Goal: Contribute content: Add original content to the website for others to see

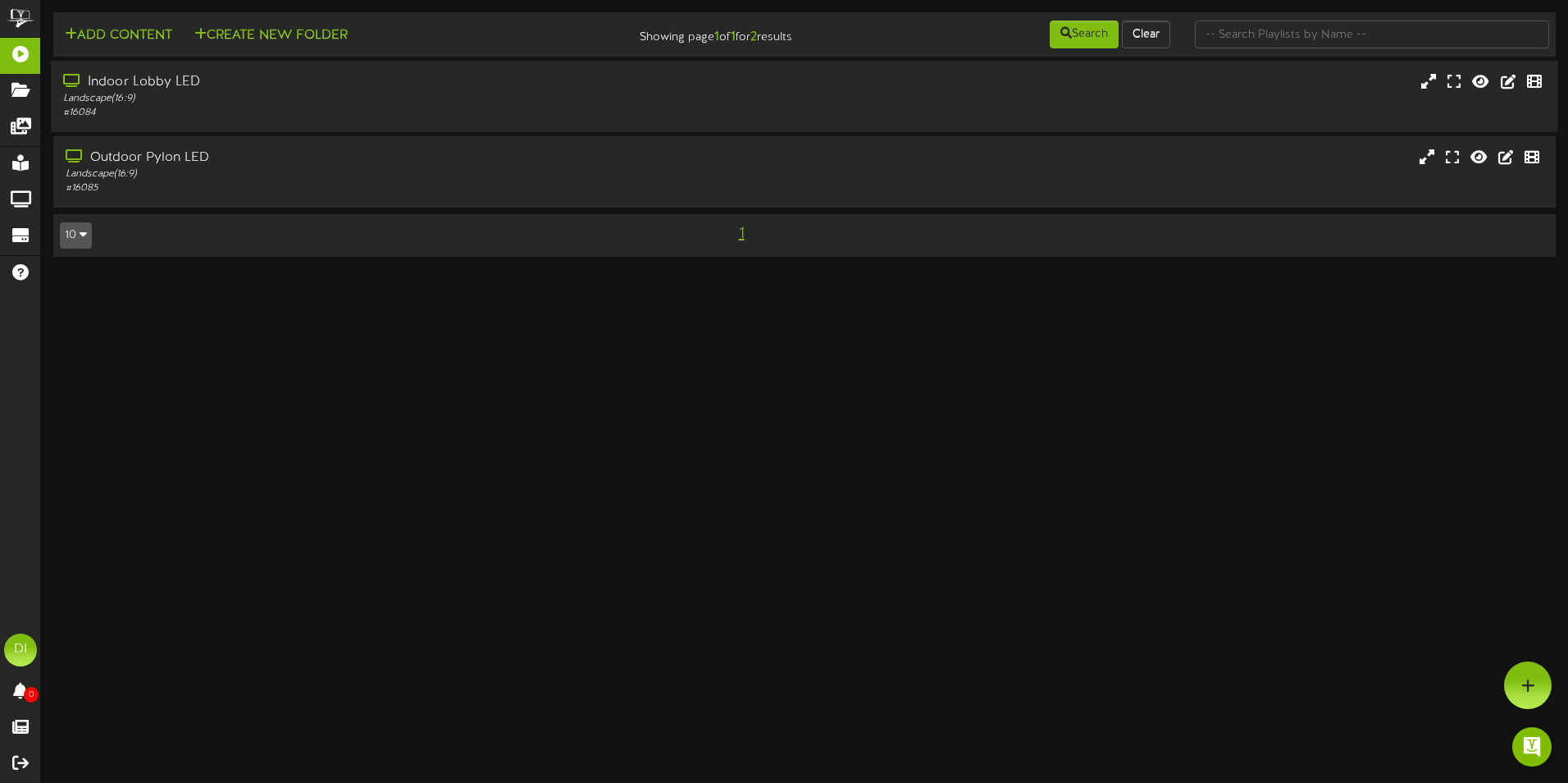
click at [298, 111] on div "# 16084" at bounding box center [365, 112] width 603 height 14
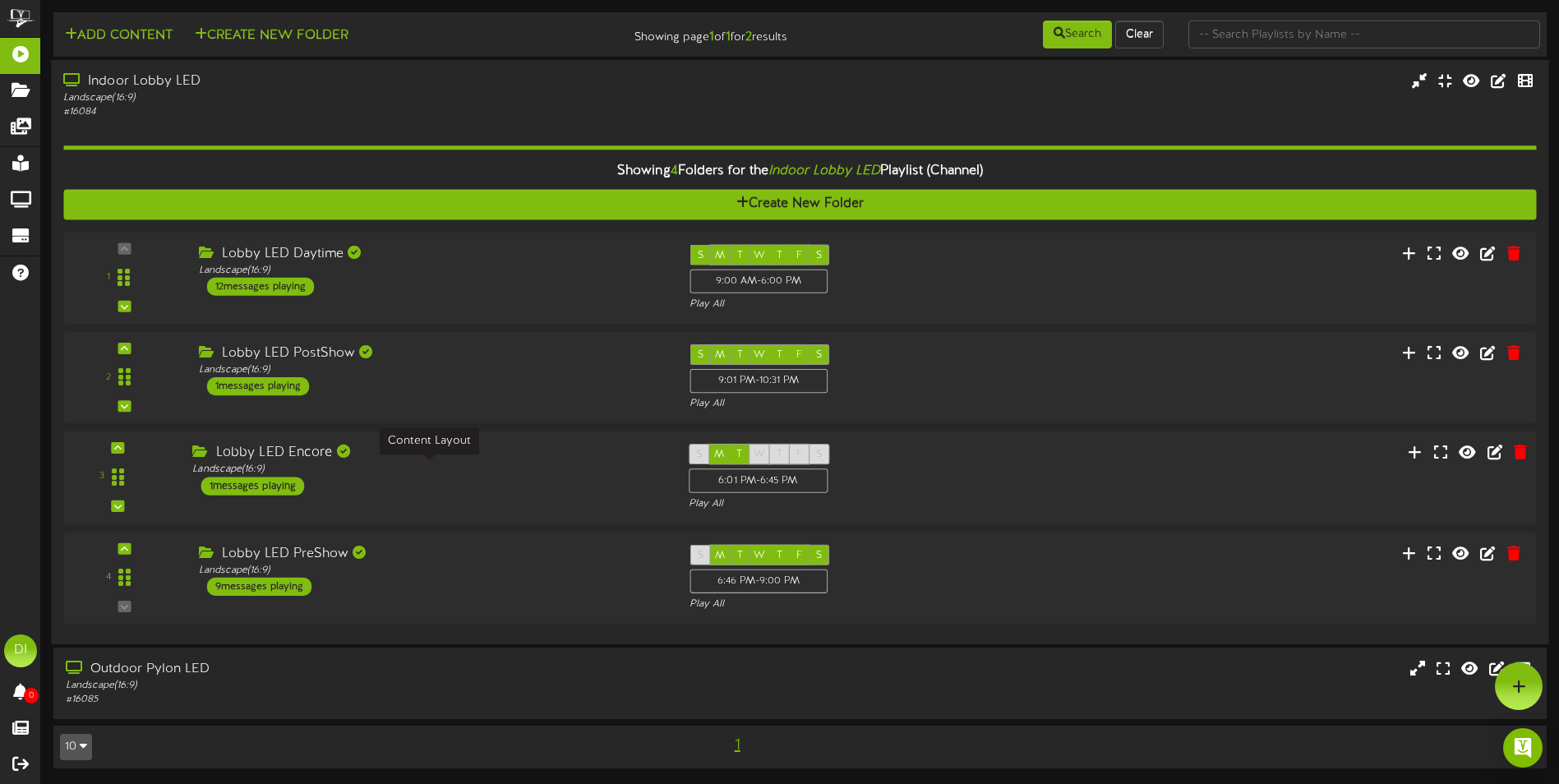
click at [614, 470] on div "Landscape ( 16:9 )" at bounding box center [428, 470] width 471 height 14
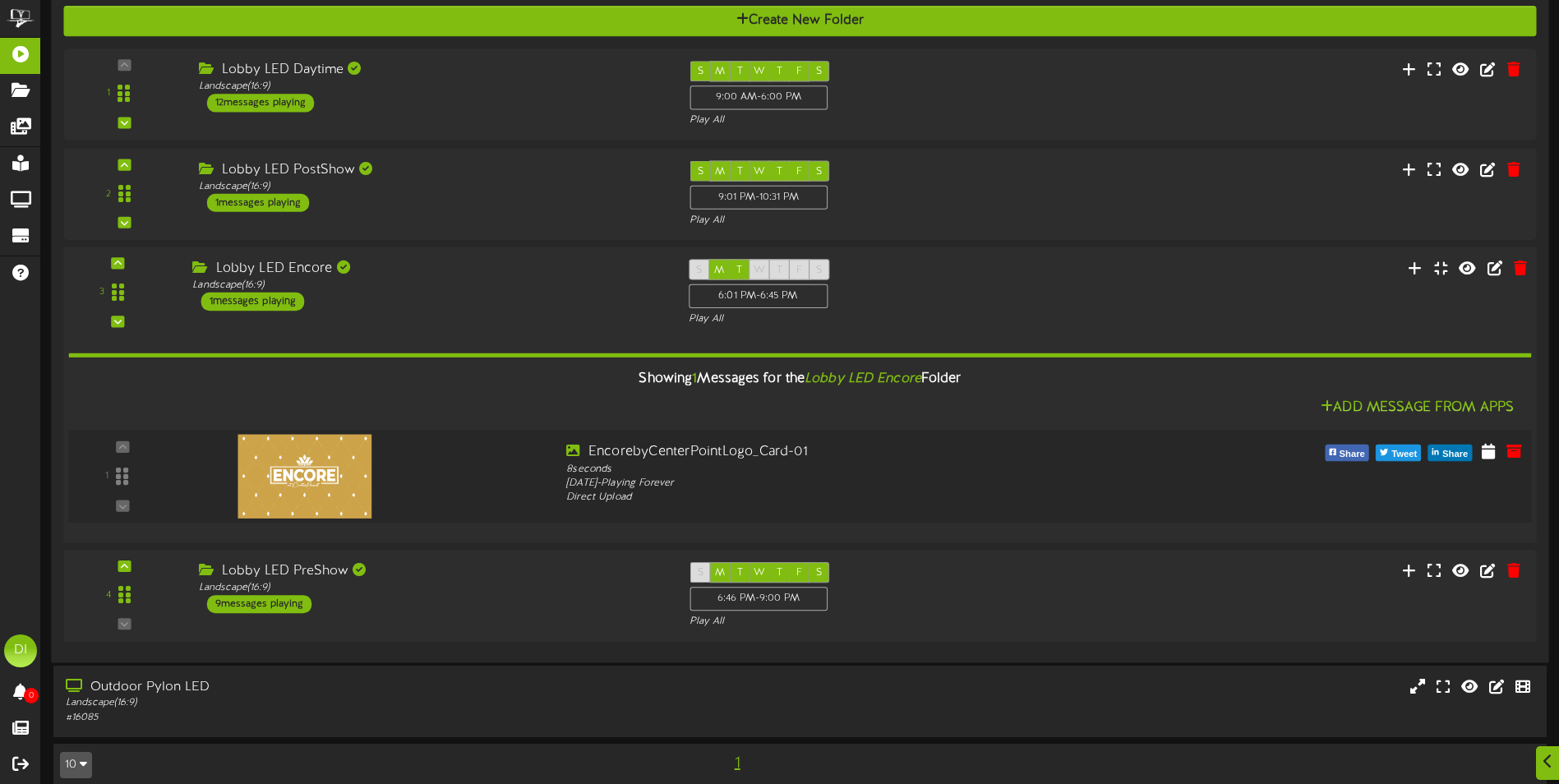
scroll to position [202, 0]
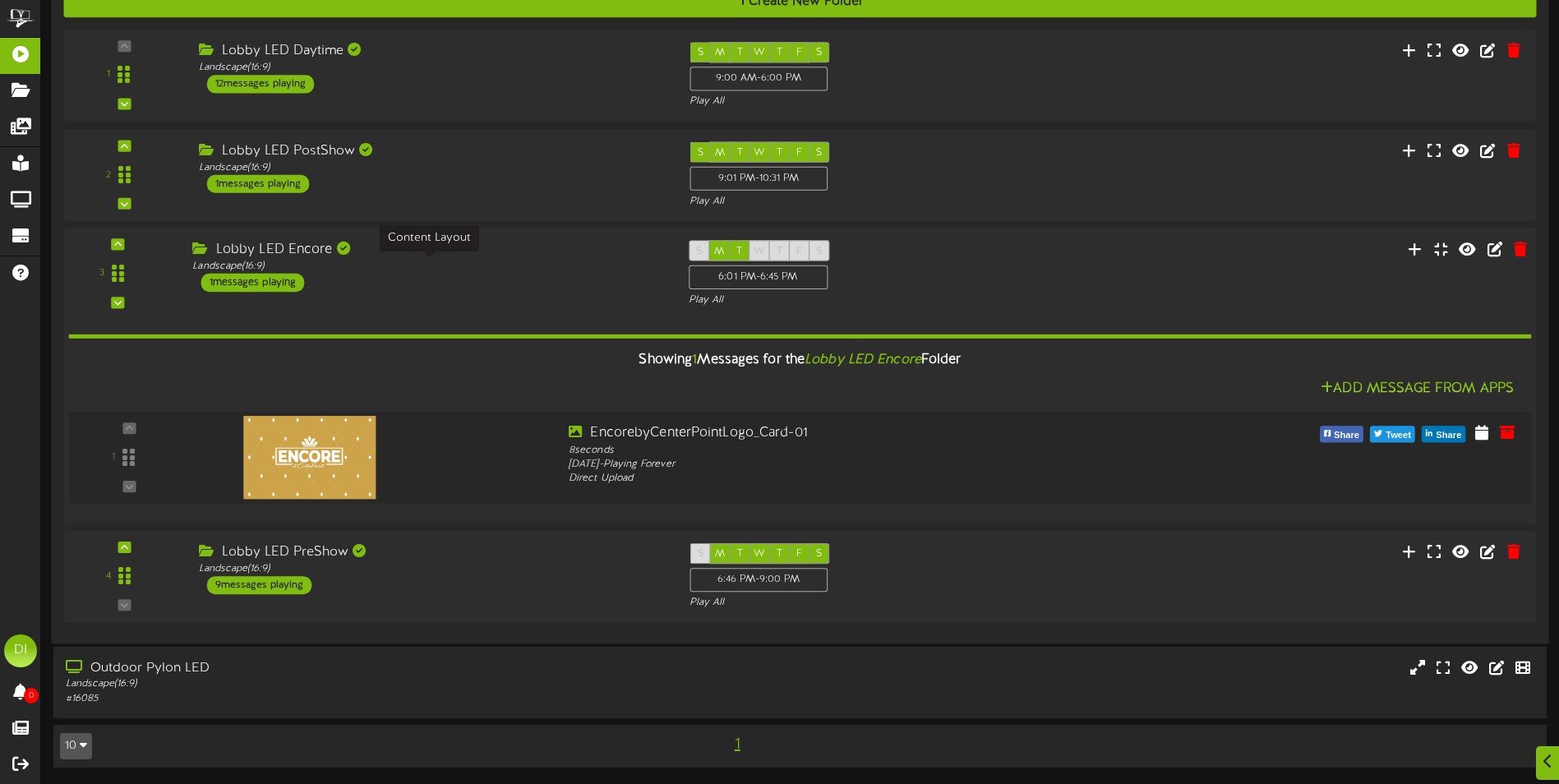
click at [589, 263] on div "Landscape ( 16:9 )" at bounding box center [428, 267] width 471 height 14
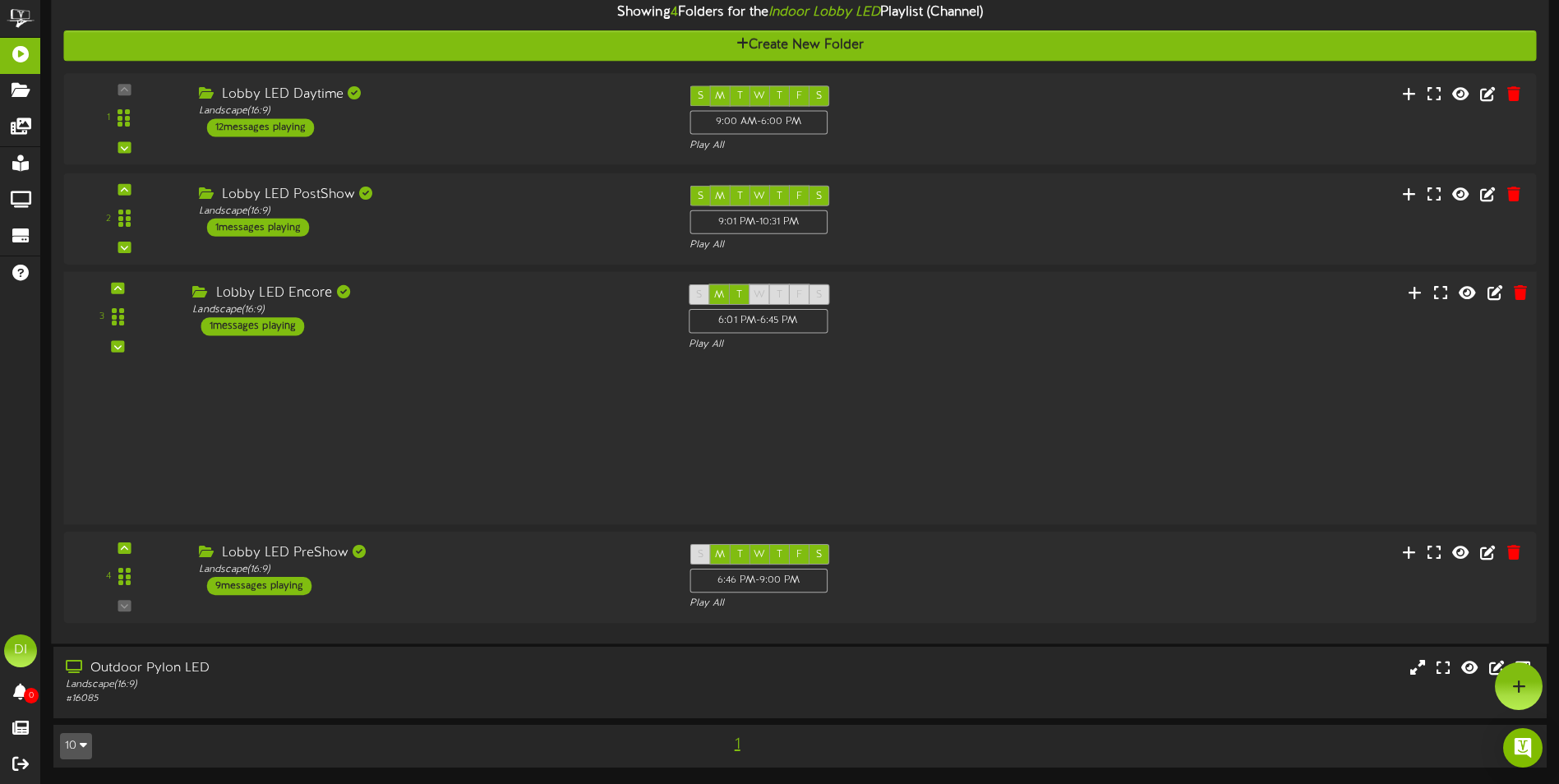
scroll to position [1, 0]
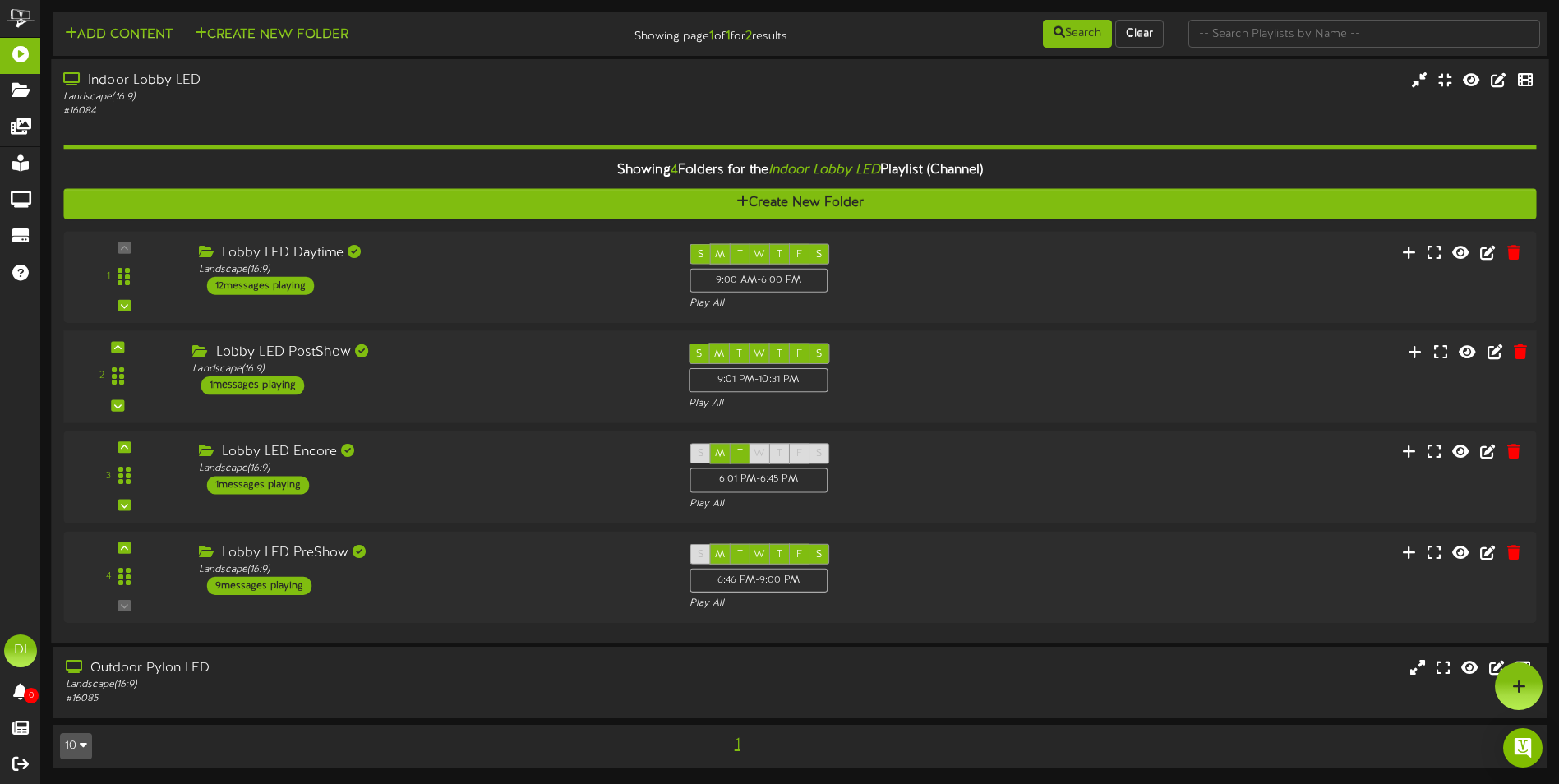
click at [490, 358] on div "Lobby LED PostShow" at bounding box center [428, 353] width 471 height 19
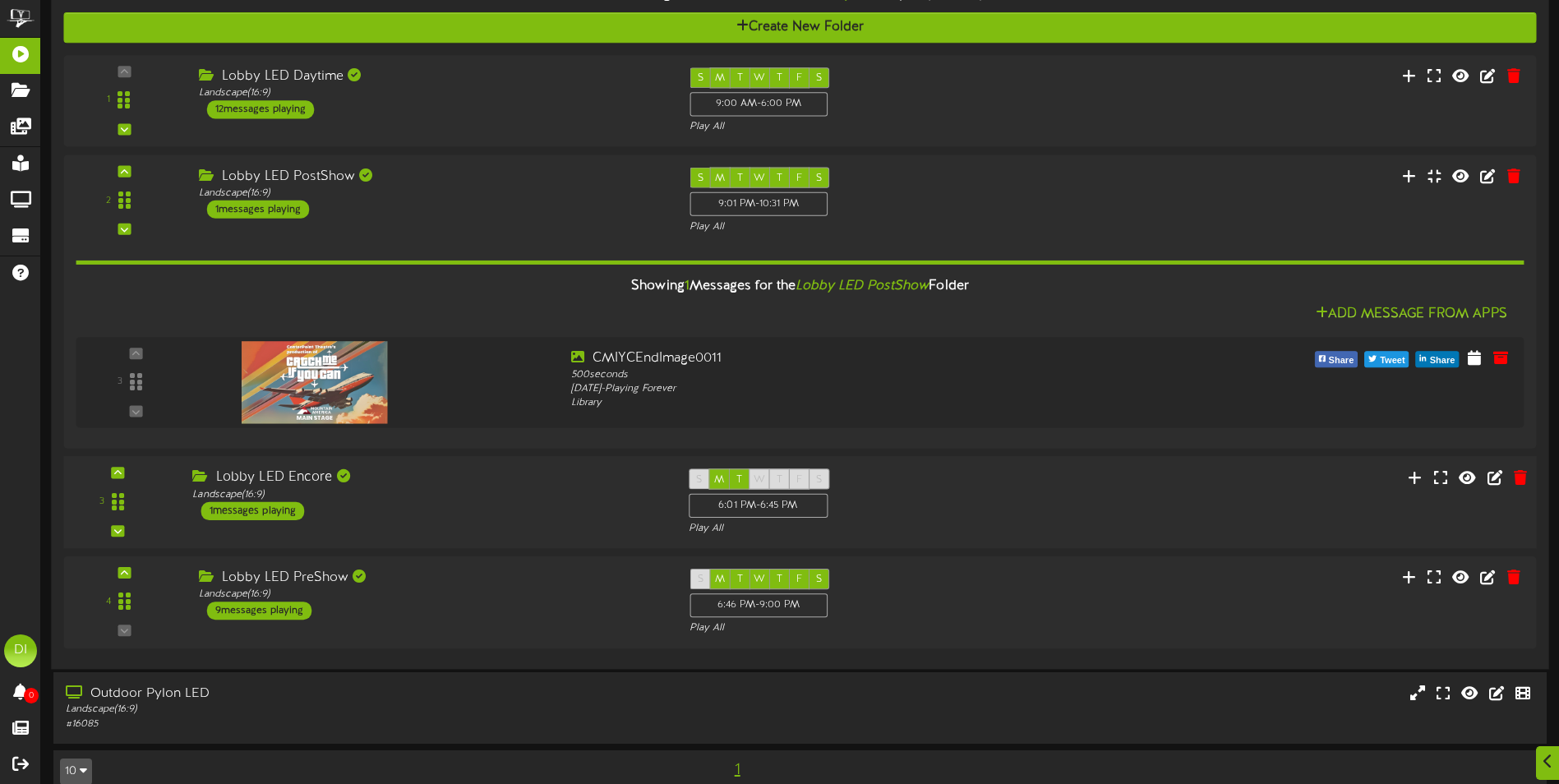
scroll to position [202, 0]
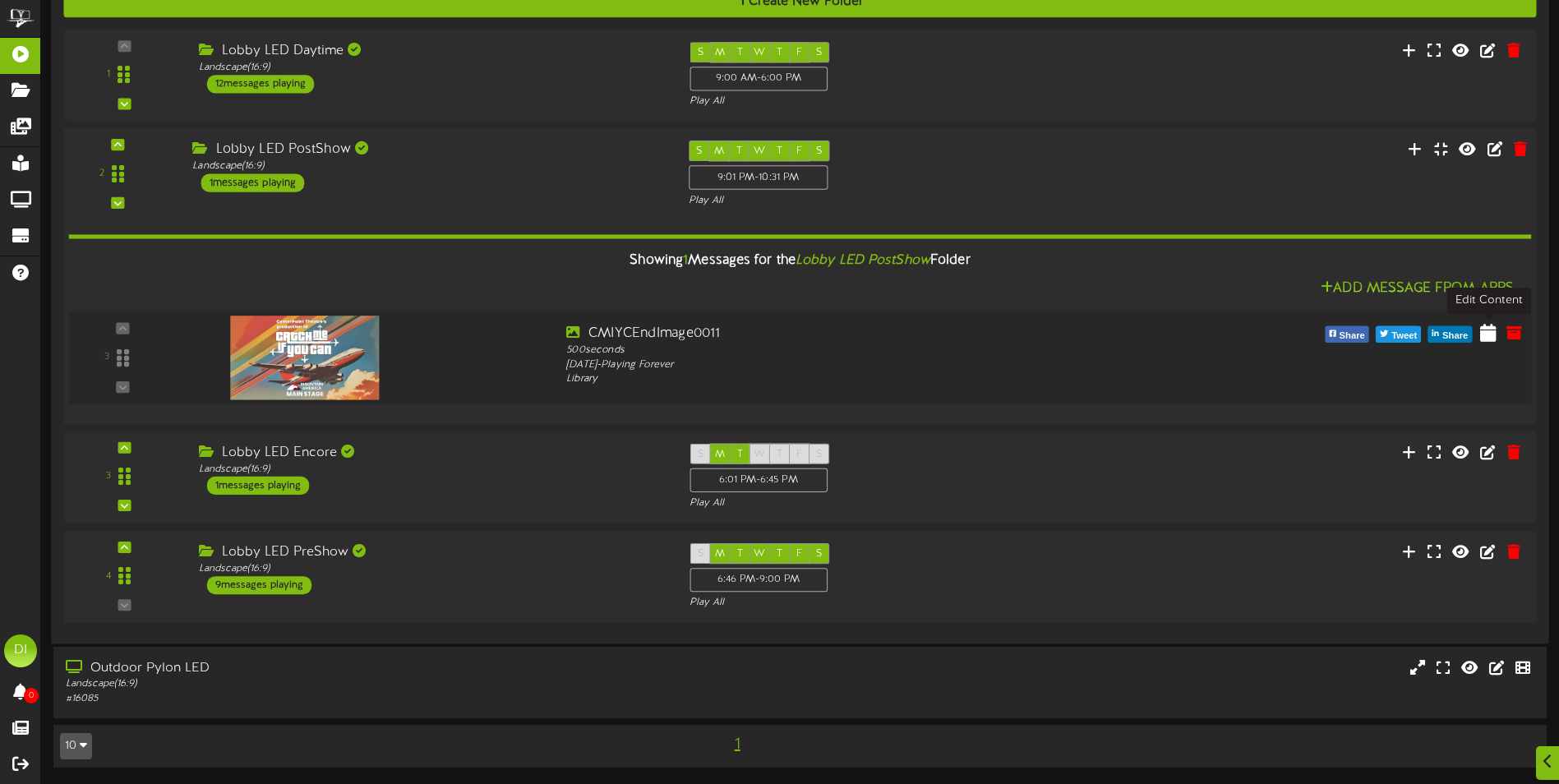
click at [1493, 338] on icon at bounding box center [1489, 331] width 17 height 18
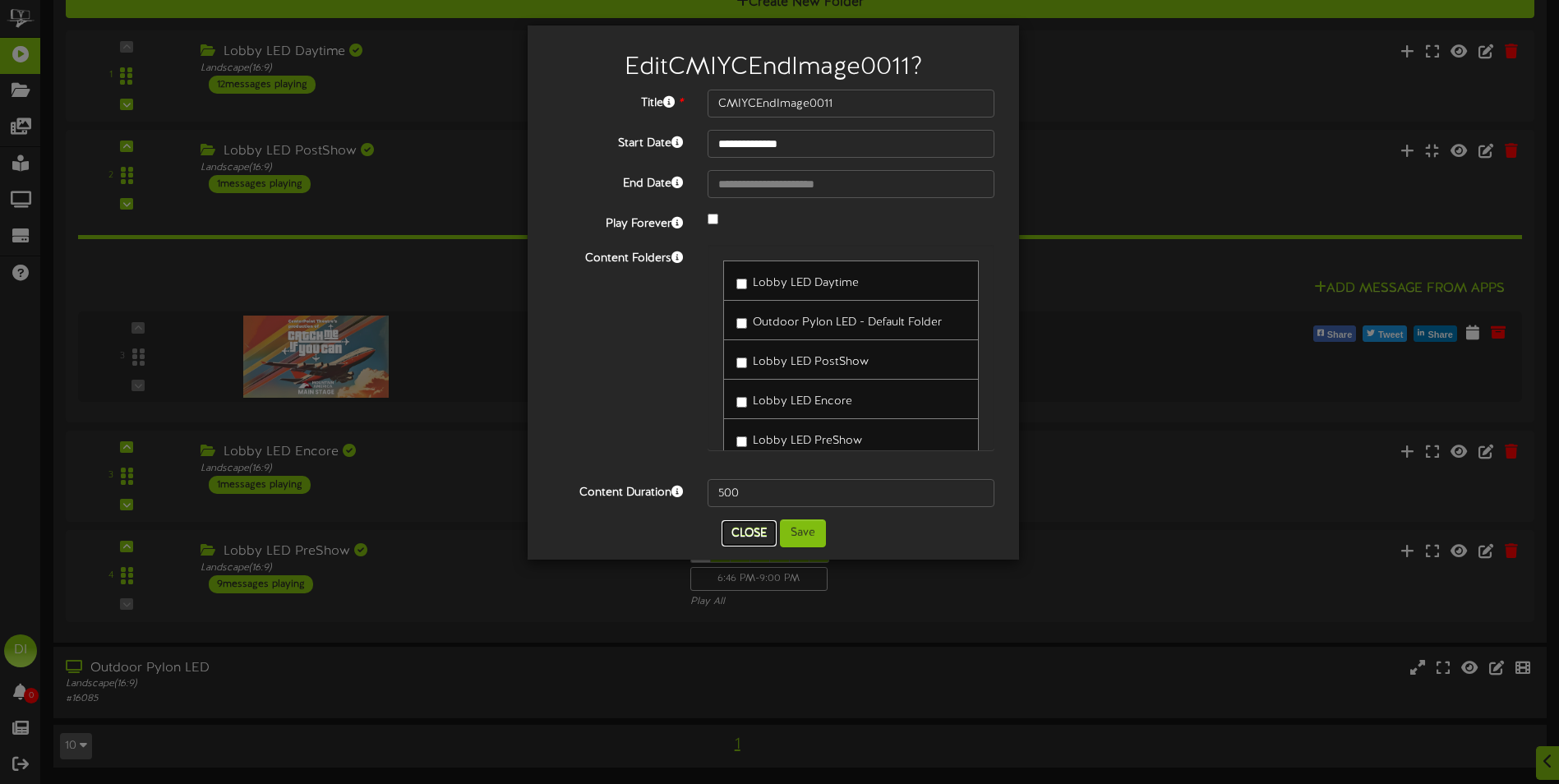
click at [757, 544] on button "Close" at bounding box center [749, 533] width 55 height 26
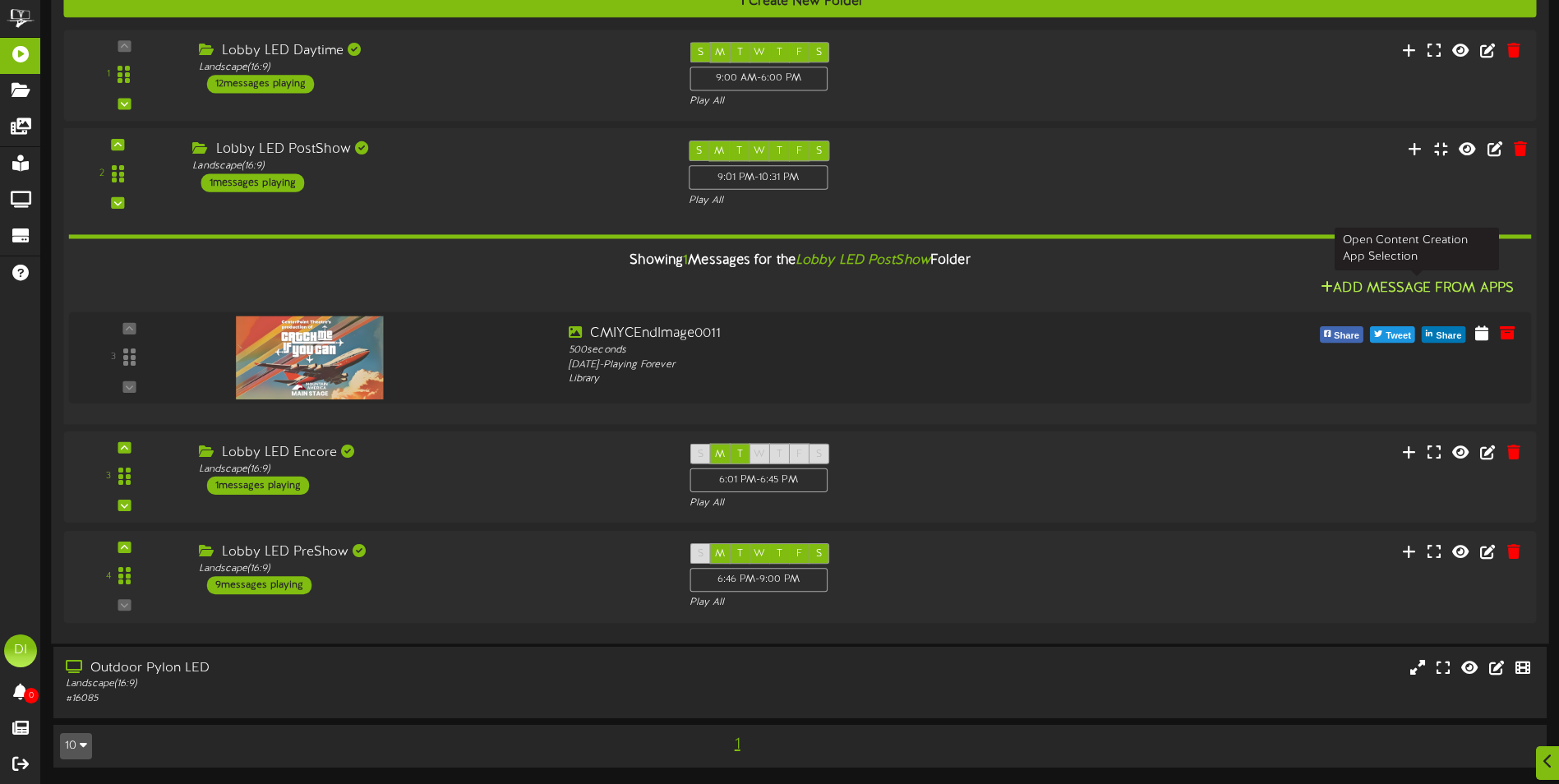
click at [1408, 290] on button "Add Message From Apps" at bounding box center [1417, 289] width 203 height 21
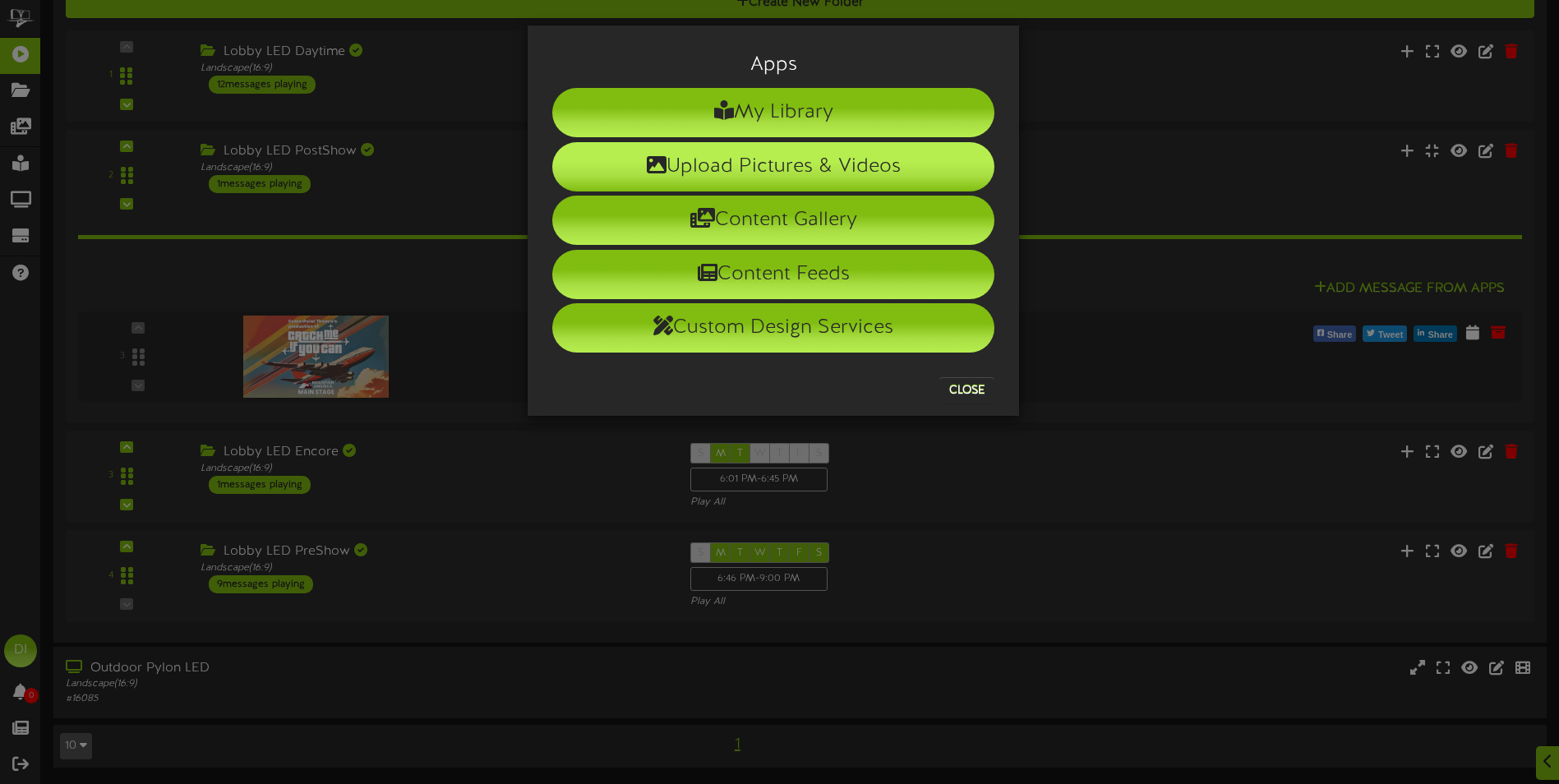
click at [798, 161] on li "Upload Pictures & Videos" at bounding box center [773, 167] width 443 height 50
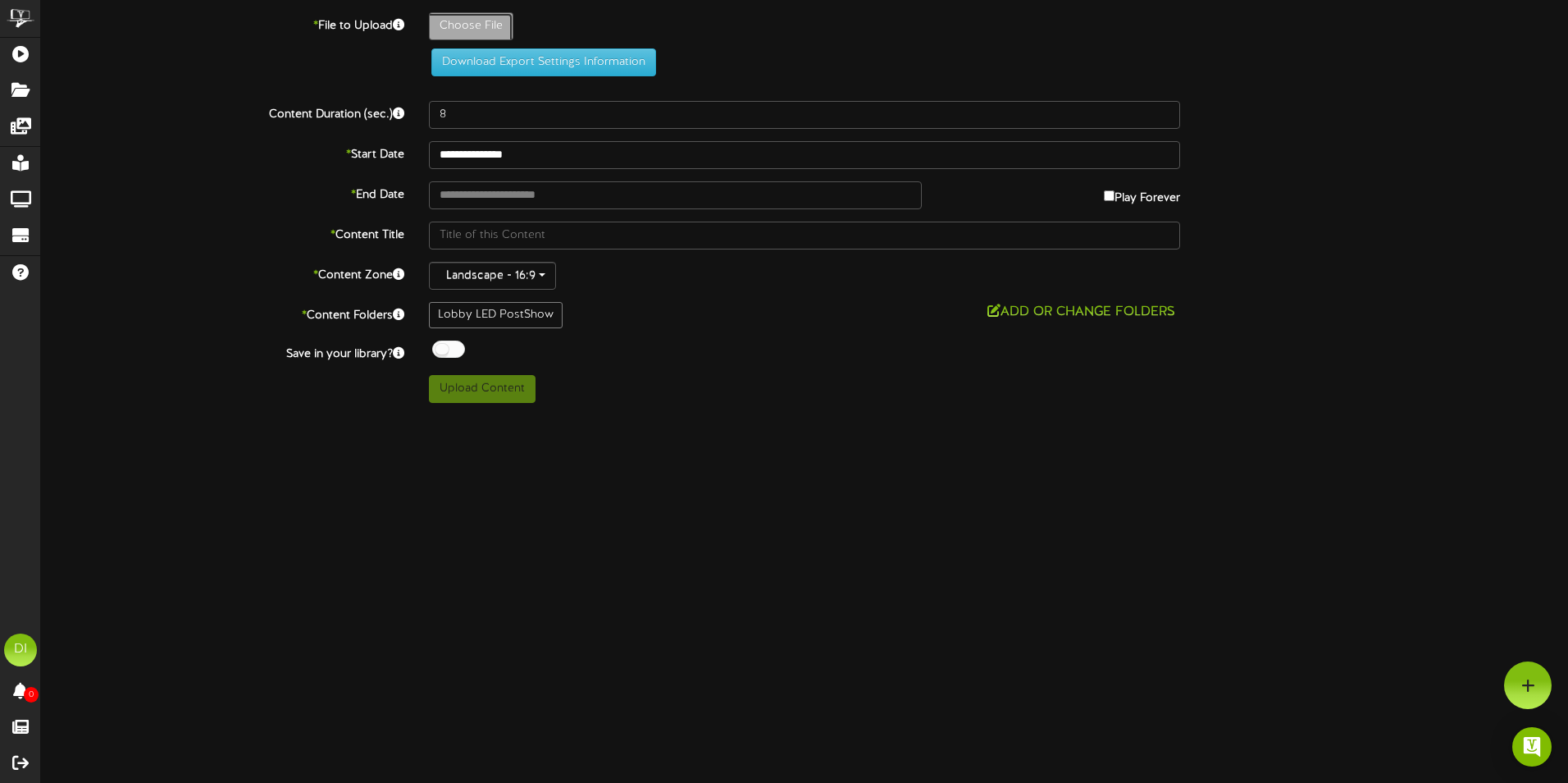
type input "**********"
type input "2025CPTSeasonFacebookBanners-08"
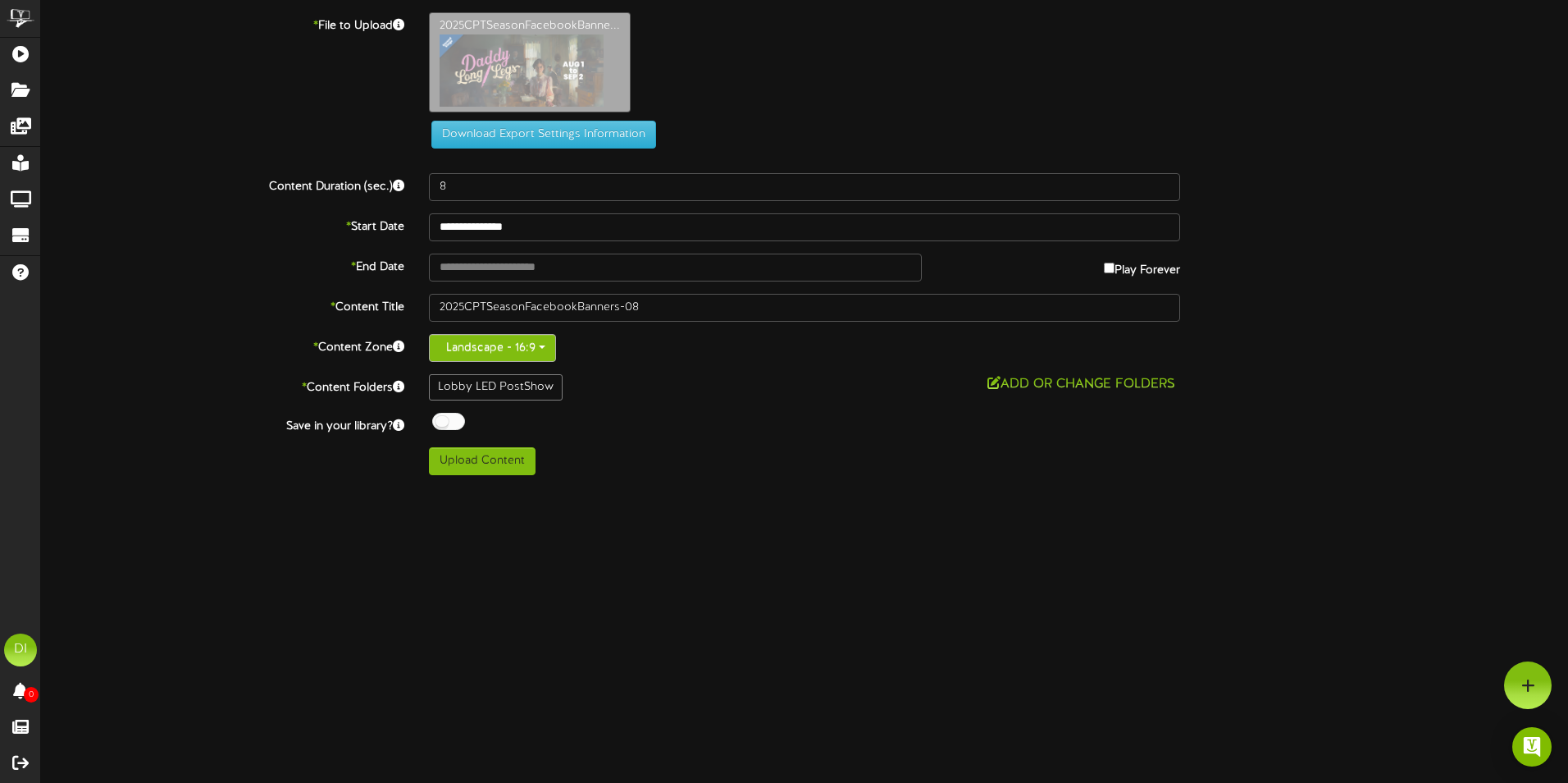
click at [509, 349] on button "Landscape - 16:9" at bounding box center [492, 348] width 127 height 28
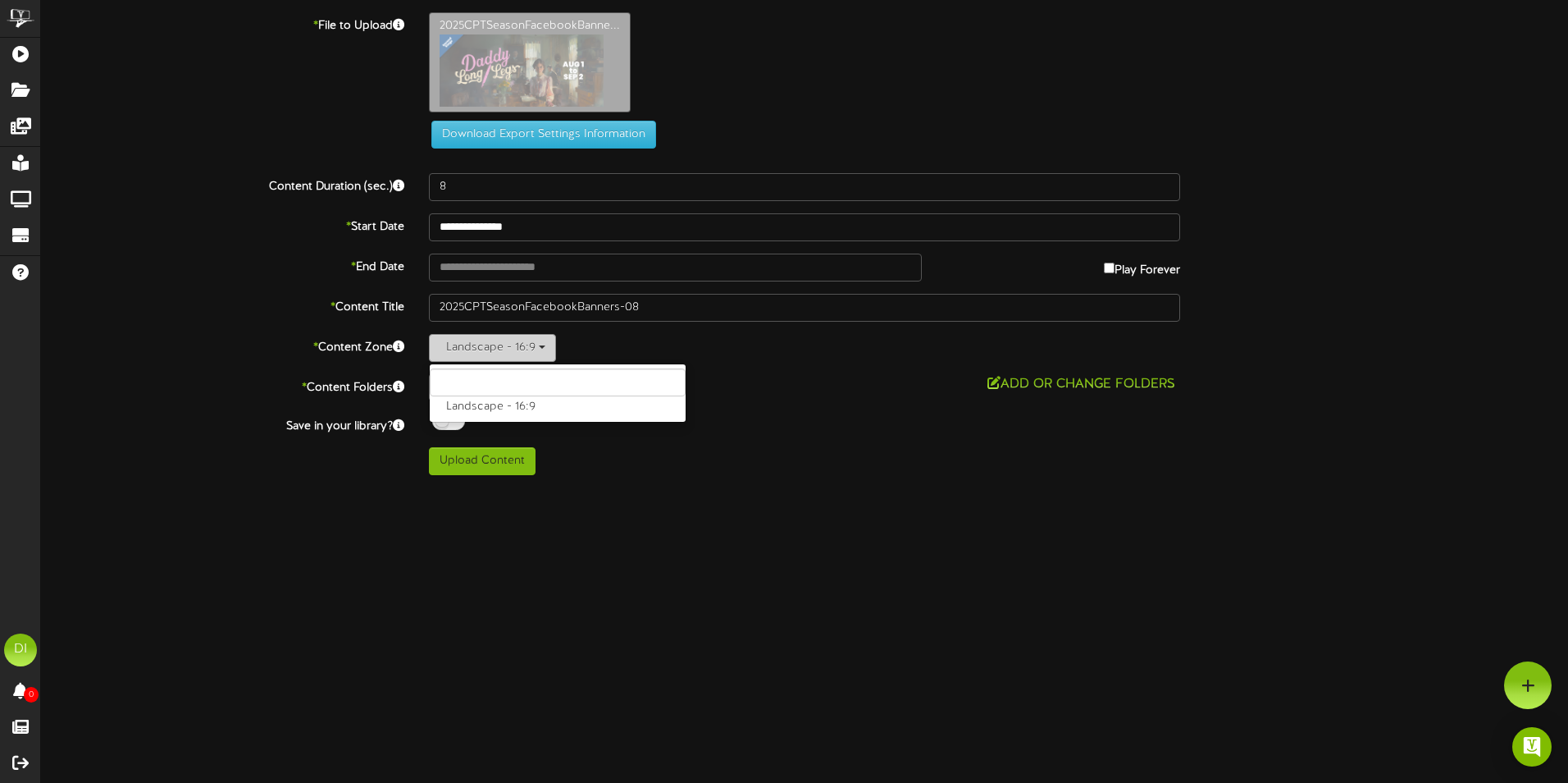
click at [509, 349] on button "Landscape - 16:9" at bounding box center [492, 348] width 127 height 28
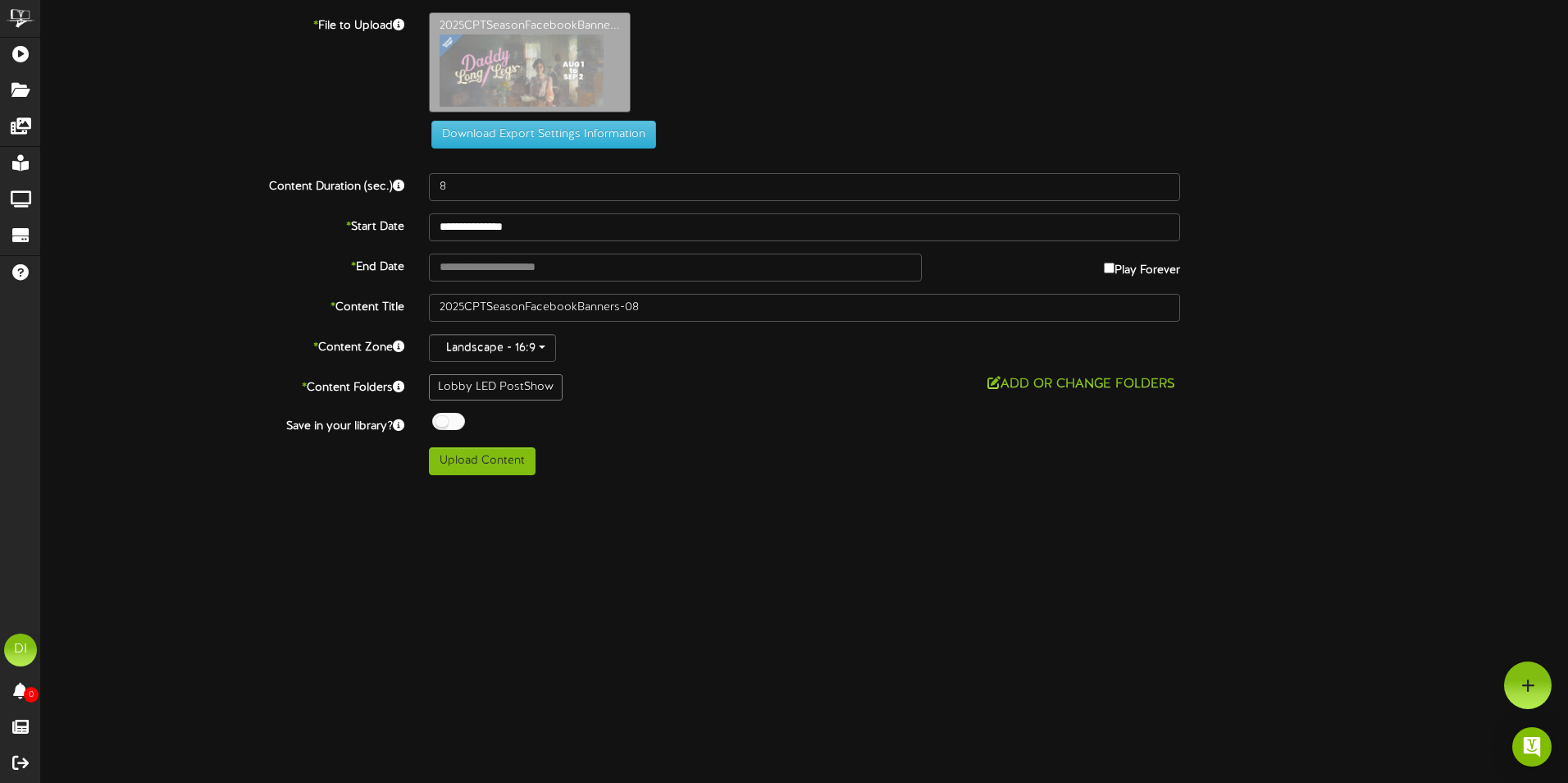
click at [790, 448] on div "Upload Content" at bounding box center [804, 462] width 776 height 28
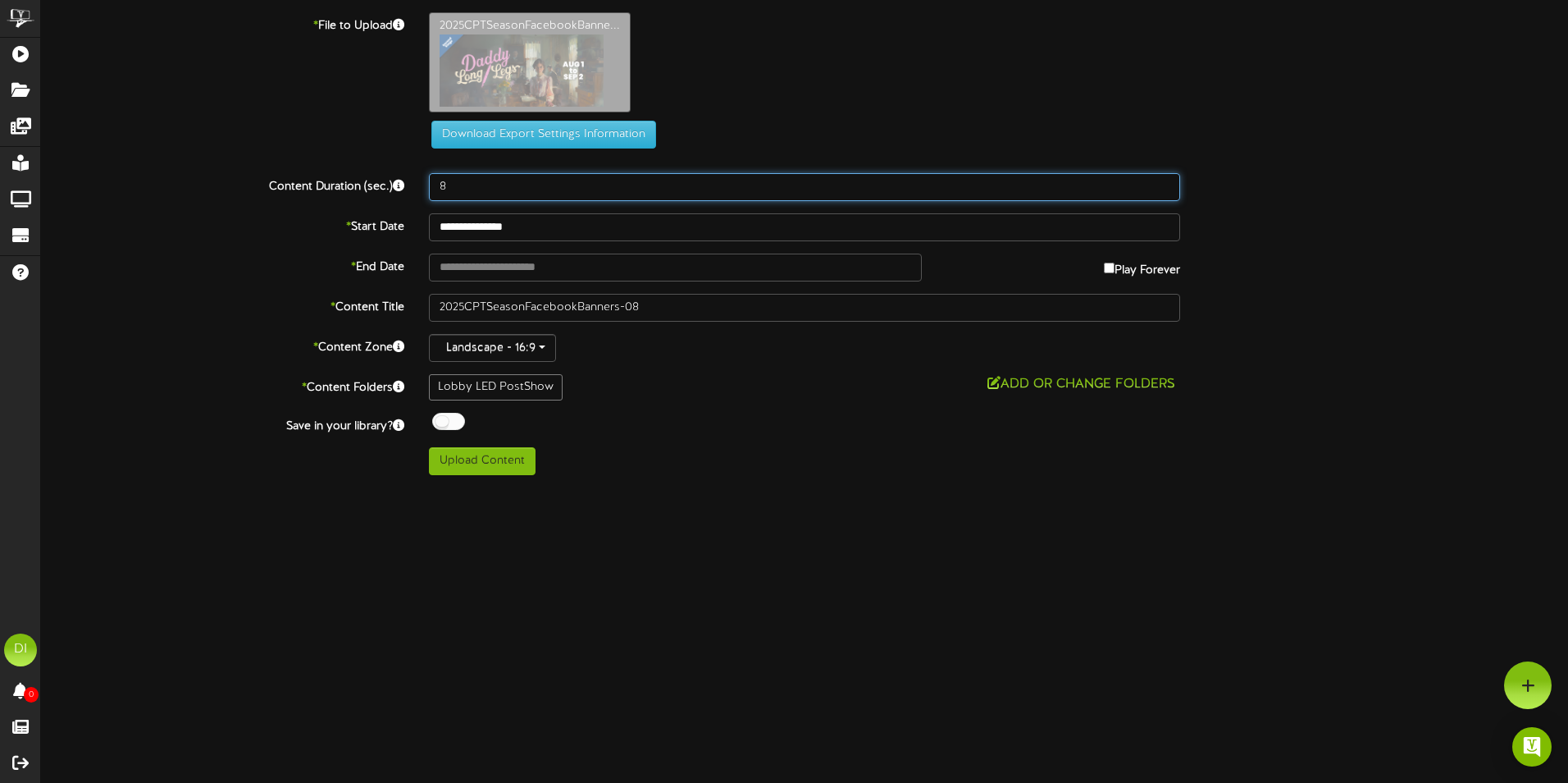
drag, startPoint x: 497, startPoint y: 184, endPoint x: 124, endPoint y: 149, distance: 374.6
click at [124, 149] on div "**********" at bounding box center [805, 243] width 1528 height 463
type input "1000"
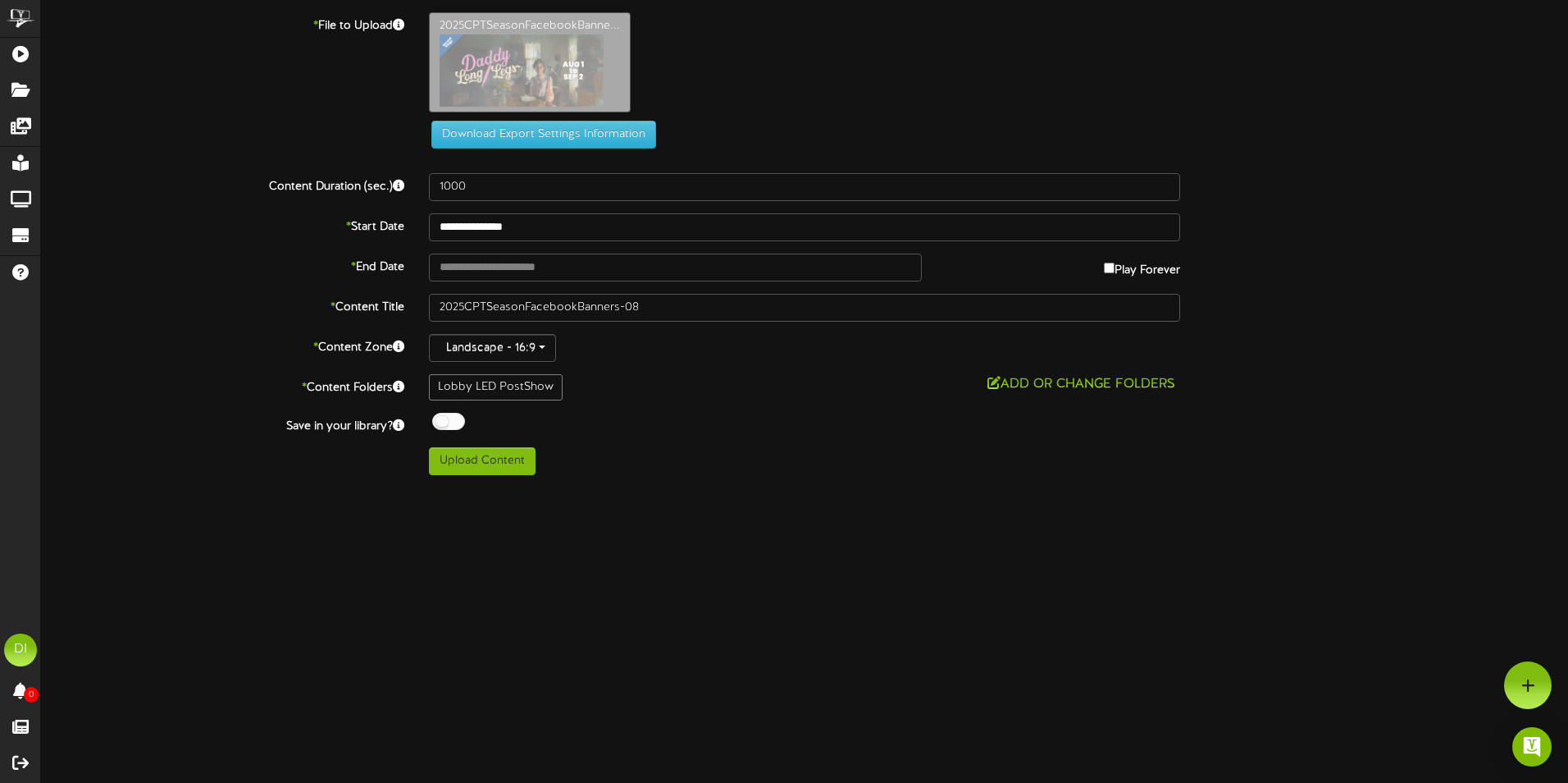
click at [657, 488] on html "ChannelValet Playlists Folders Messages My Library Groups Devices Help DI Danny…" at bounding box center [784, 244] width 1568 height 488
click at [509, 460] on button "Upload Content" at bounding box center [482, 462] width 106 height 28
type input "**********"
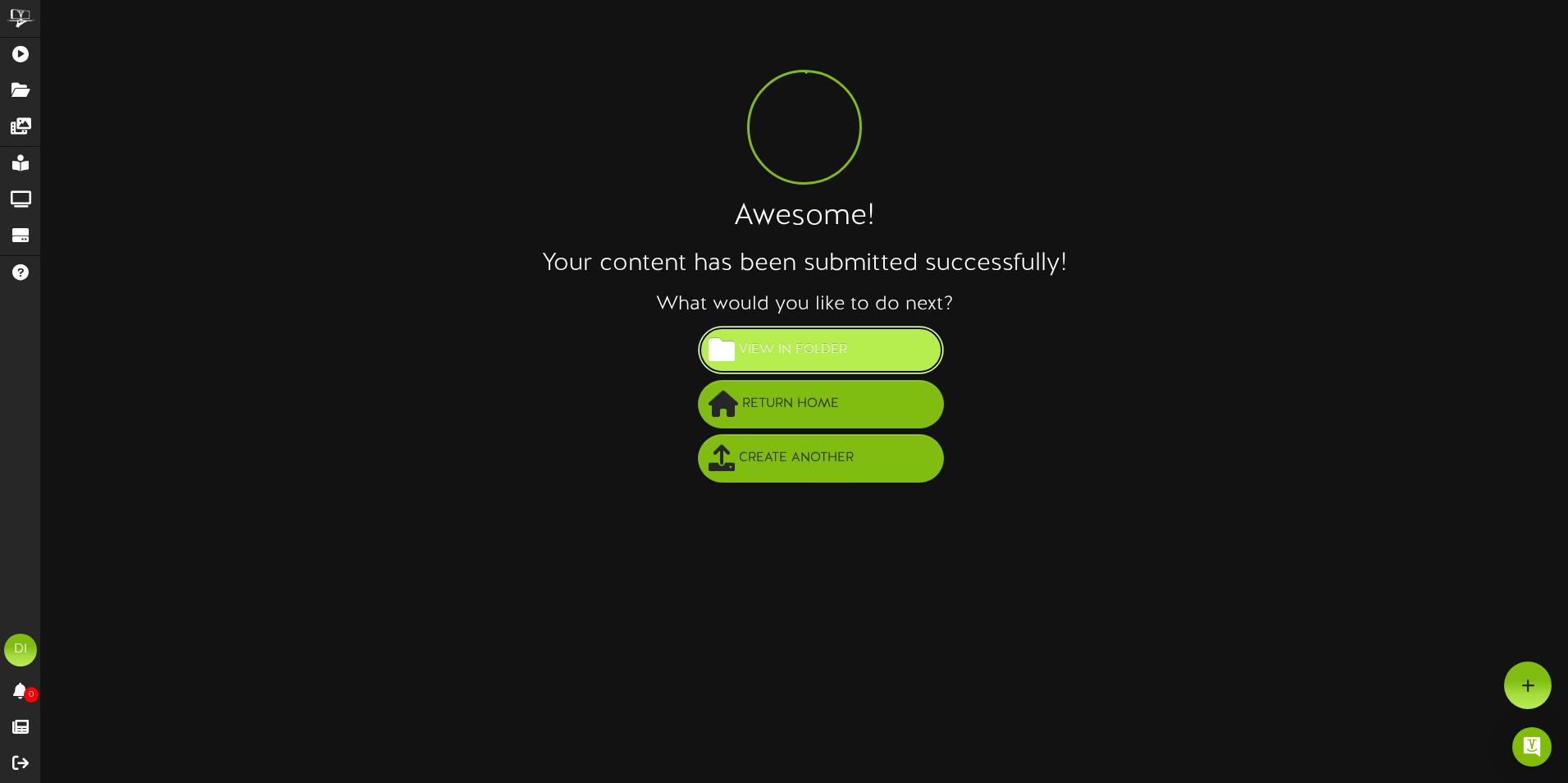
click at [799, 348] on span "View in Folder" at bounding box center [793, 349] width 117 height 27
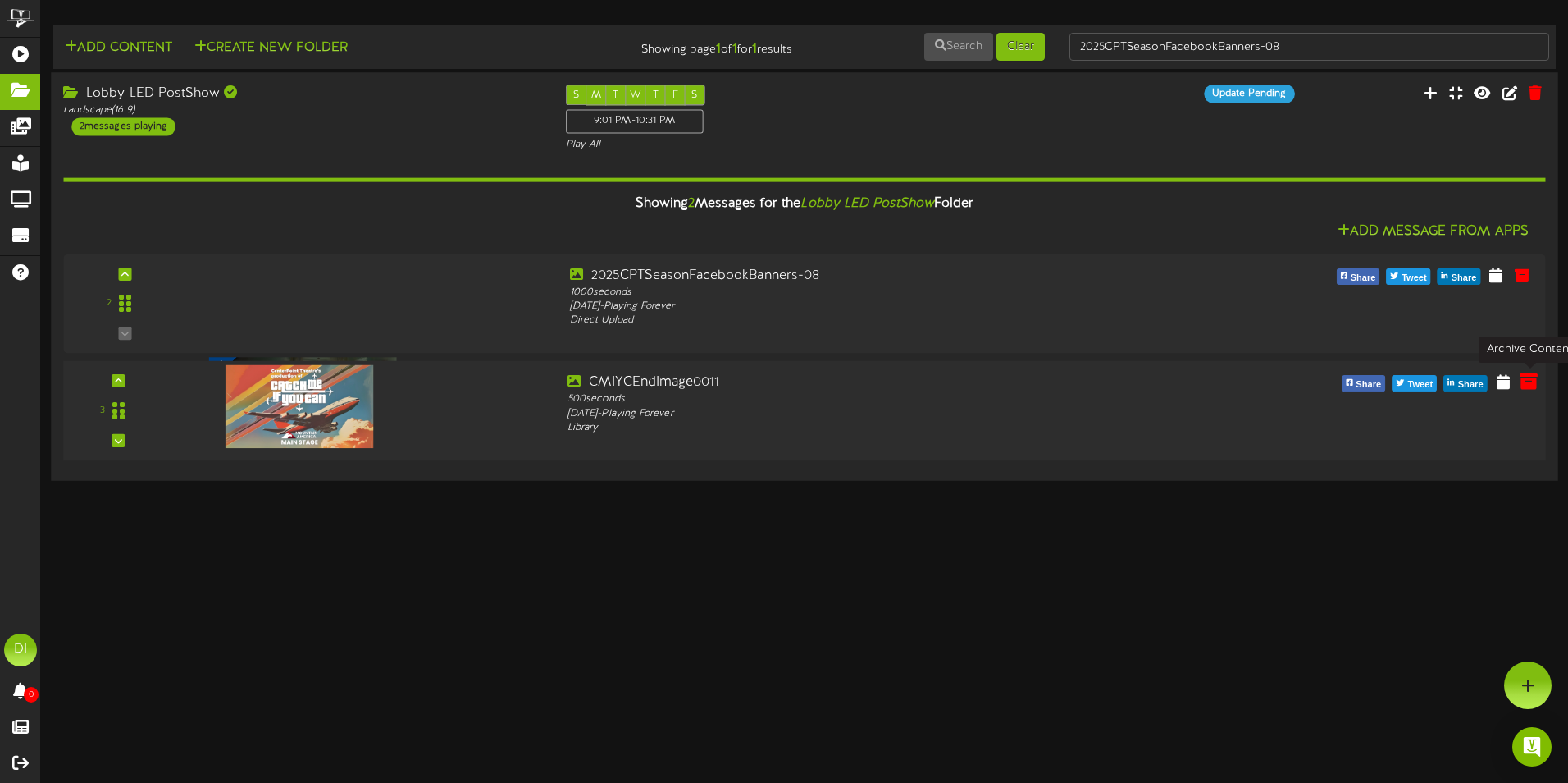
click at [1533, 385] on icon at bounding box center [1529, 380] width 18 height 18
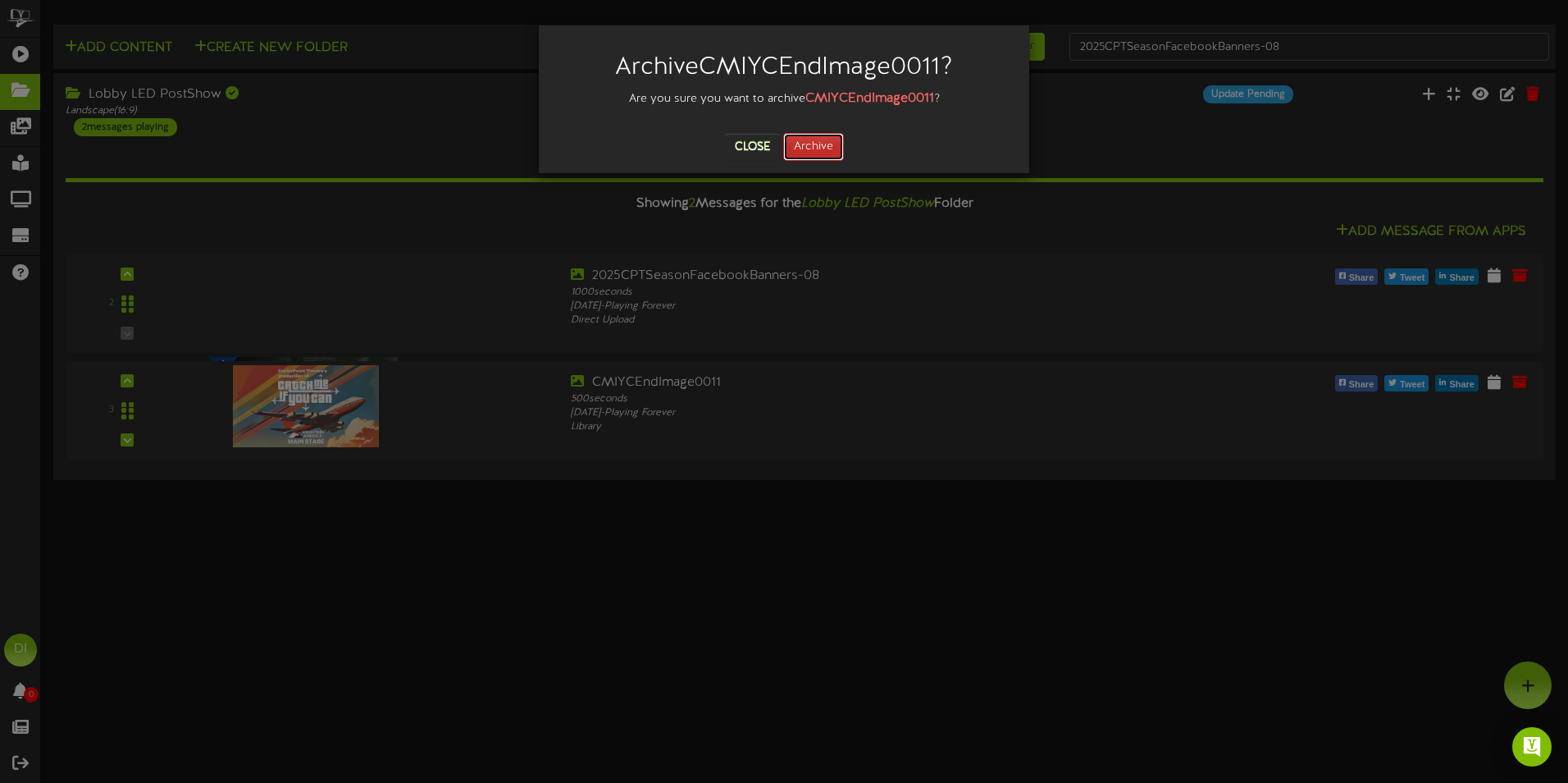
click at [812, 144] on button "Archive" at bounding box center [813, 147] width 61 height 28
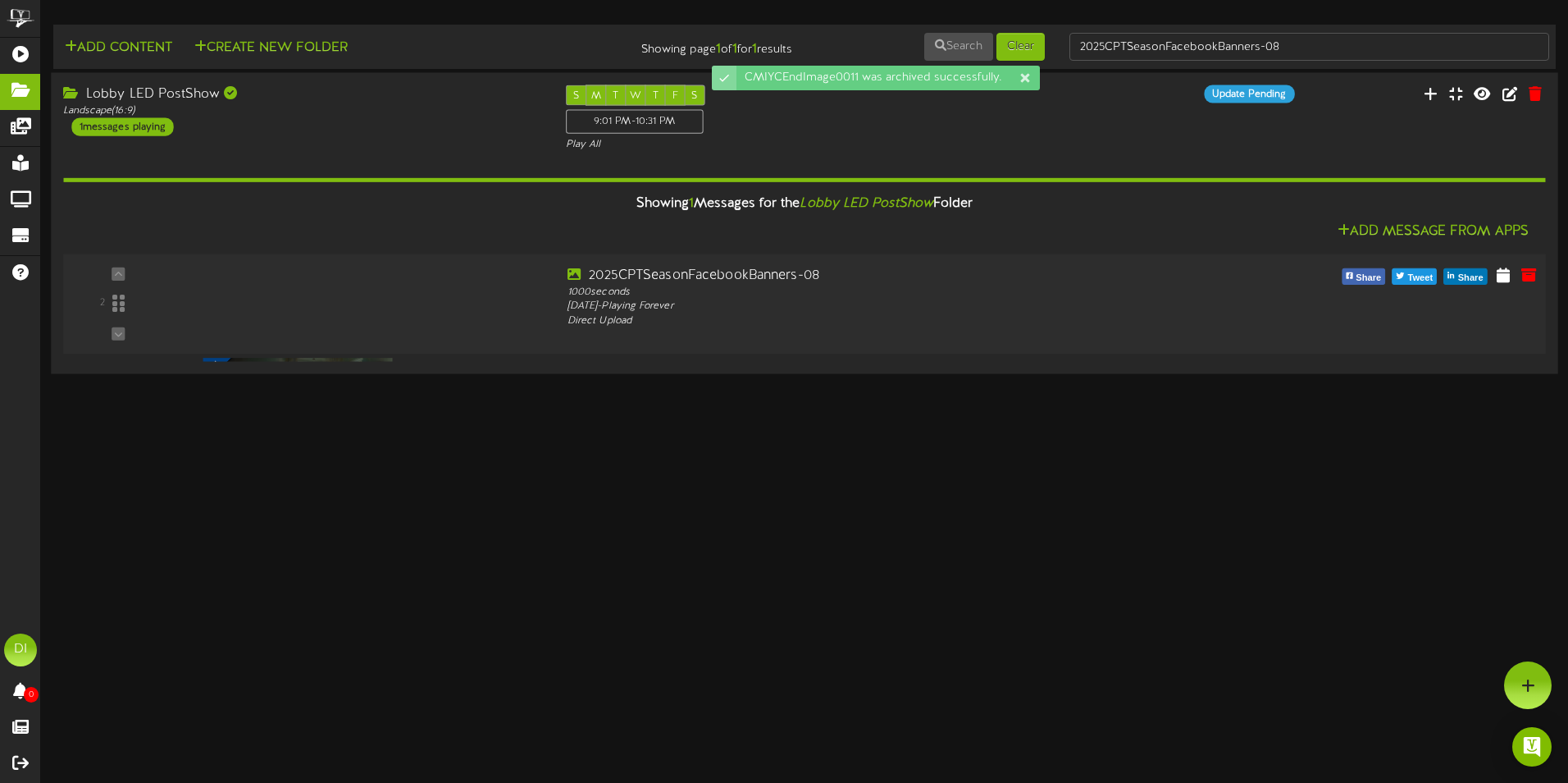
click at [296, 296] on div at bounding box center [298, 282] width 191 height 83
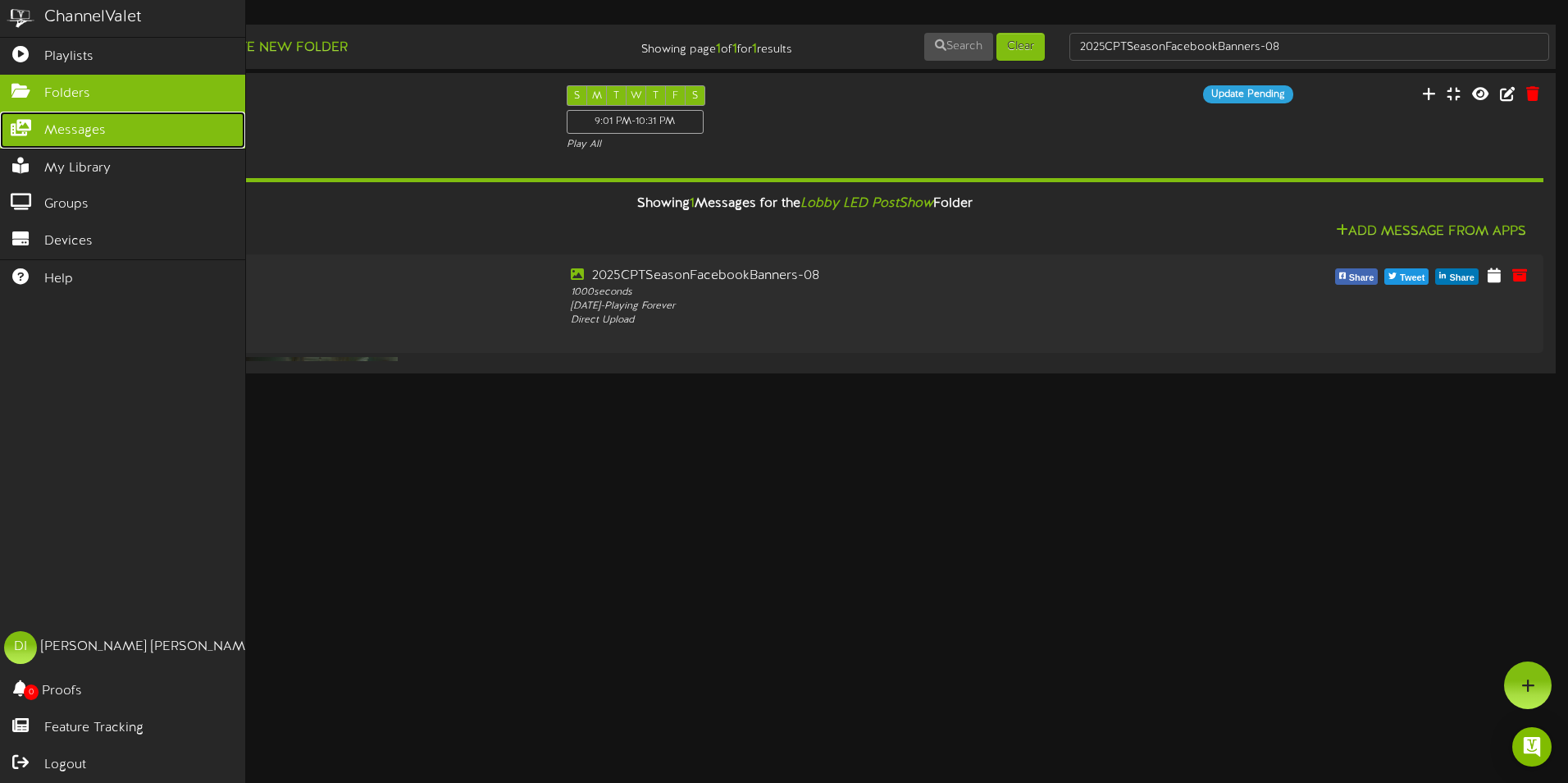
click at [31, 122] on icon at bounding box center [21, 125] width 41 height 12
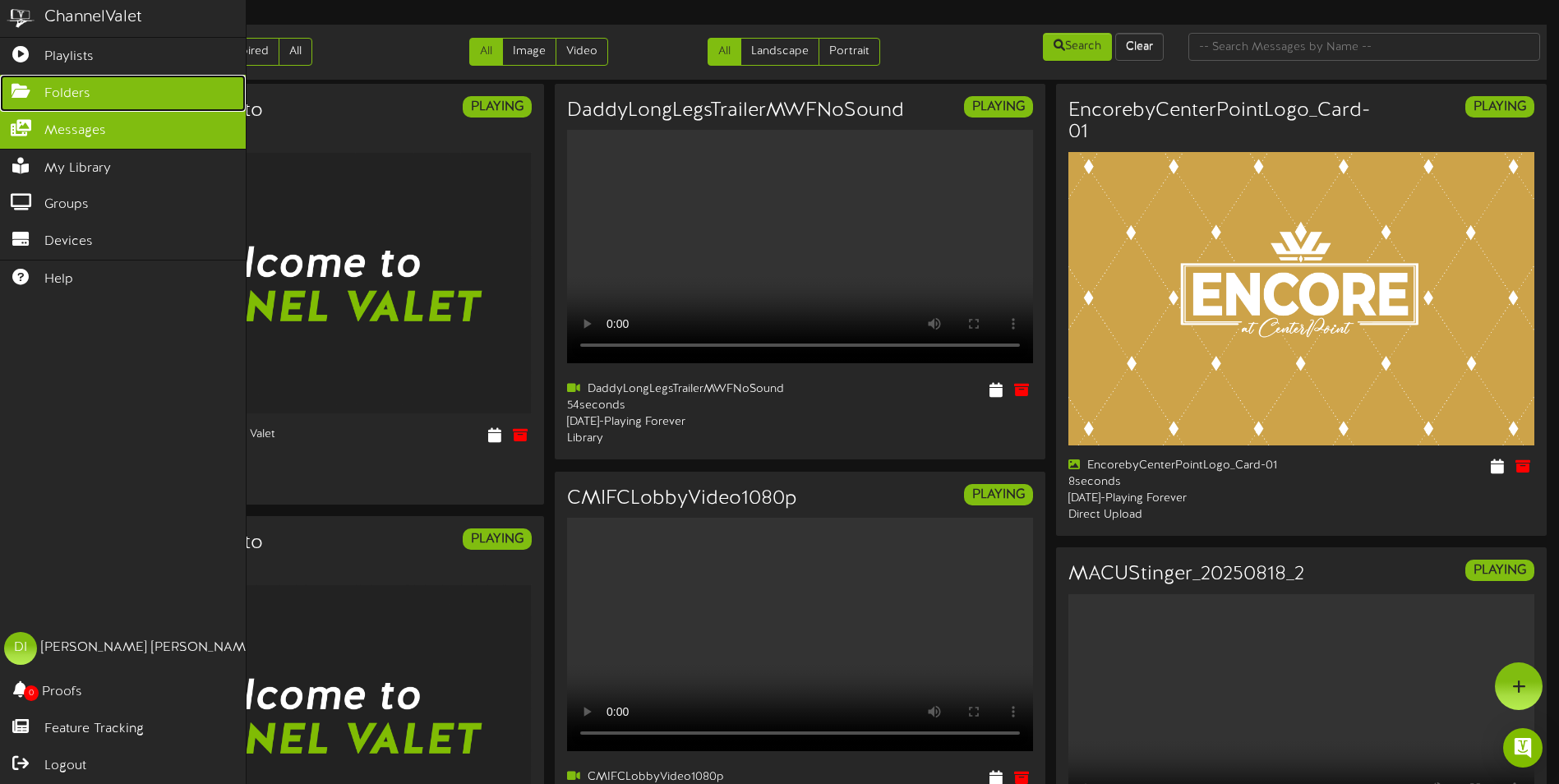
click at [80, 96] on span "Folders" at bounding box center [66, 94] width 46 height 19
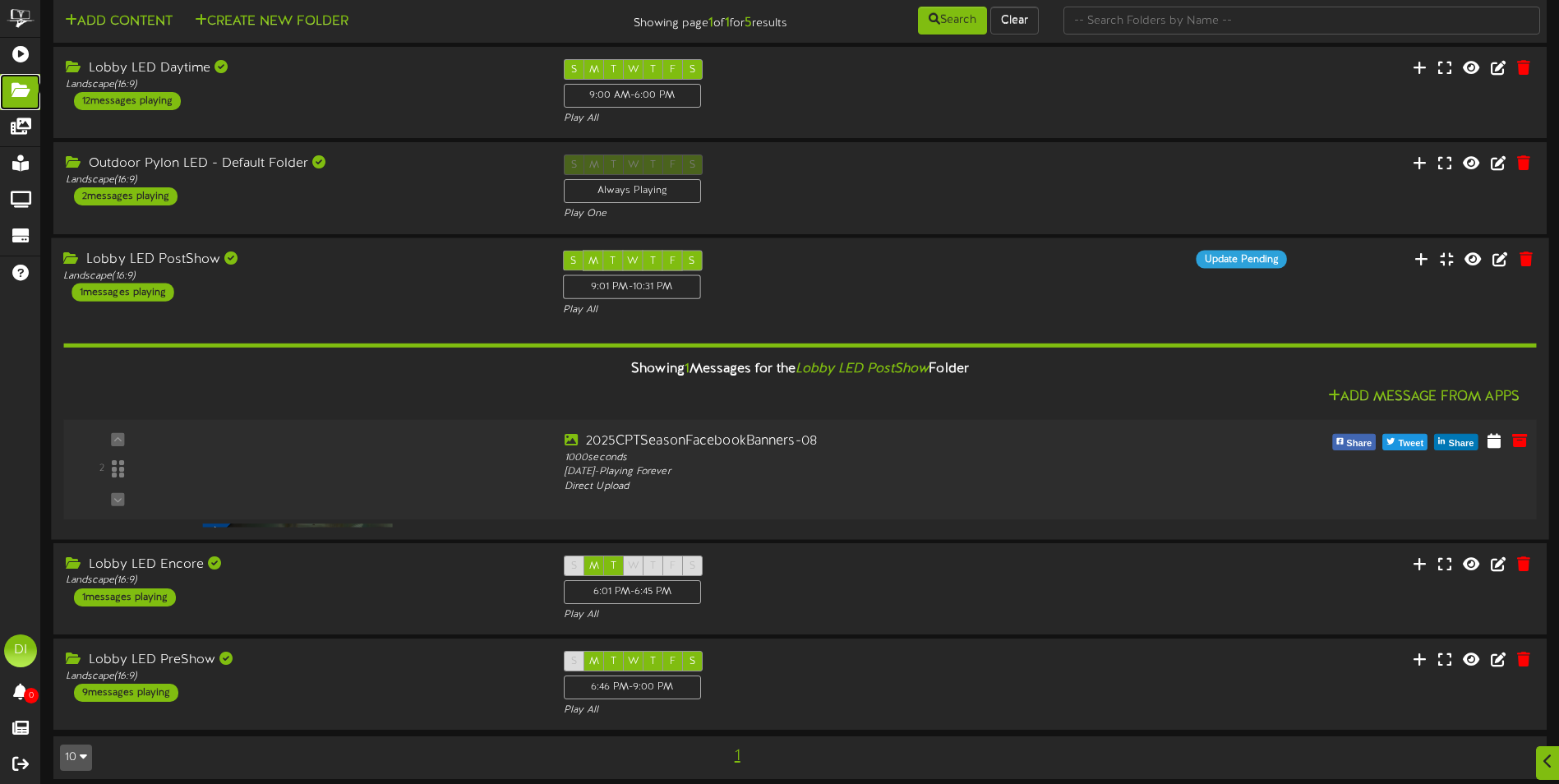
scroll to position [37, 0]
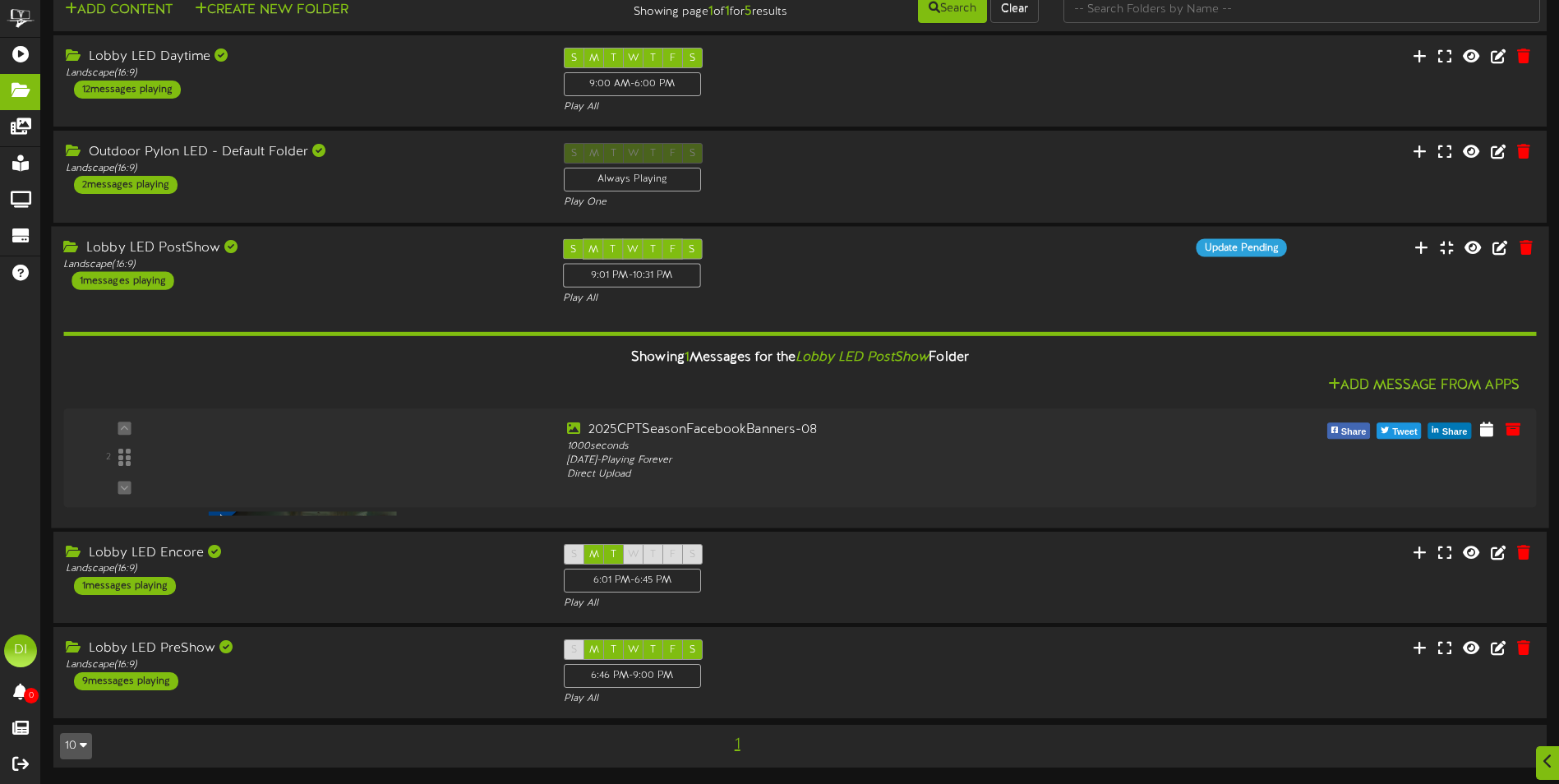
click at [324, 510] on div "Showing 1 Messages for the Lobby LED PostShow Folder Add Message From Apps 2" at bounding box center [800, 411] width 1473 height 210
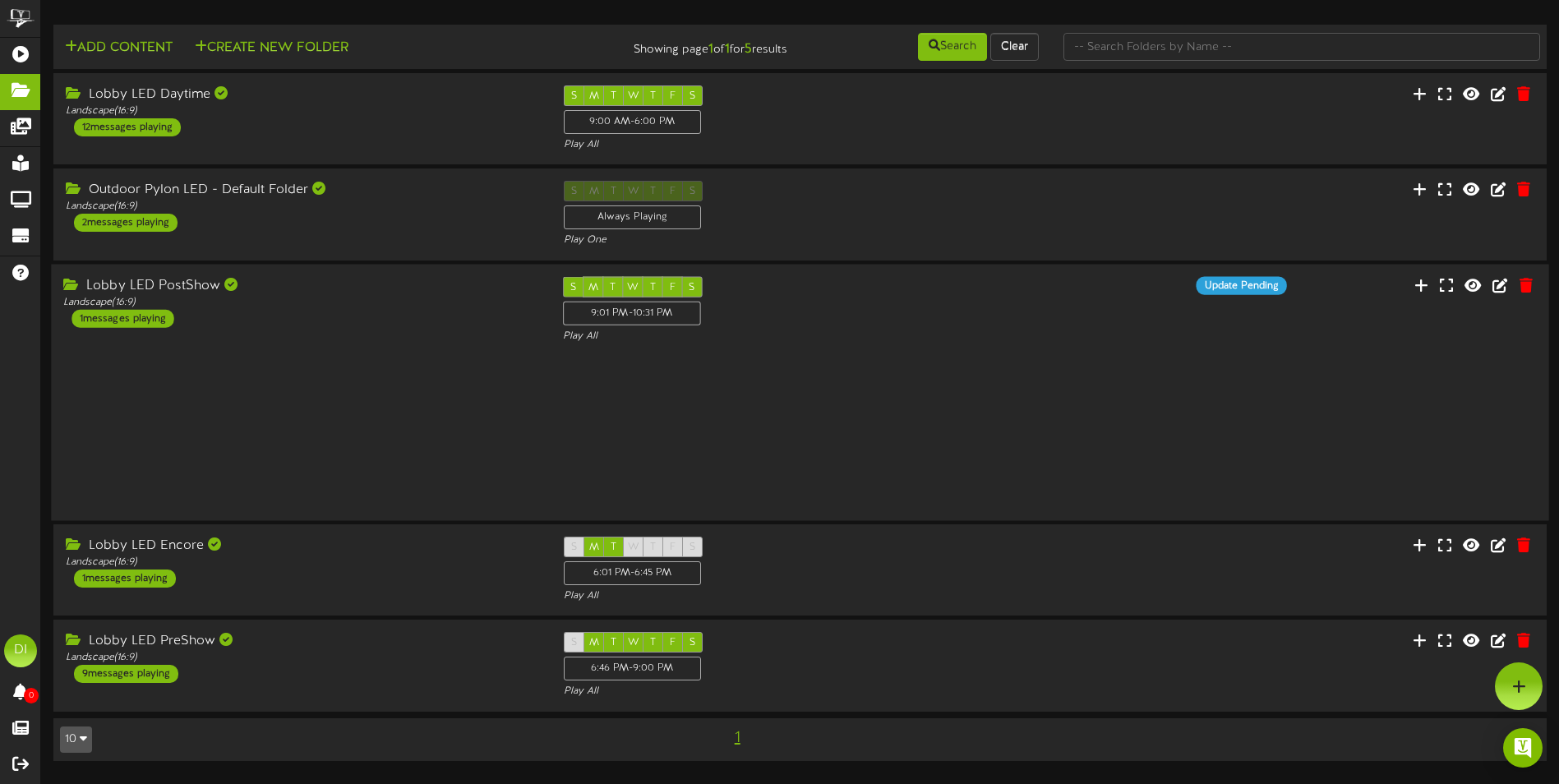
scroll to position [0, 0]
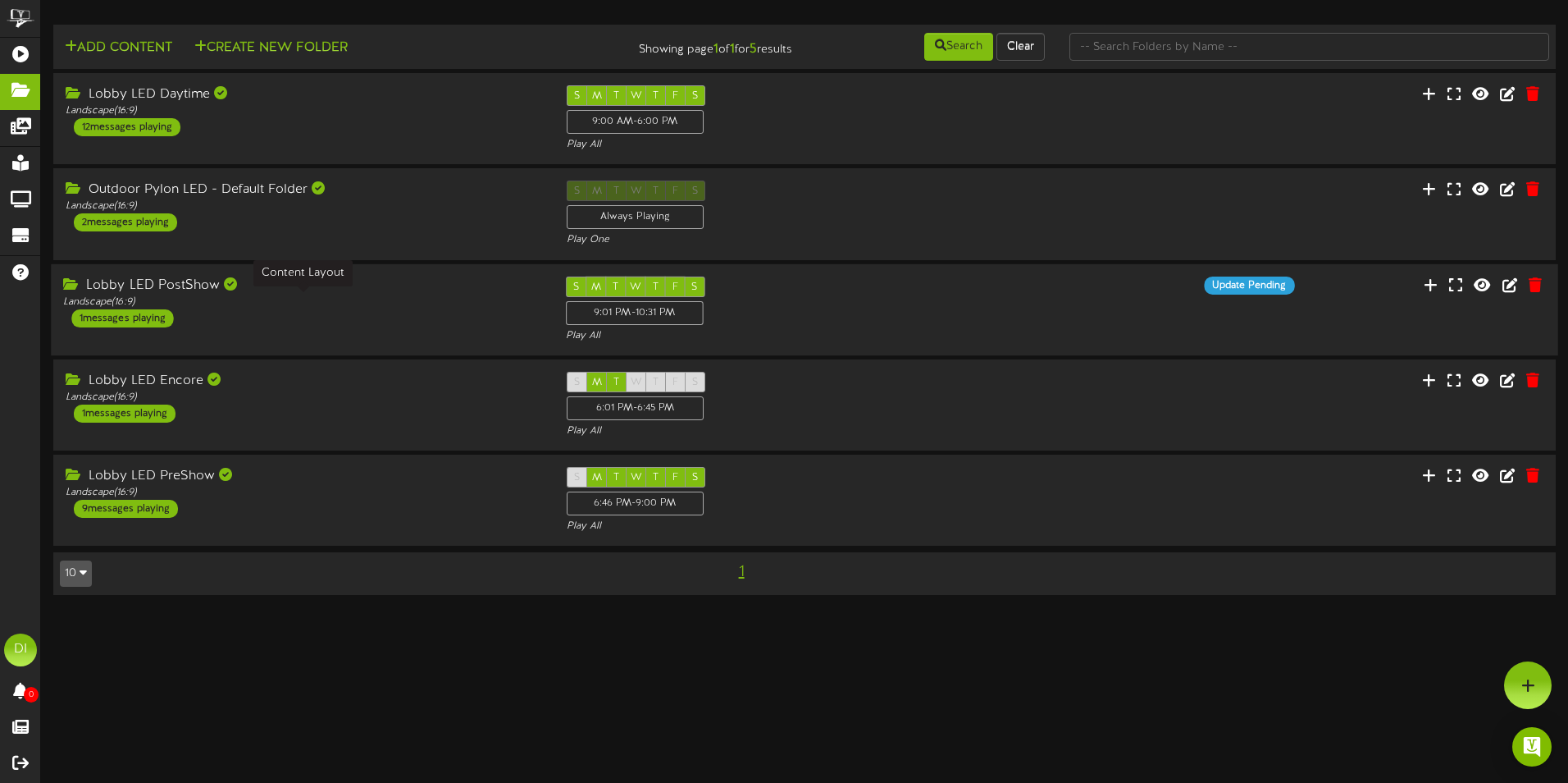
click at [315, 302] on div "Landscape ( 16:9 )" at bounding box center [302, 301] width 477 height 14
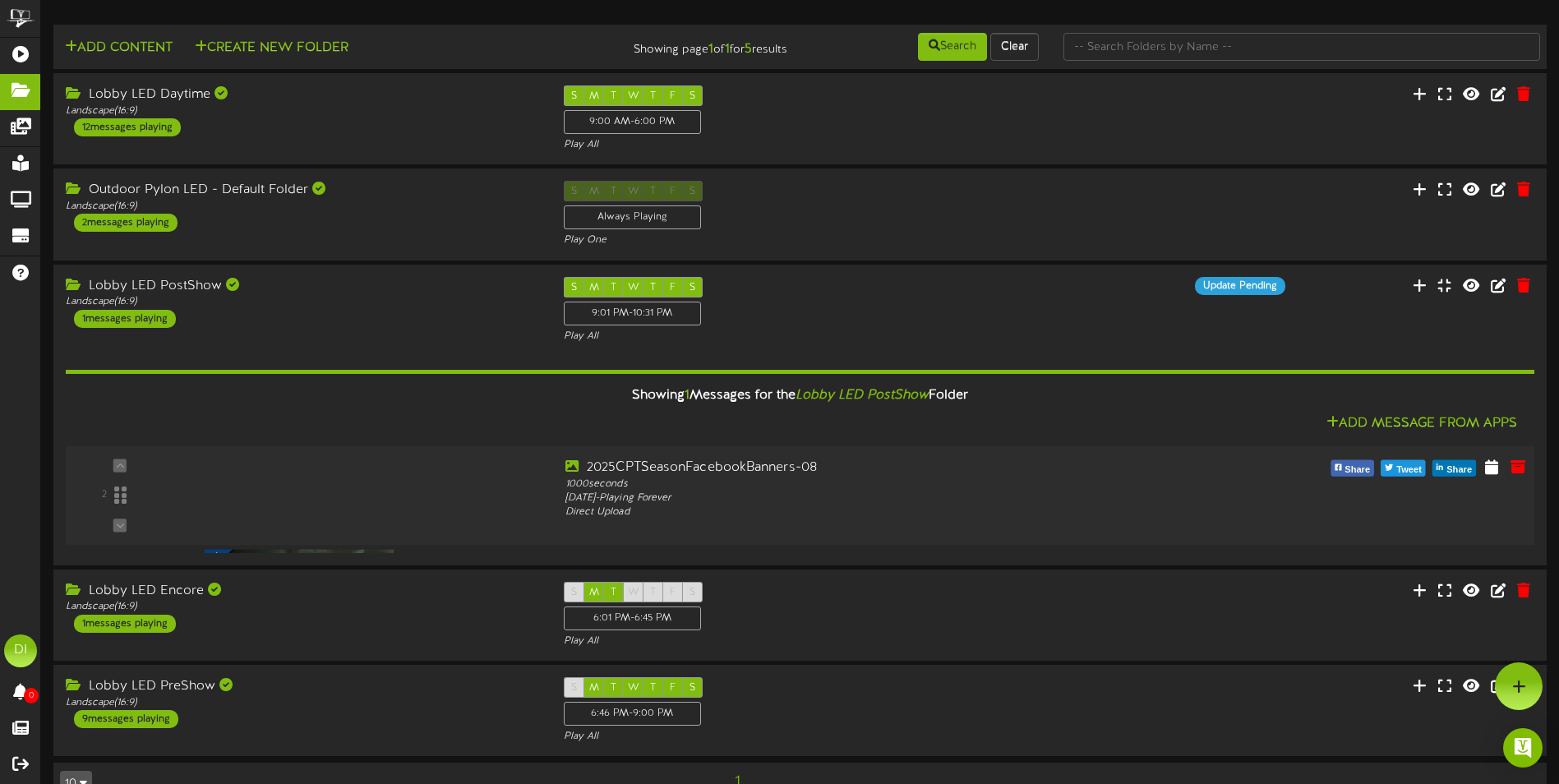
click at [373, 494] on div at bounding box center [299, 474] width 191 height 83
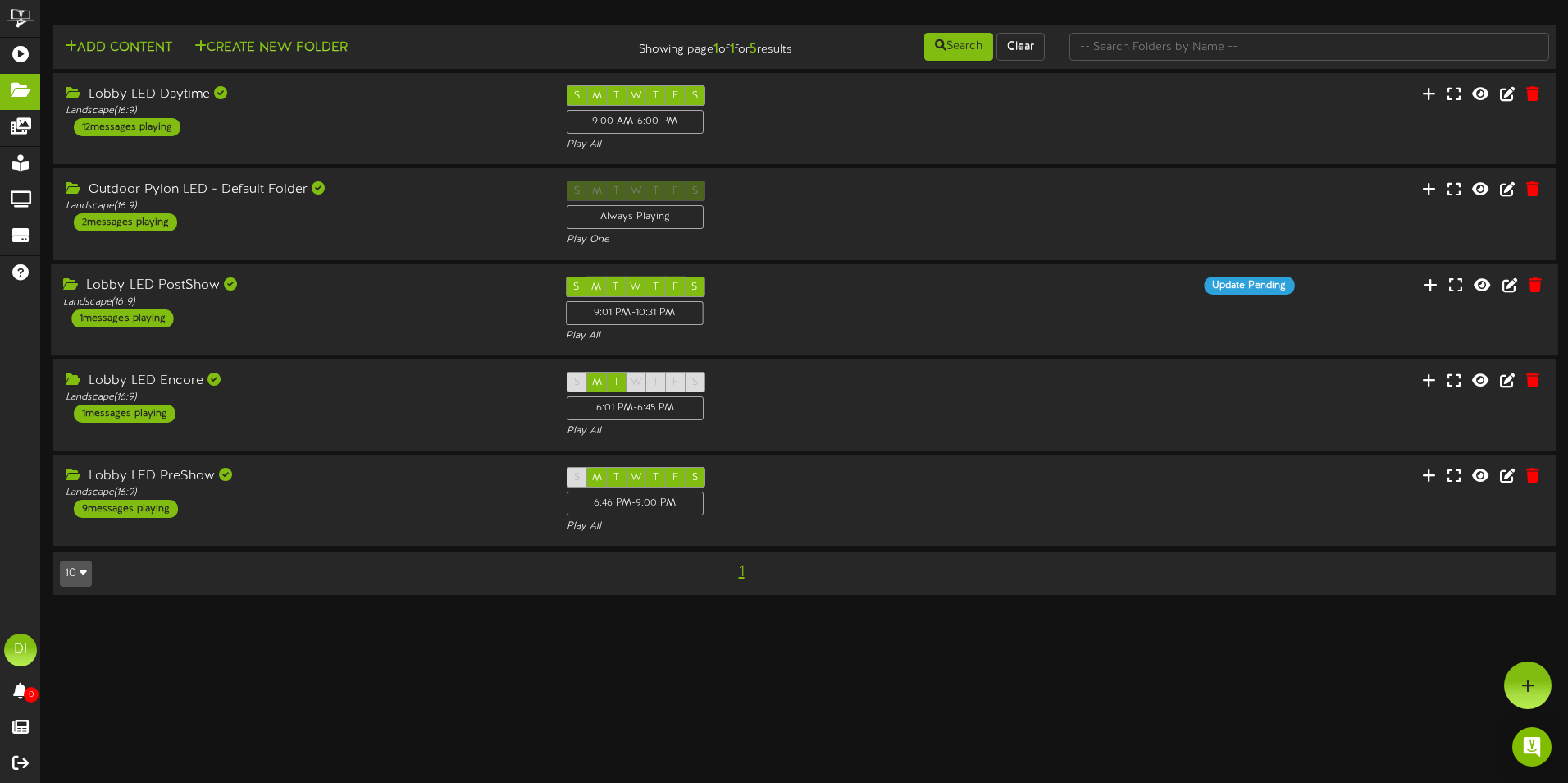
click at [382, 292] on div "Lobby LED PostShow" at bounding box center [302, 285] width 477 height 19
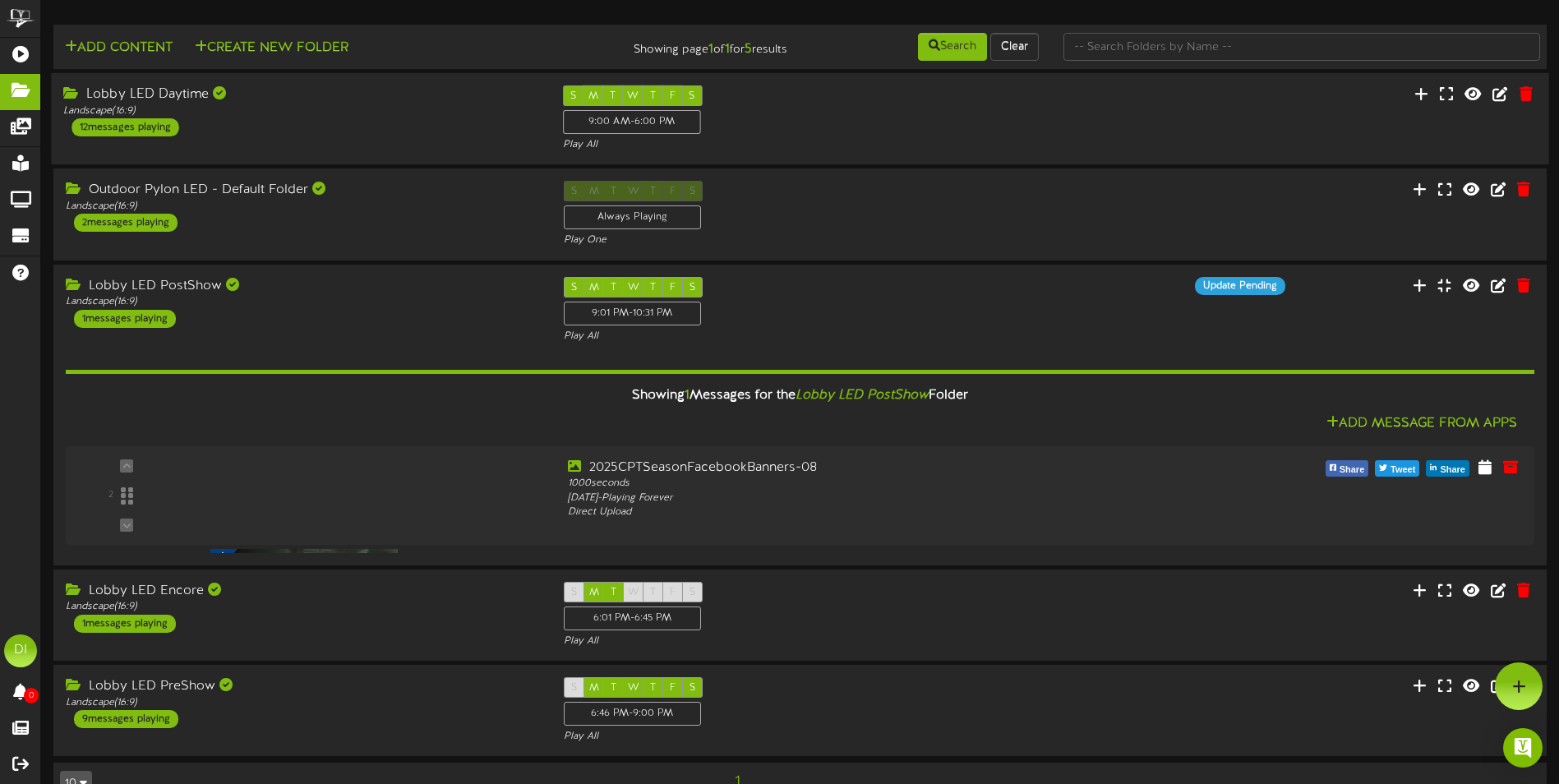
click at [378, 119] on div "Lobby LED Daytime Landscape ( 16:9 ) 12 messages playing" at bounding box center [299, 110] width 499 height 51
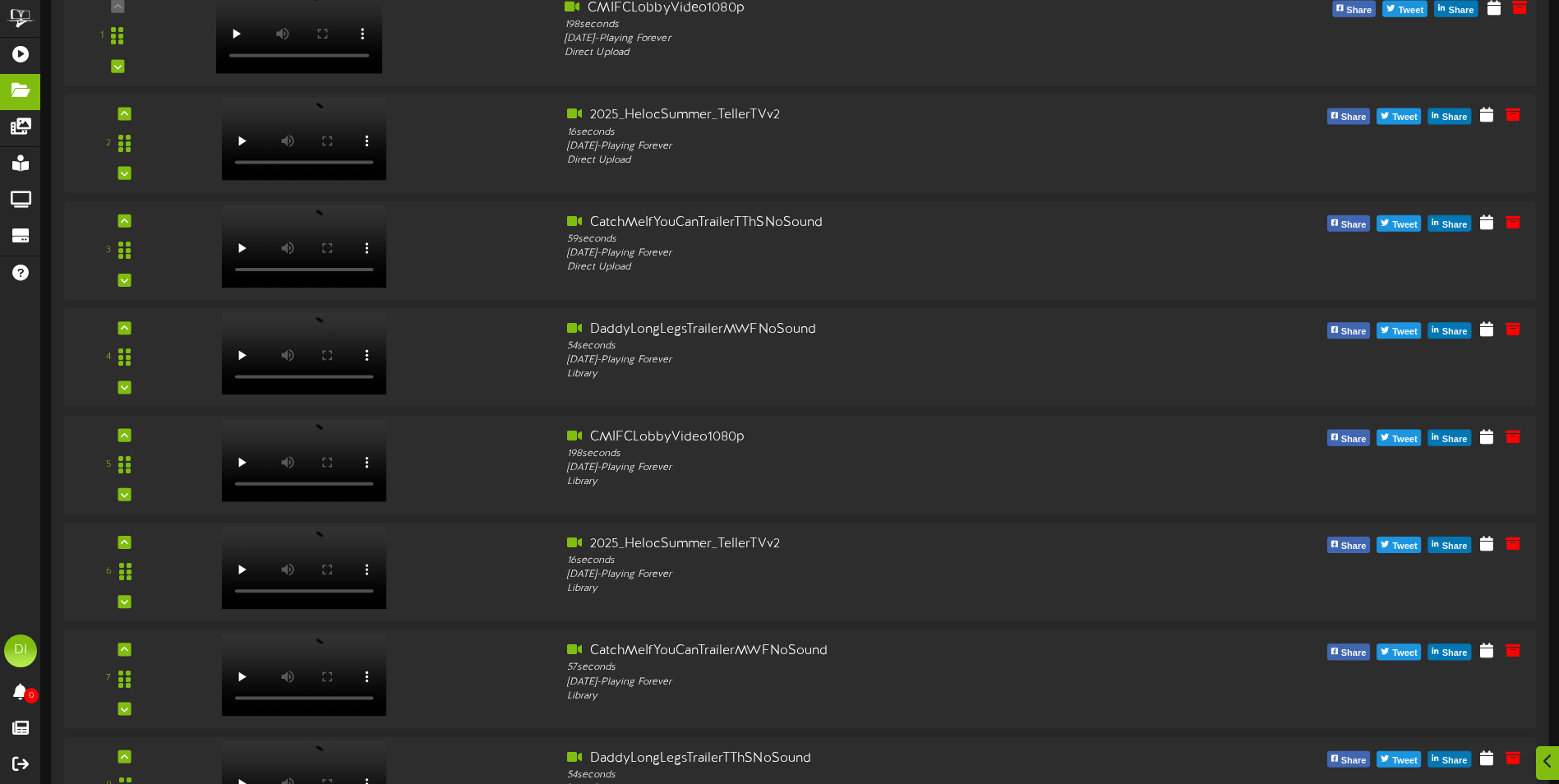
scroll to position [328, 0]
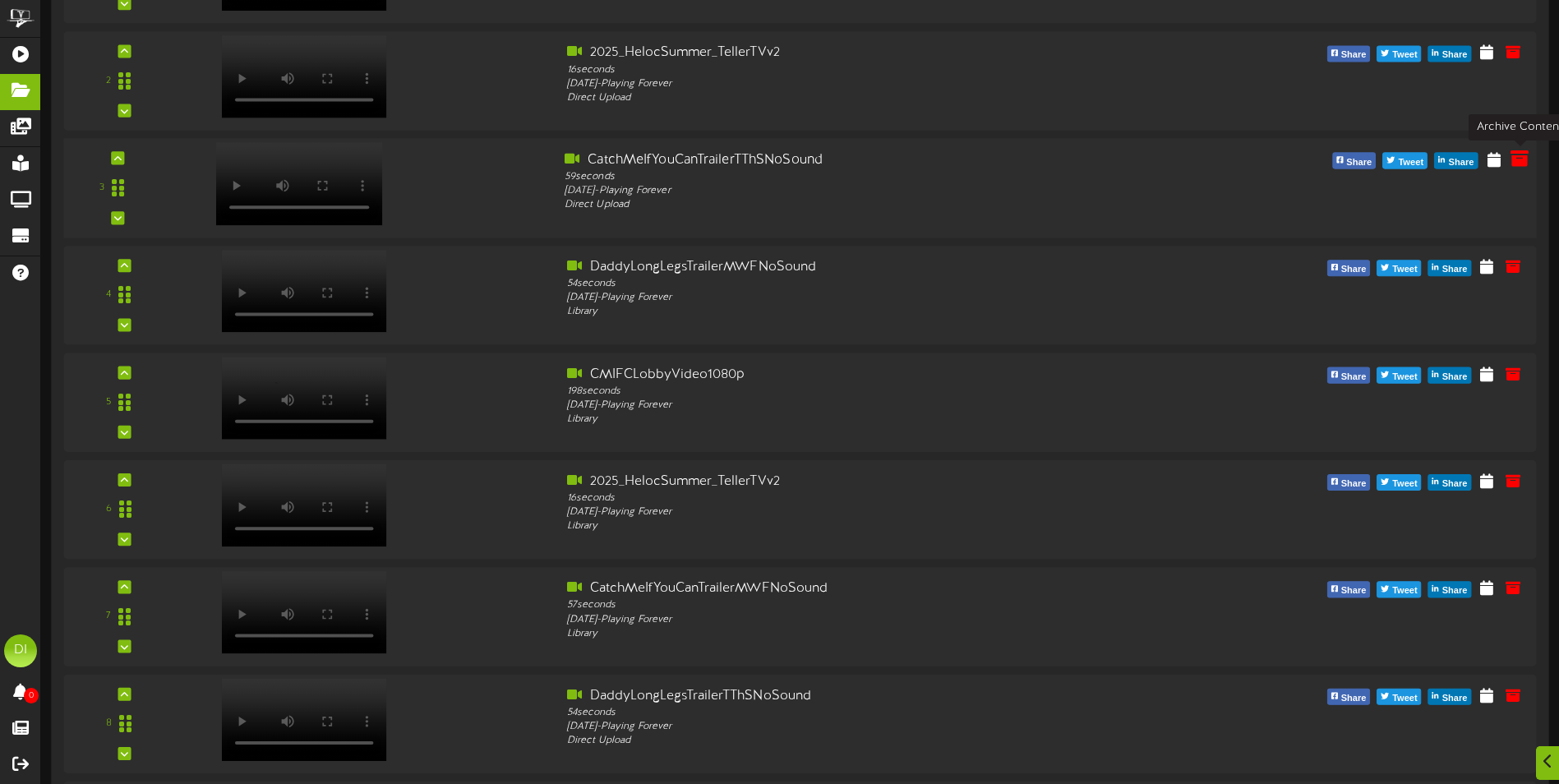
click at [1523, 162] on icon at bounding box center [1519, 158] width 18 height 18
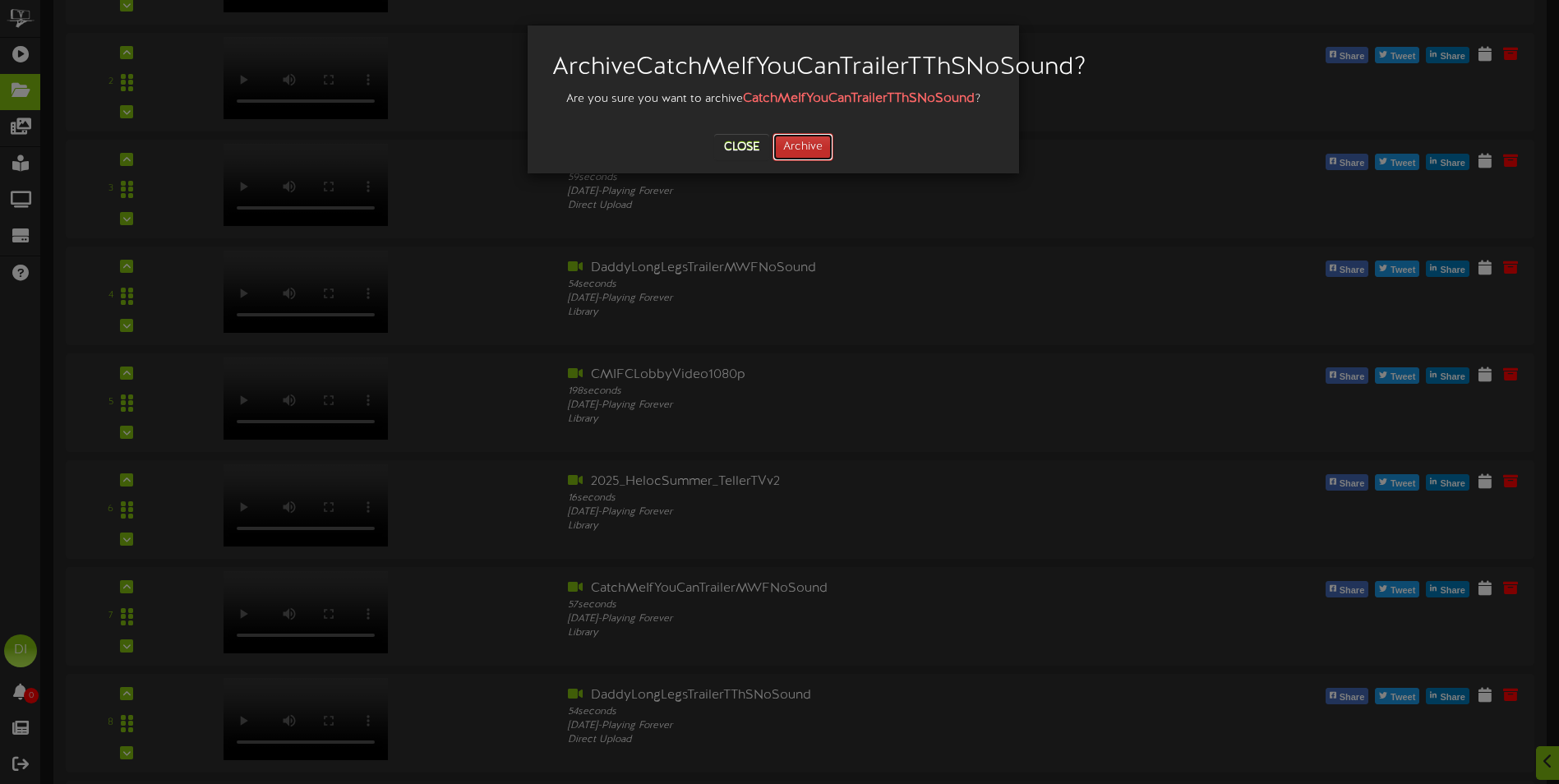
click at [813, 161] on button "Archive" at bounding box center [803, 147] width 61 height 28
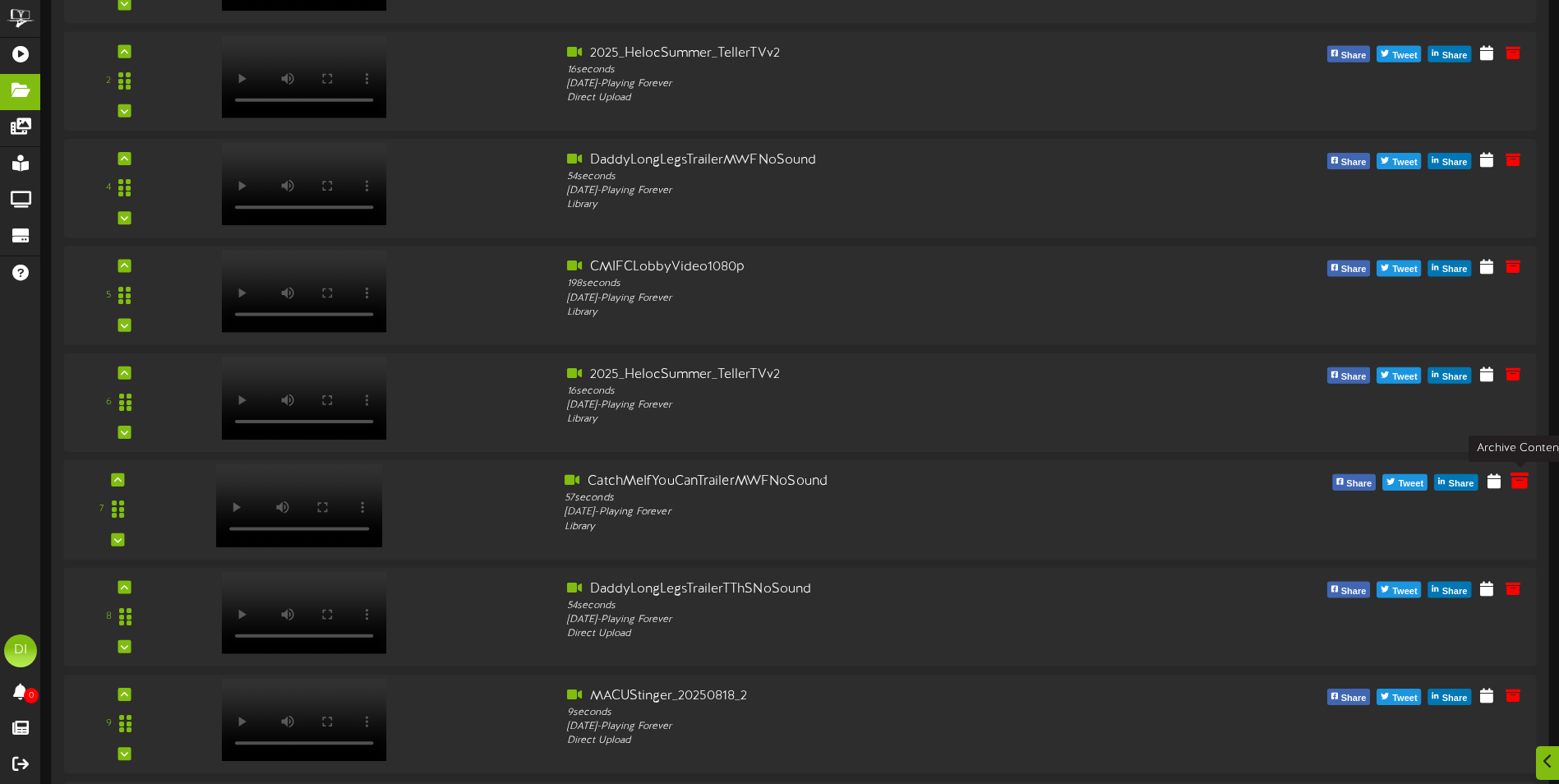
click at [1524, 471] on button at bounding box center [1520, 482] width 28 height 25
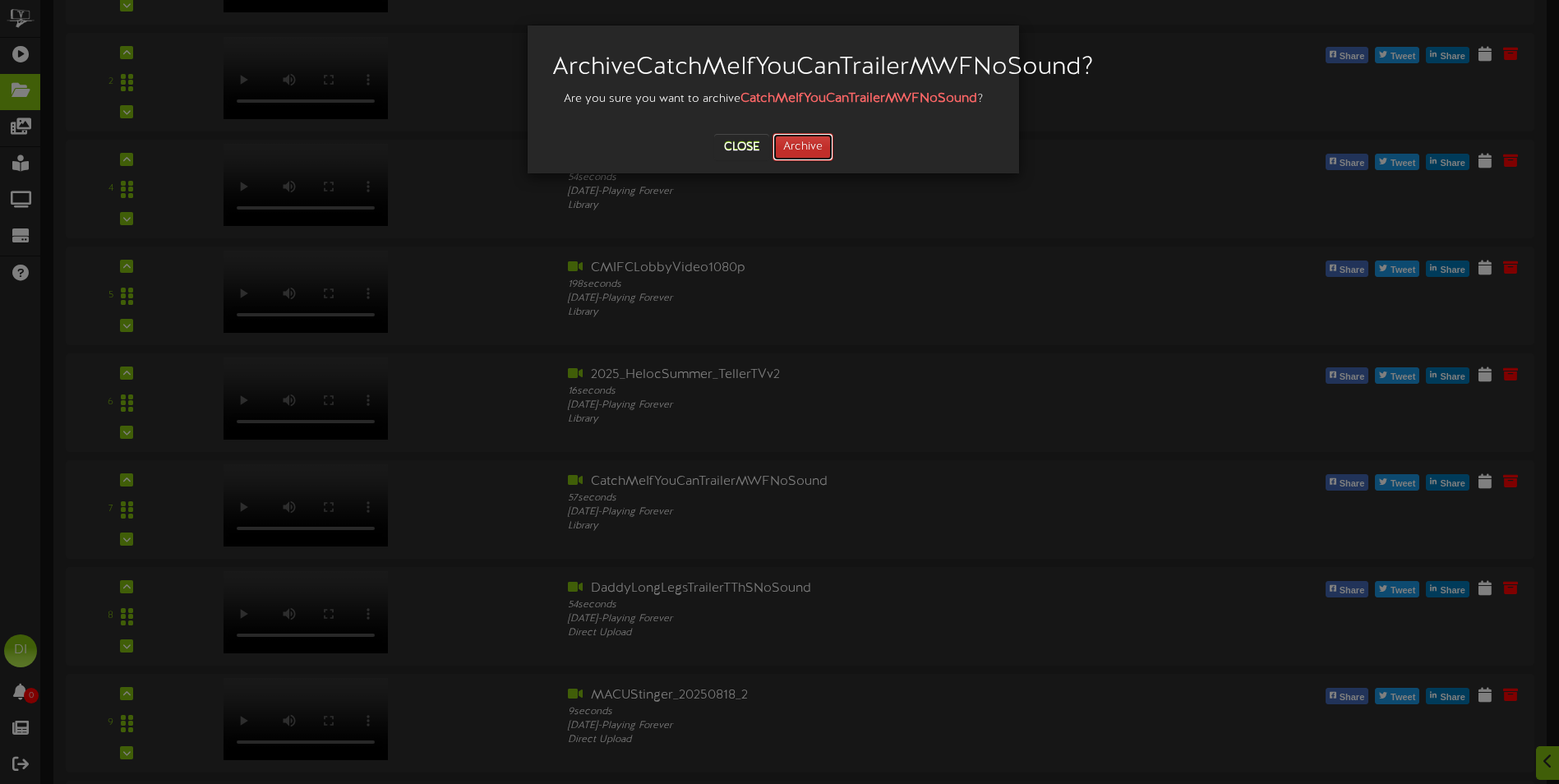
click at [813, 161] on button "Archive" at bounding box center [803, 147] width 61 height 28
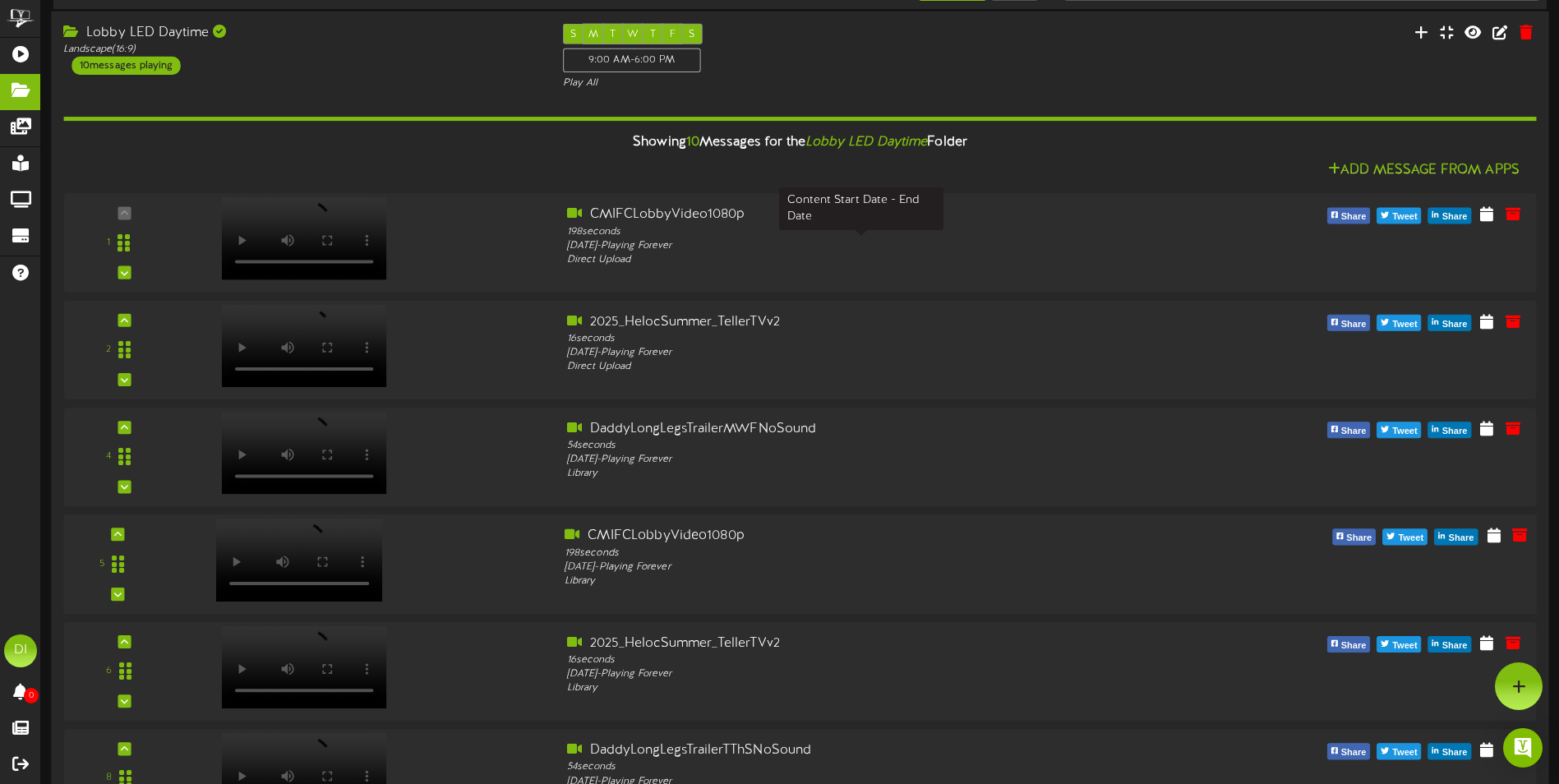
scroll to position [0, 0]
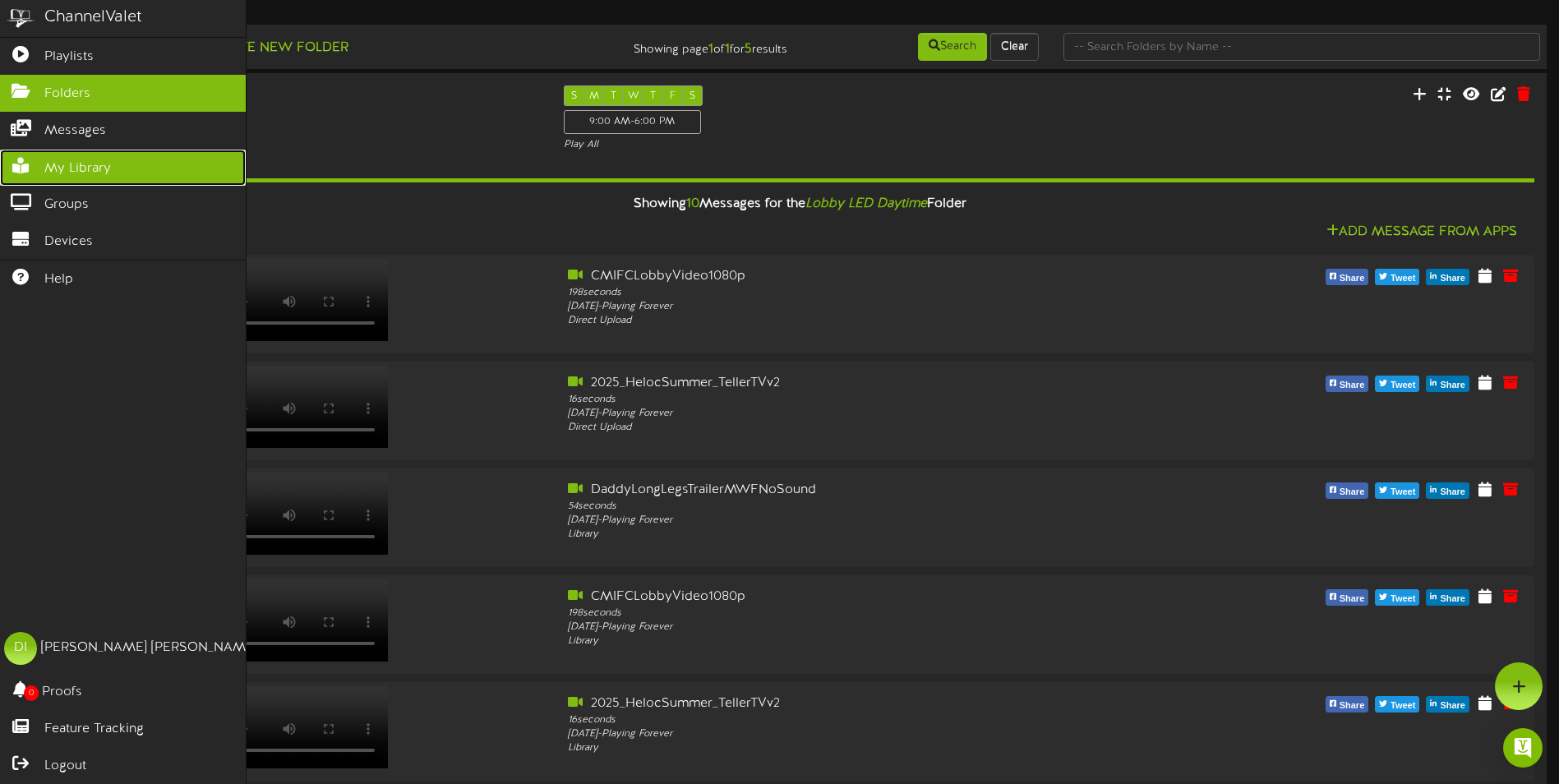
click at [85, 159] on span "My Library" at bounding box center [77, 168] width 66 height 19
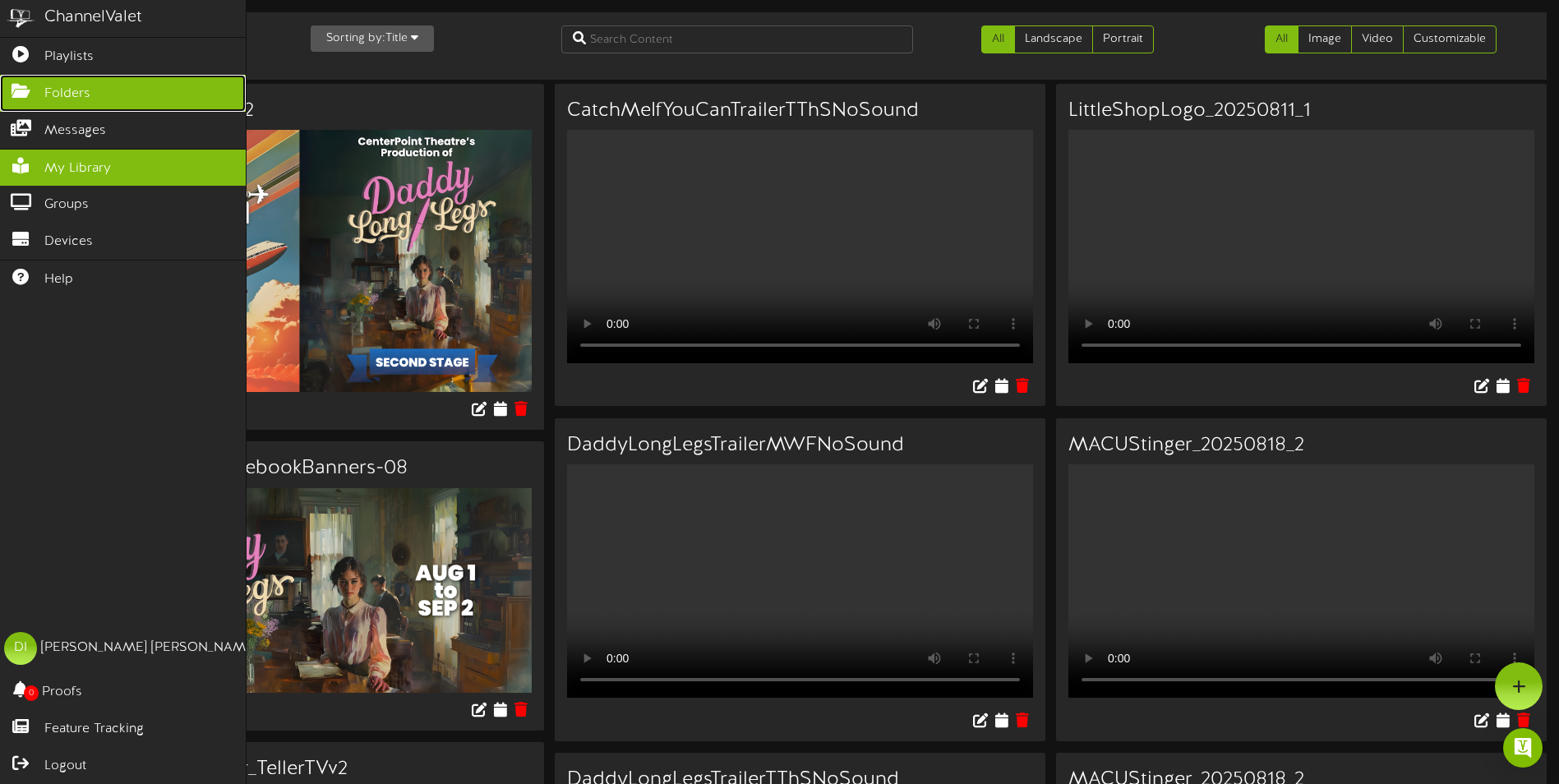
click at [23, 93] on icon at bounding box center [21, 89] width 41 height 12
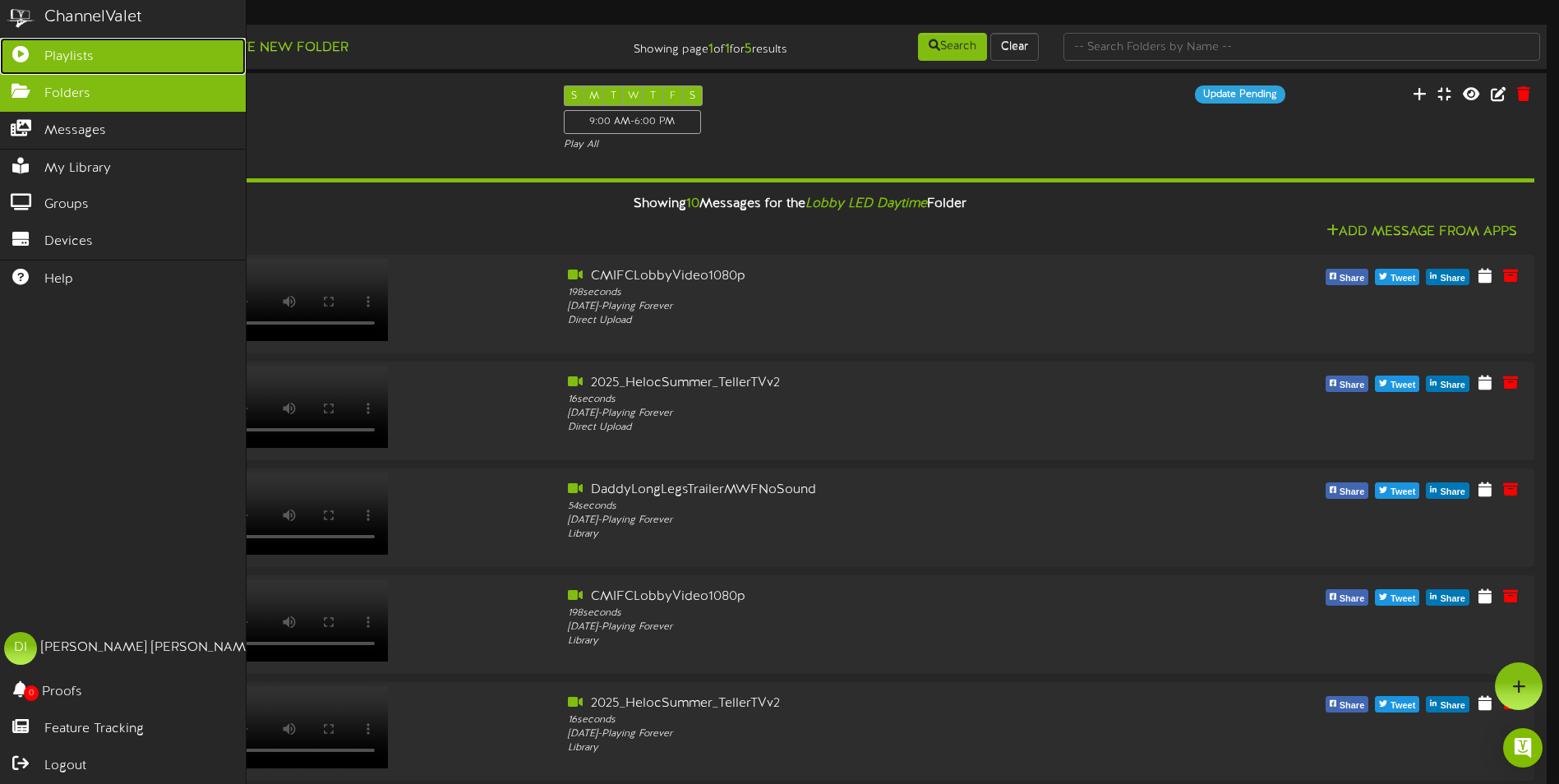
click at [42, 52] on link "Playlists" at bounding box center [123, 56] width 246 height 37
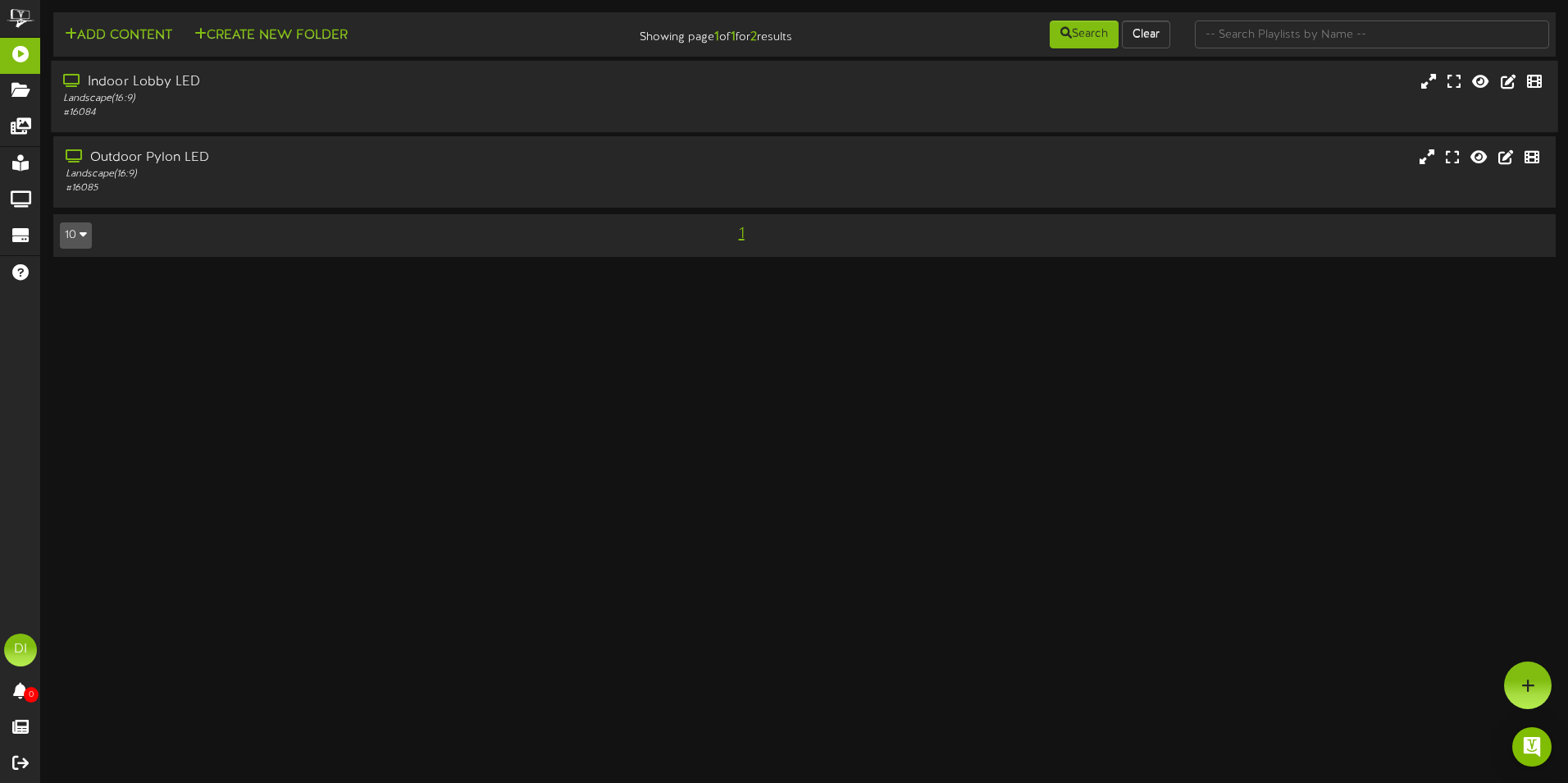
click at [389, 77] on div "Indoor Lobby LED" at bounding box center [365, 82] width 603 height 19
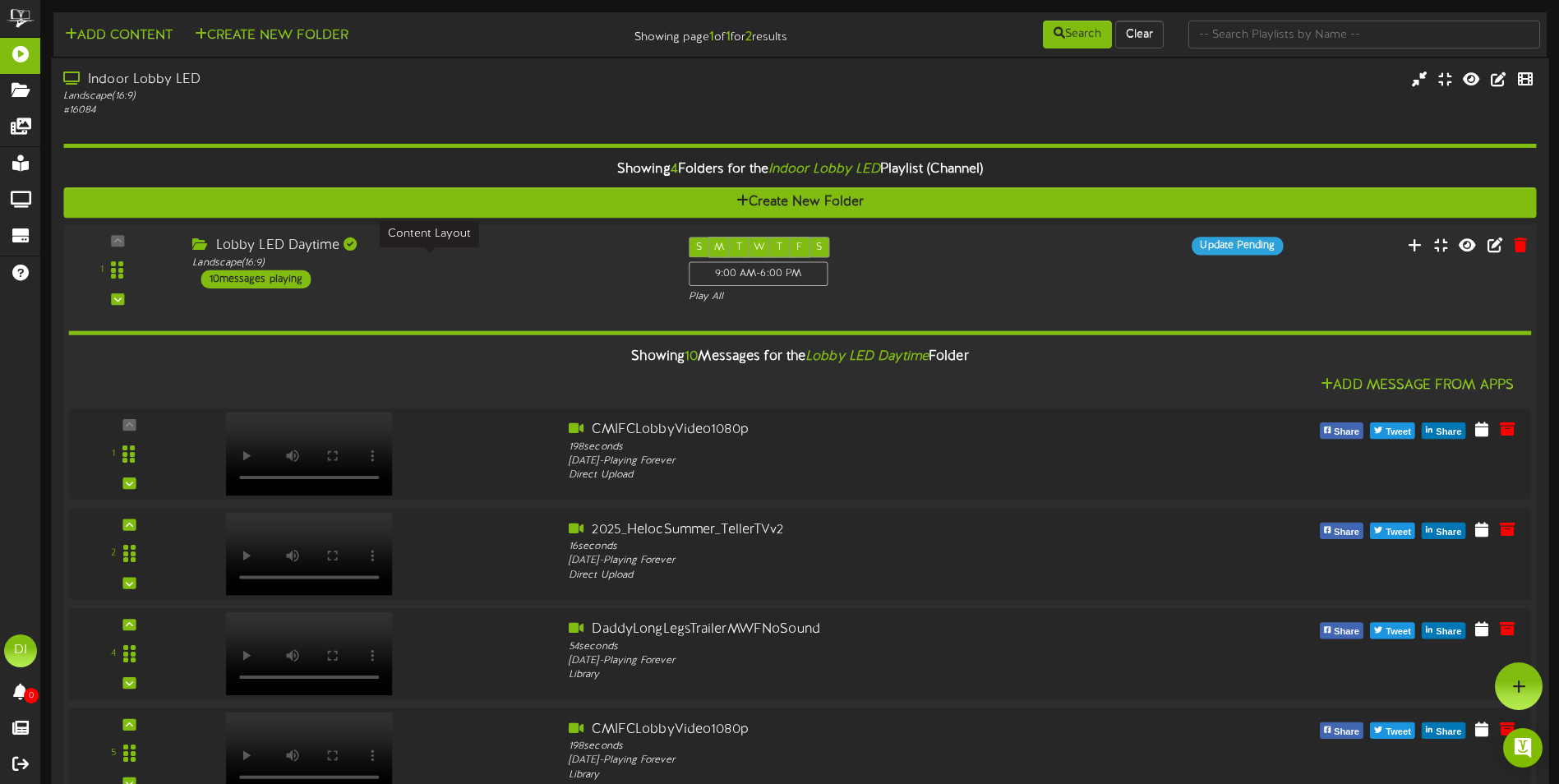
click at [485, 269] on div "Landscape ( 16:9 )" at bounding box center [428, 262] width 471 height 14
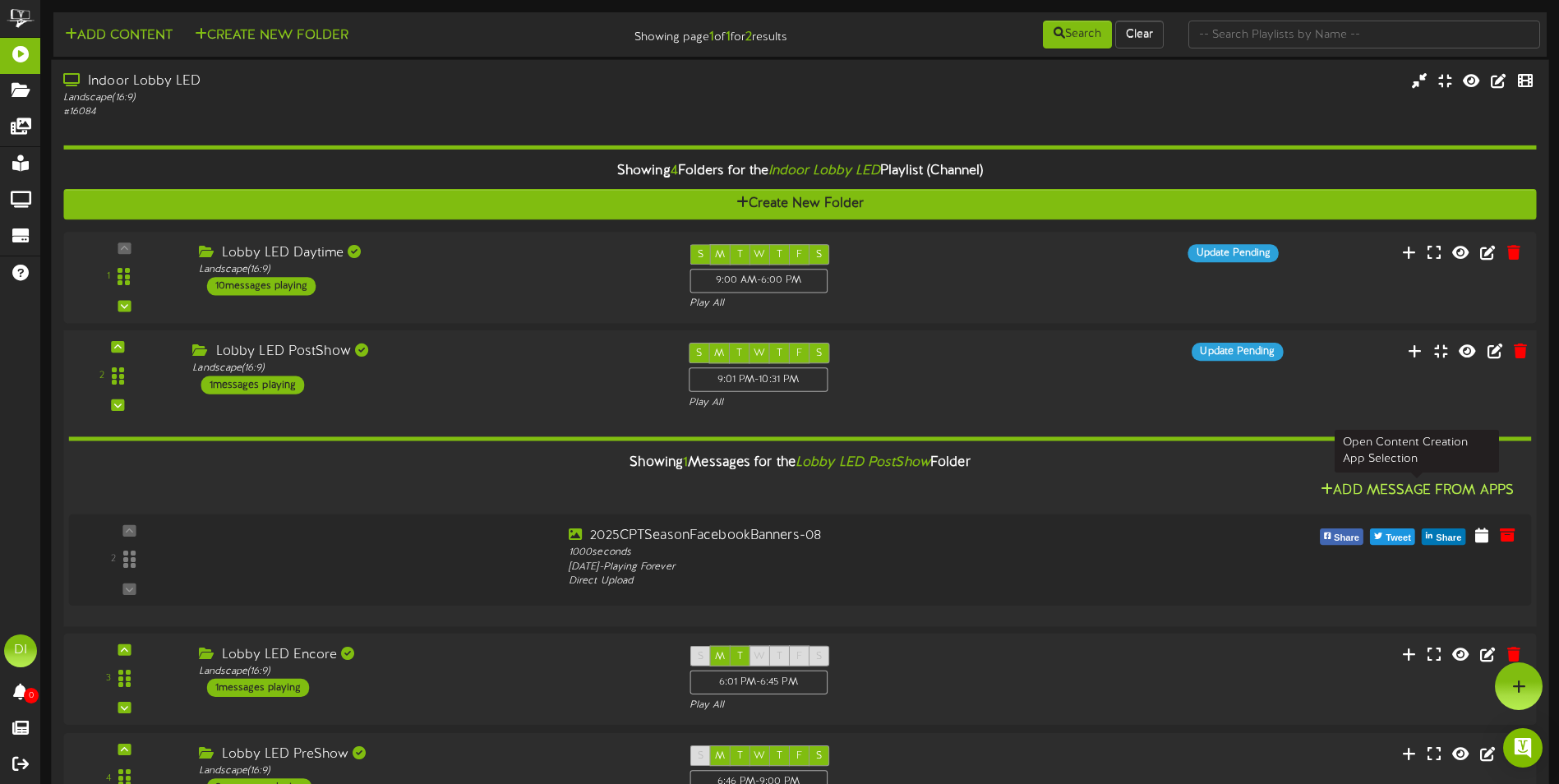
click at [1390, 489] on button "Add Message From Apps" at bounding box center [1417, 491] width 203 height 21
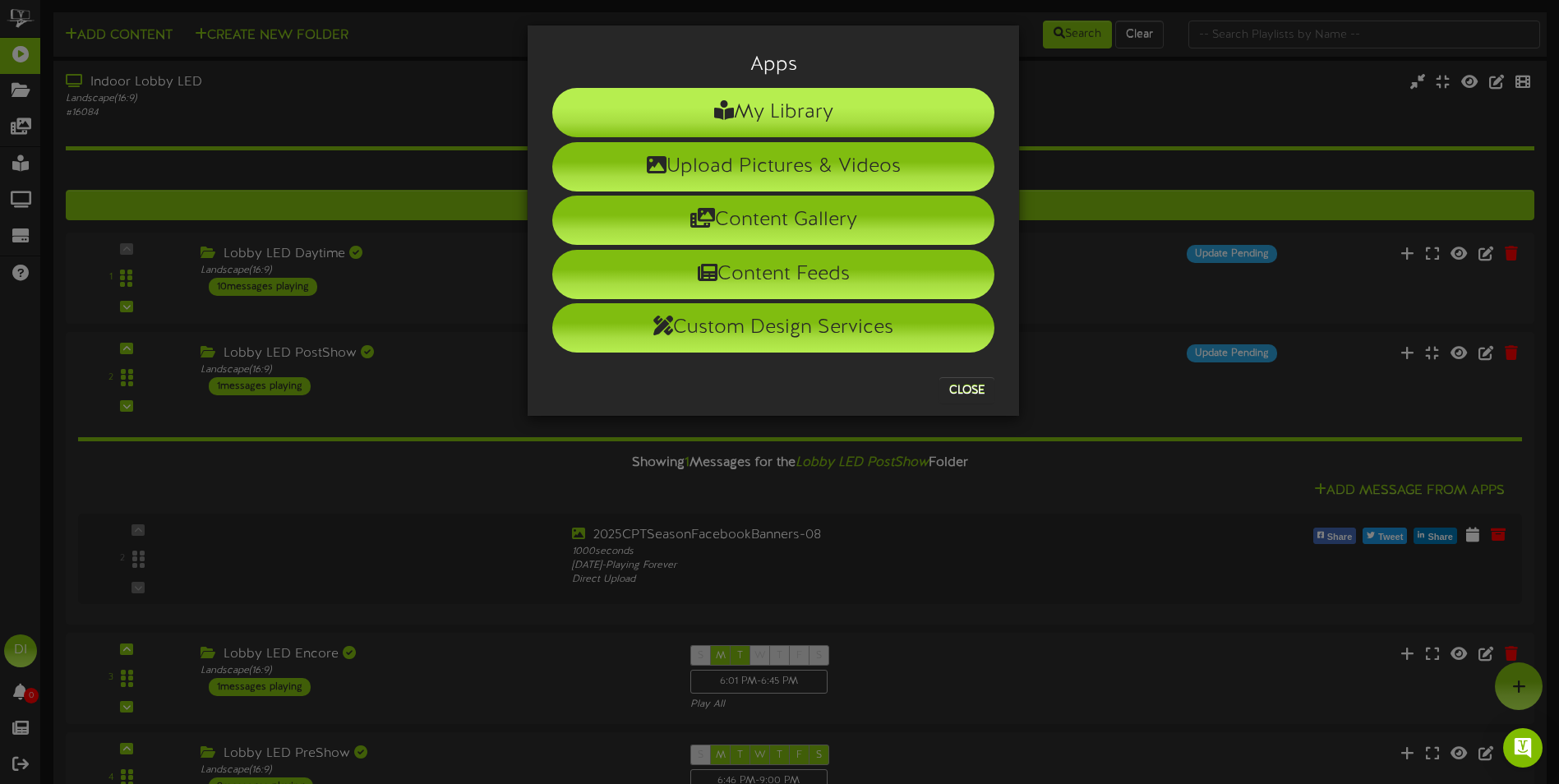
click at [810, 101] on li "My Library" at bounding box center [773, 112] width 443 height 50
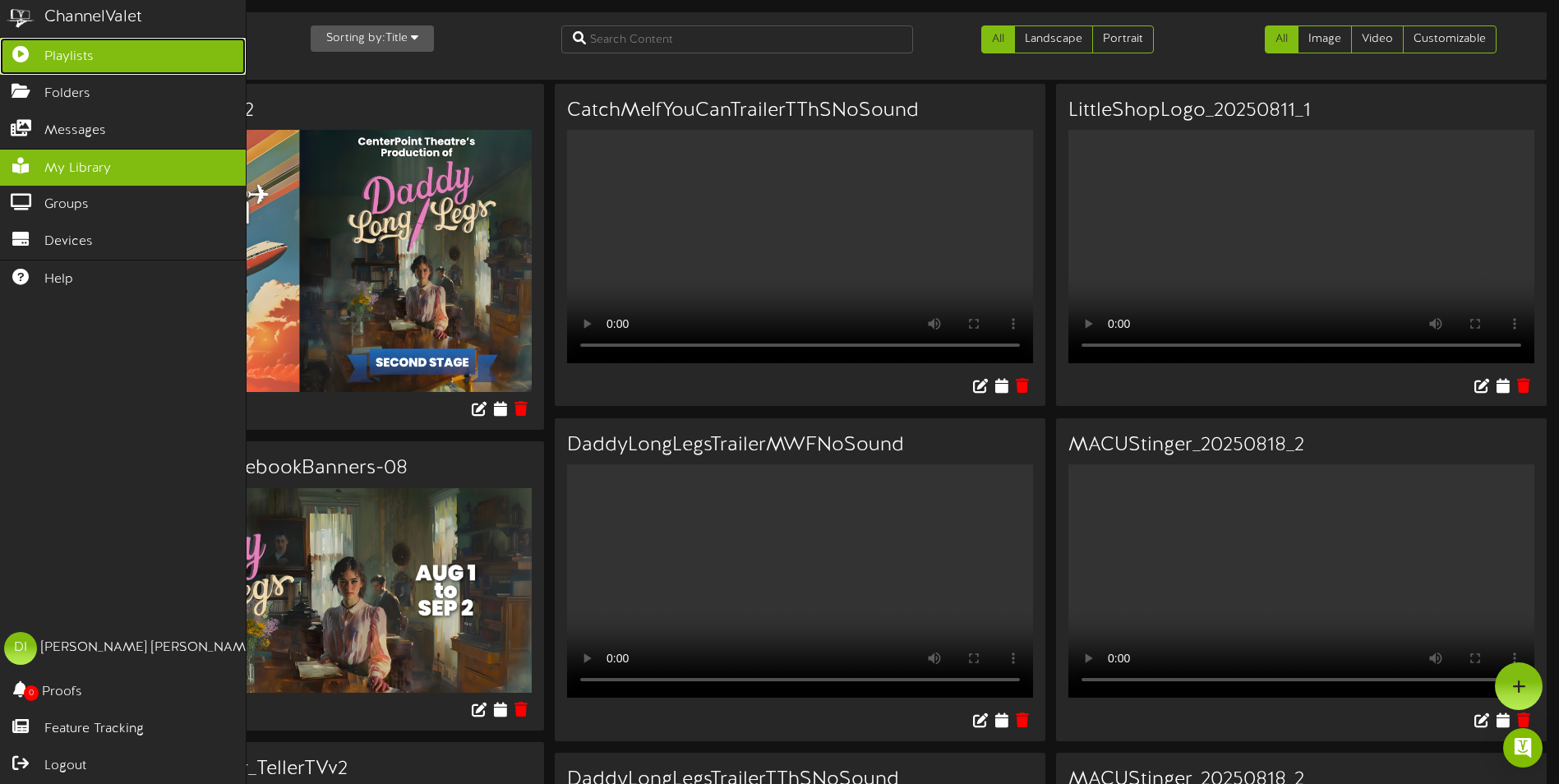
click at [36, 53] on icon at bounding box center [21, 51] width 41 height 12
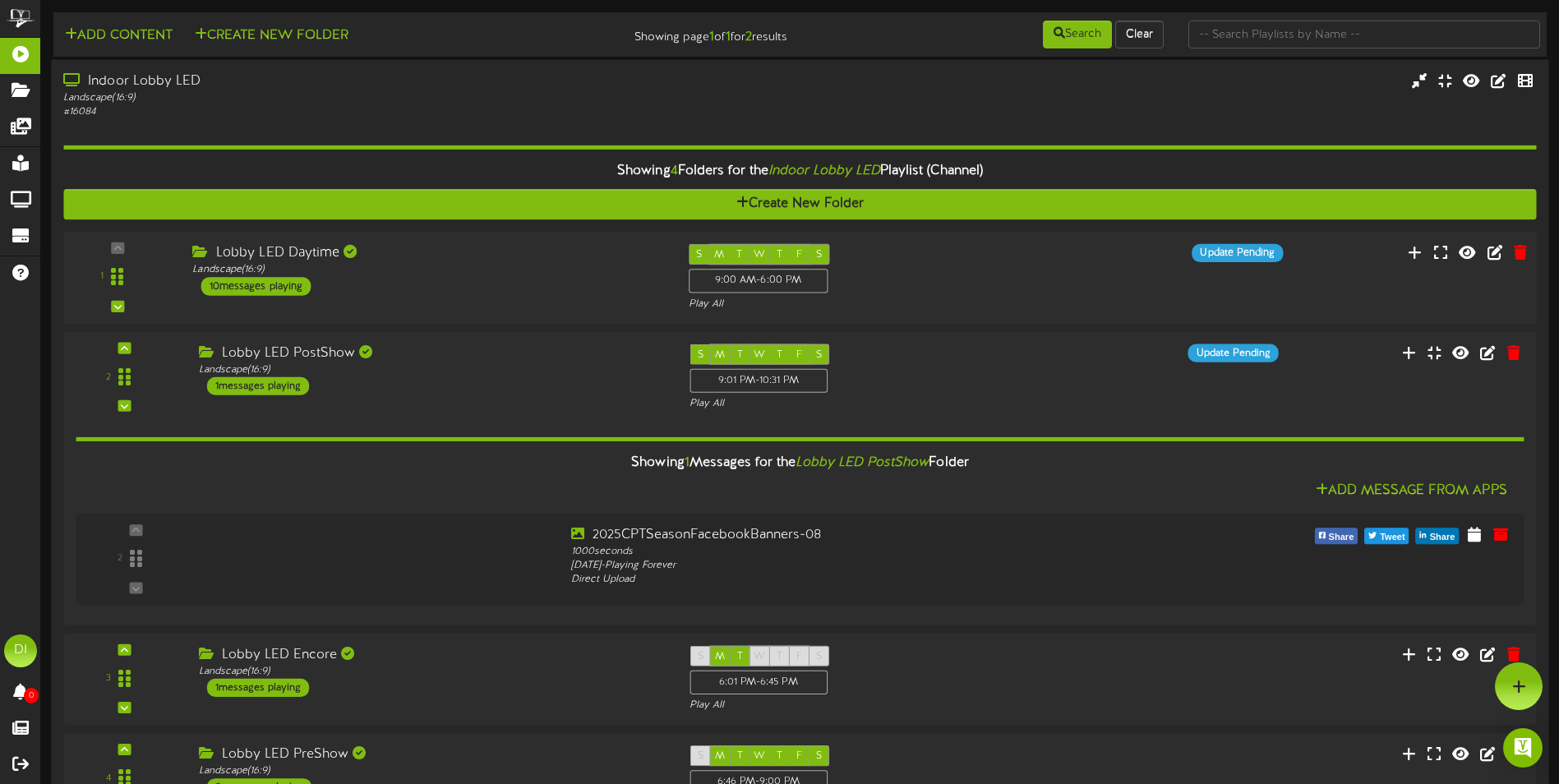
click at [488, 285] on div "Lobby LED Daytime Landscape ( 16:9 ) 10 messages playing" at bounding box center [428, 269] width 496 height 51
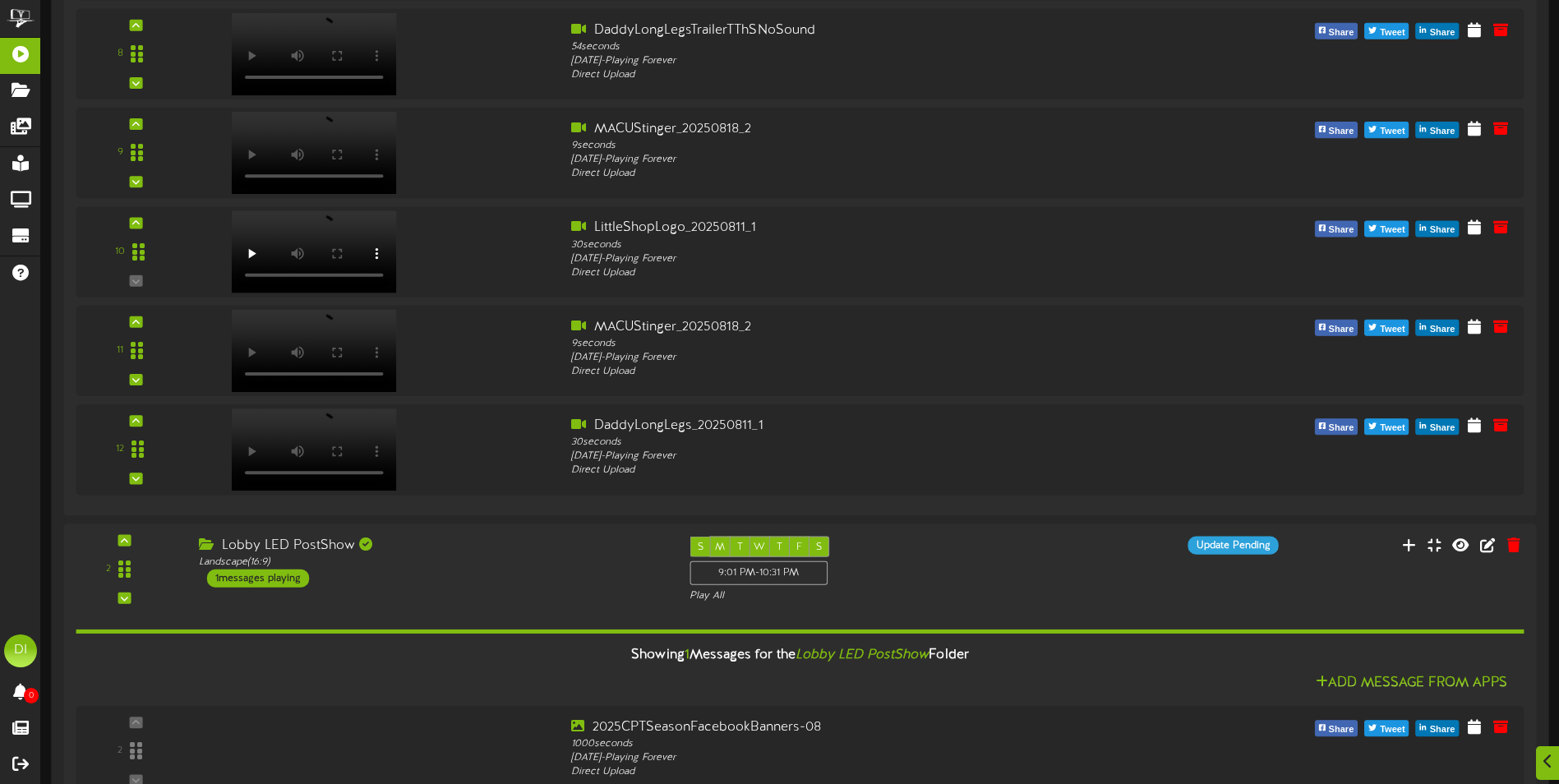
scroll to position [1151, 0]
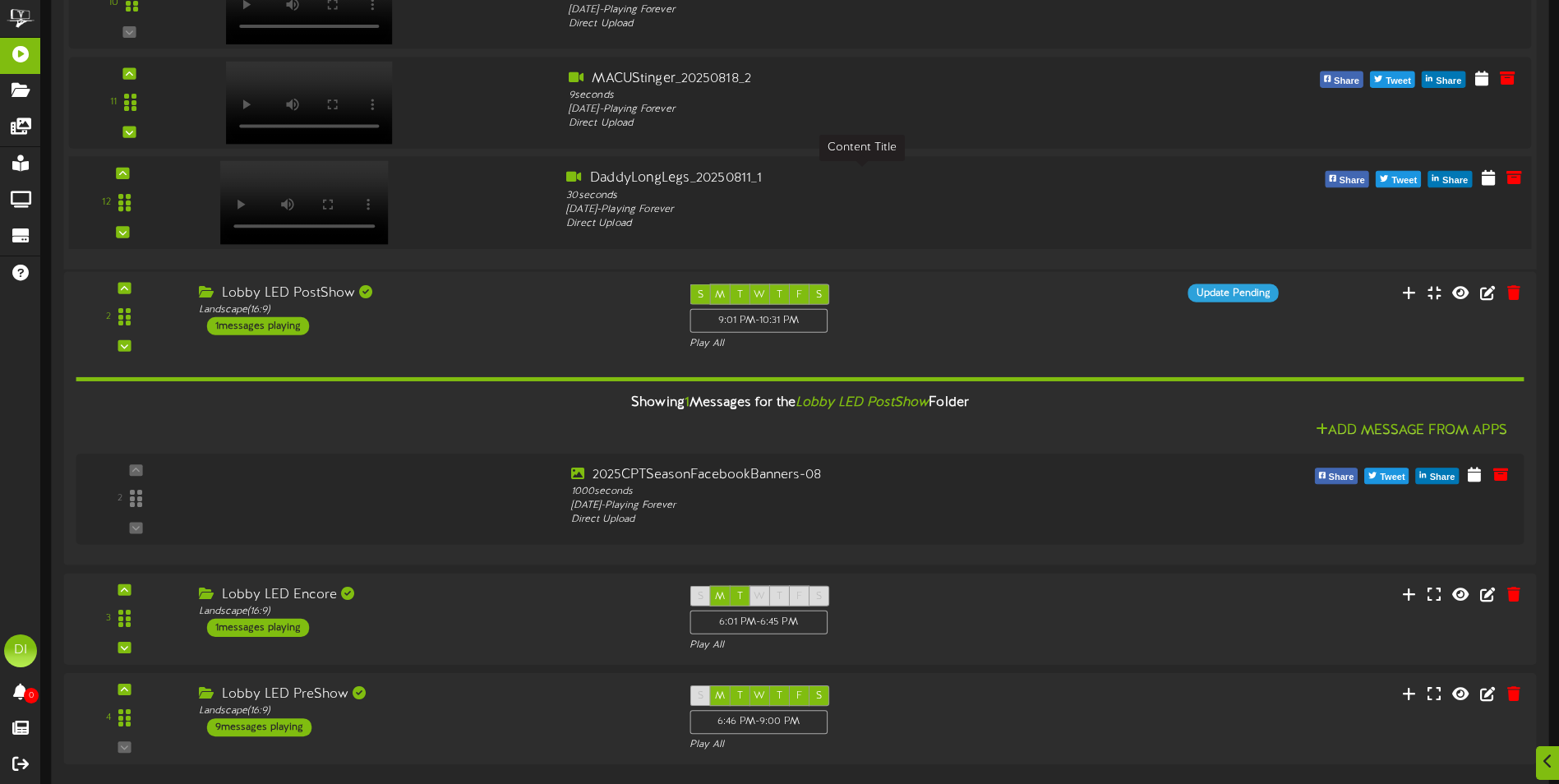
click at [707, 178] on div "DaddyLongLegs_20250811_1" at bounding box center [861, 179] width 590 height 19
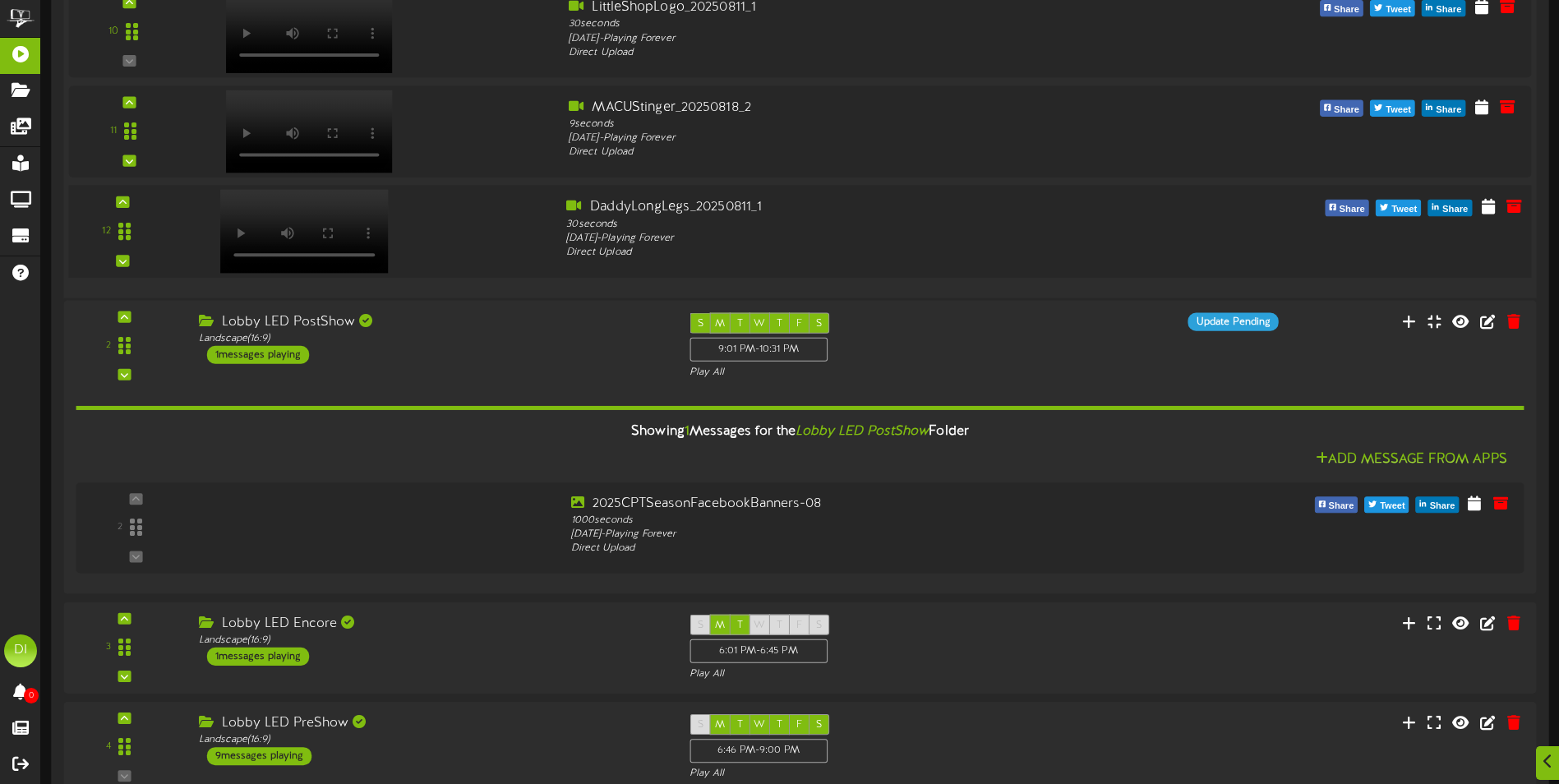
scroll to position [1233, 0]
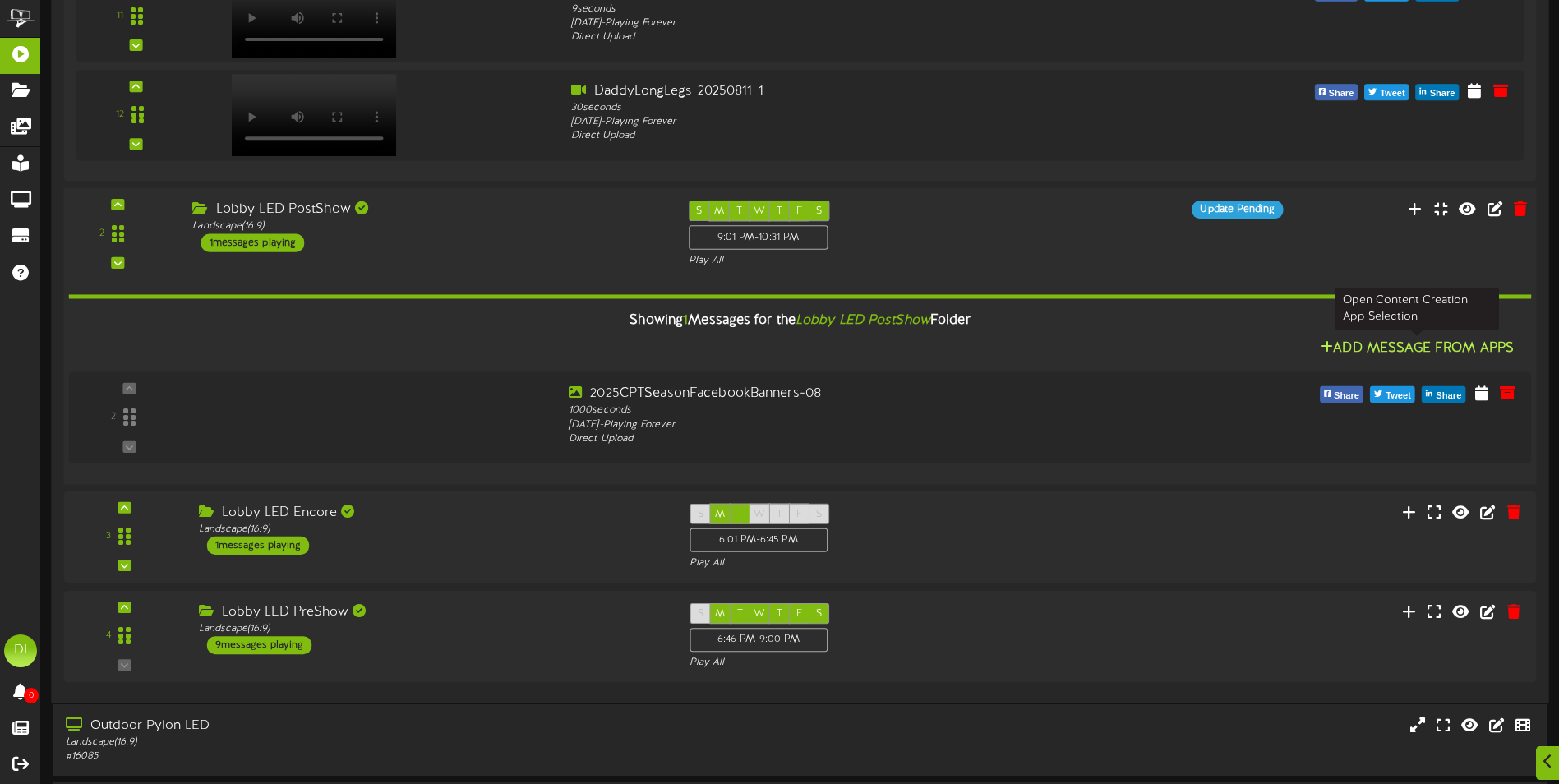
click at [1409, 348] on button "Add Message From Apps" at bounding box center [1417, 349] width 203 height 21
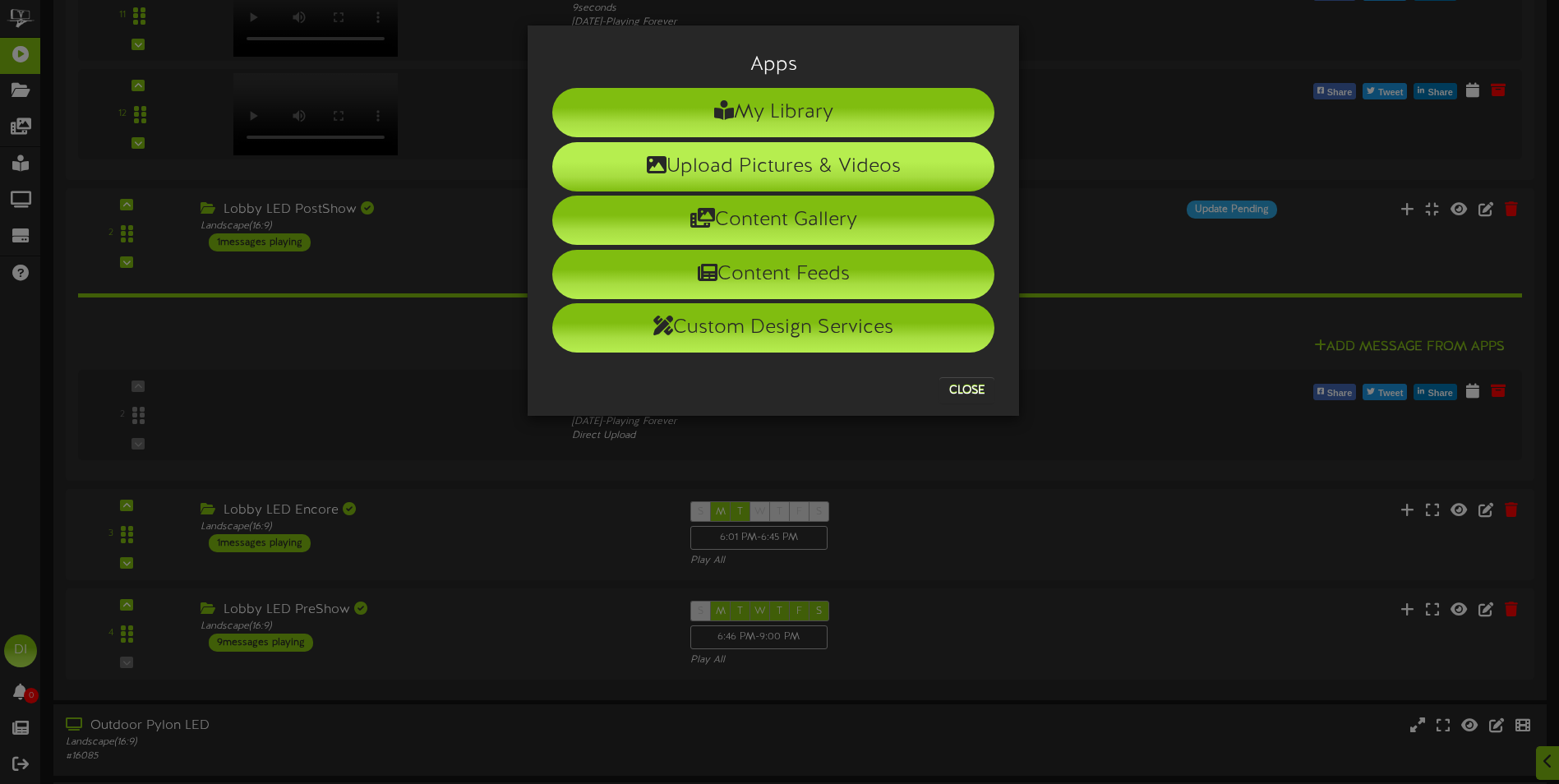
click at [753, 159] on li "Upload Pictures & Videos" at bounding box center [773, 167] width 443 height 50
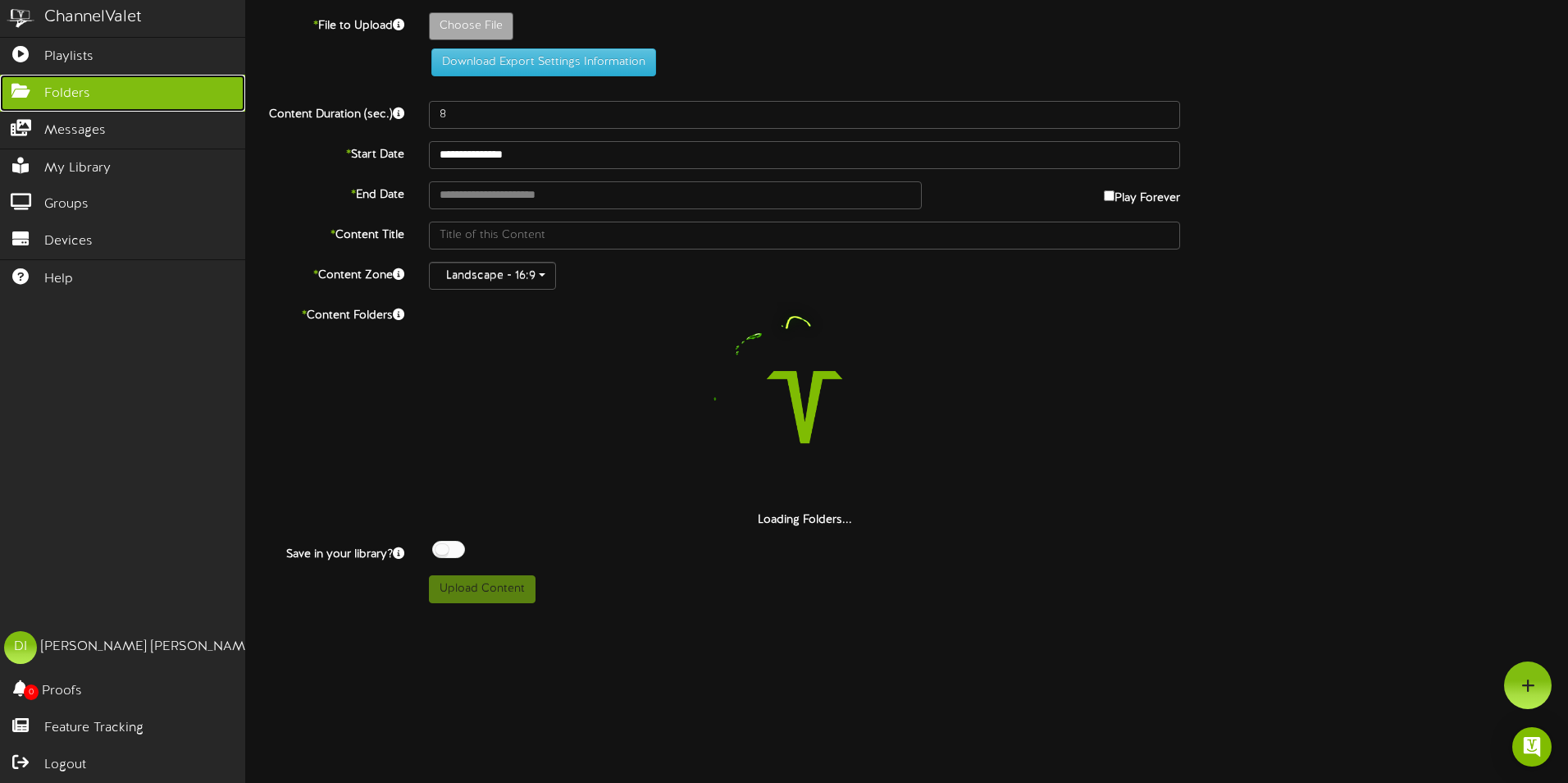
click at [18, 83] on icon at bounding box center [21, 89] width 41 height 12
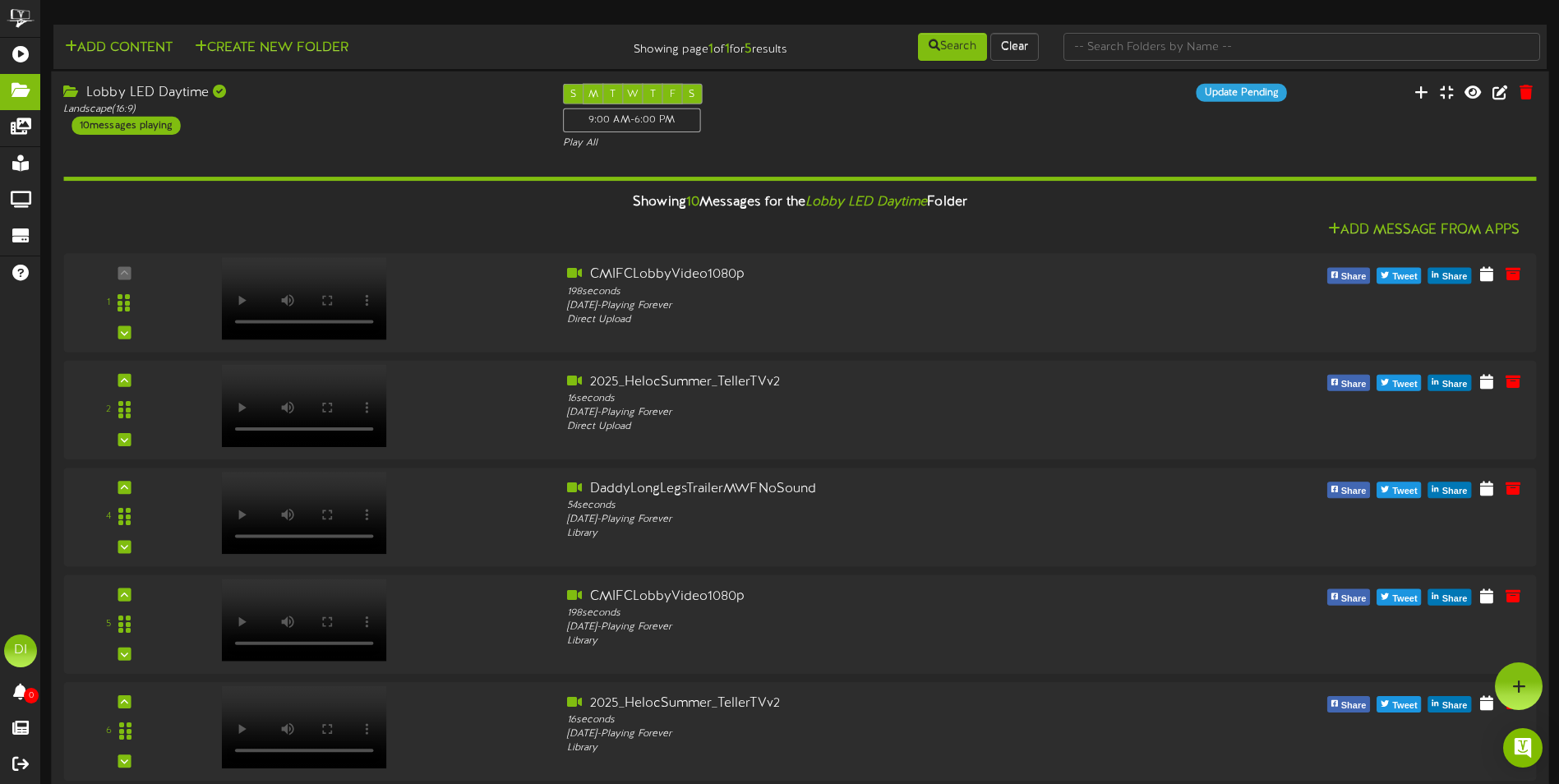
click at [549, 210] on div "Showing 10 Messages for the Lobby LED Daytime Folder" at bounding box center [799, 203] width 1497 height 36
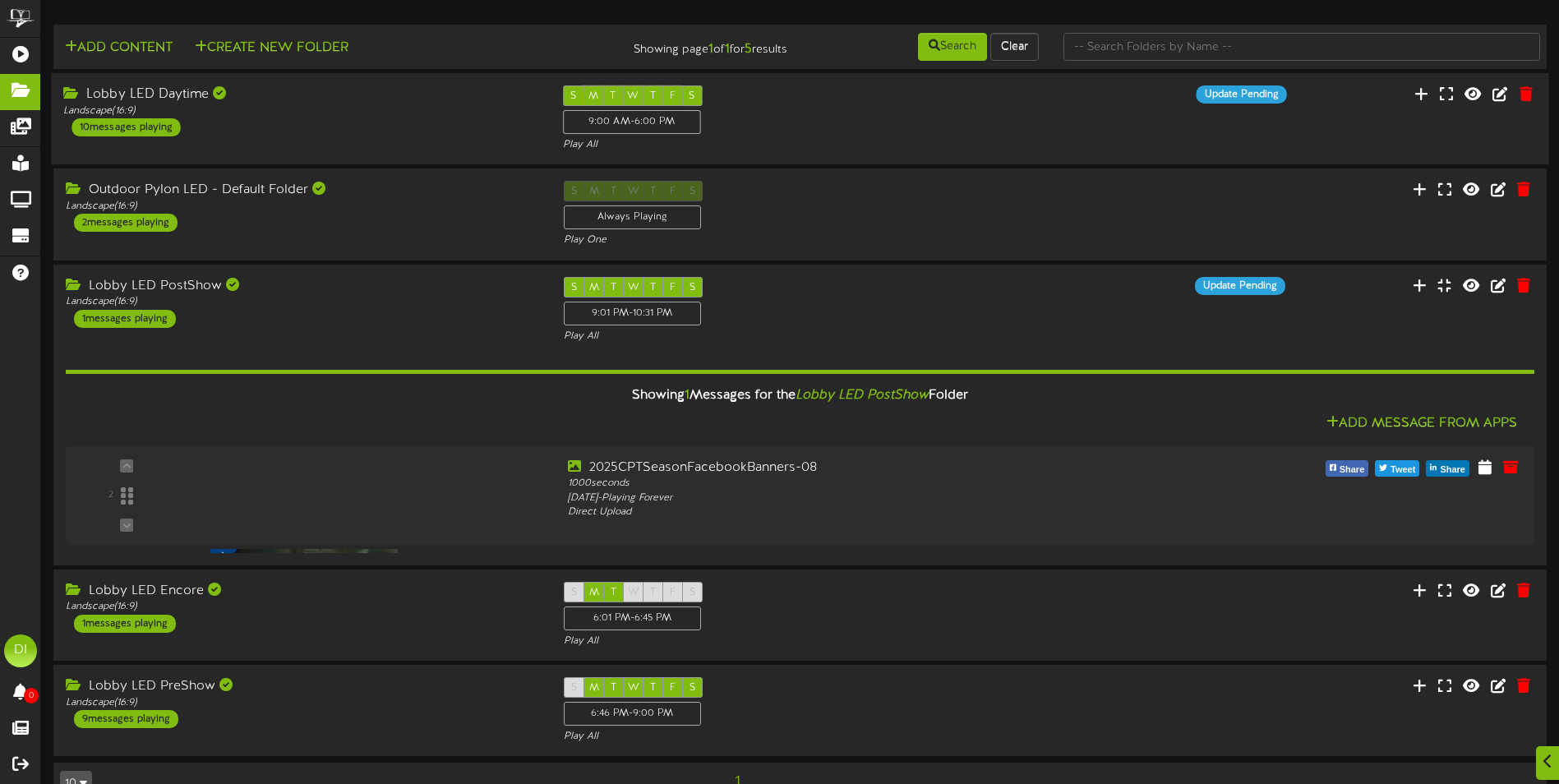
scroll to position [37, 0]
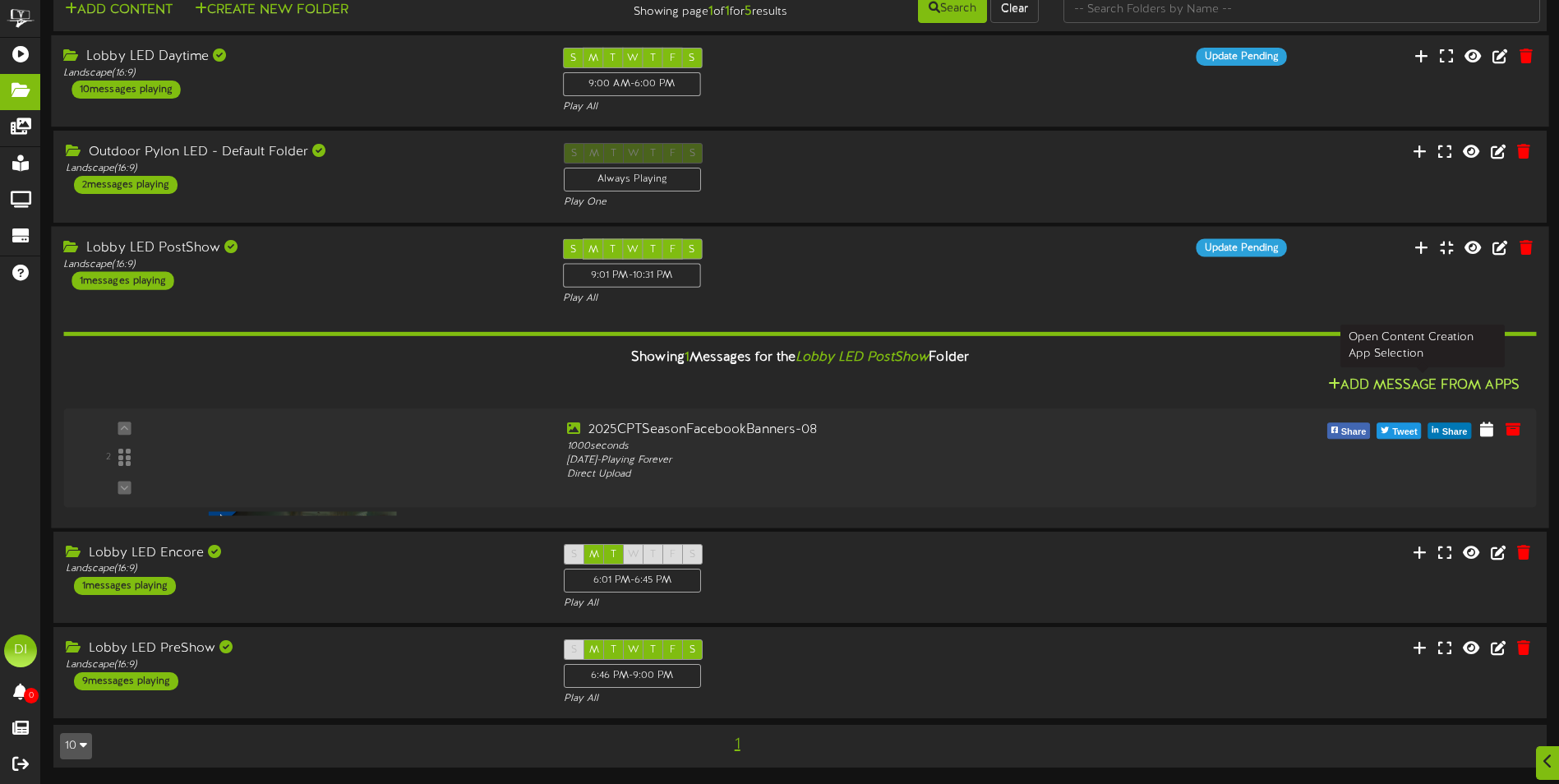
click at [1364, 389] on button "Add Message From Apps" at bounding box center [1423, 385] width 201 height 21
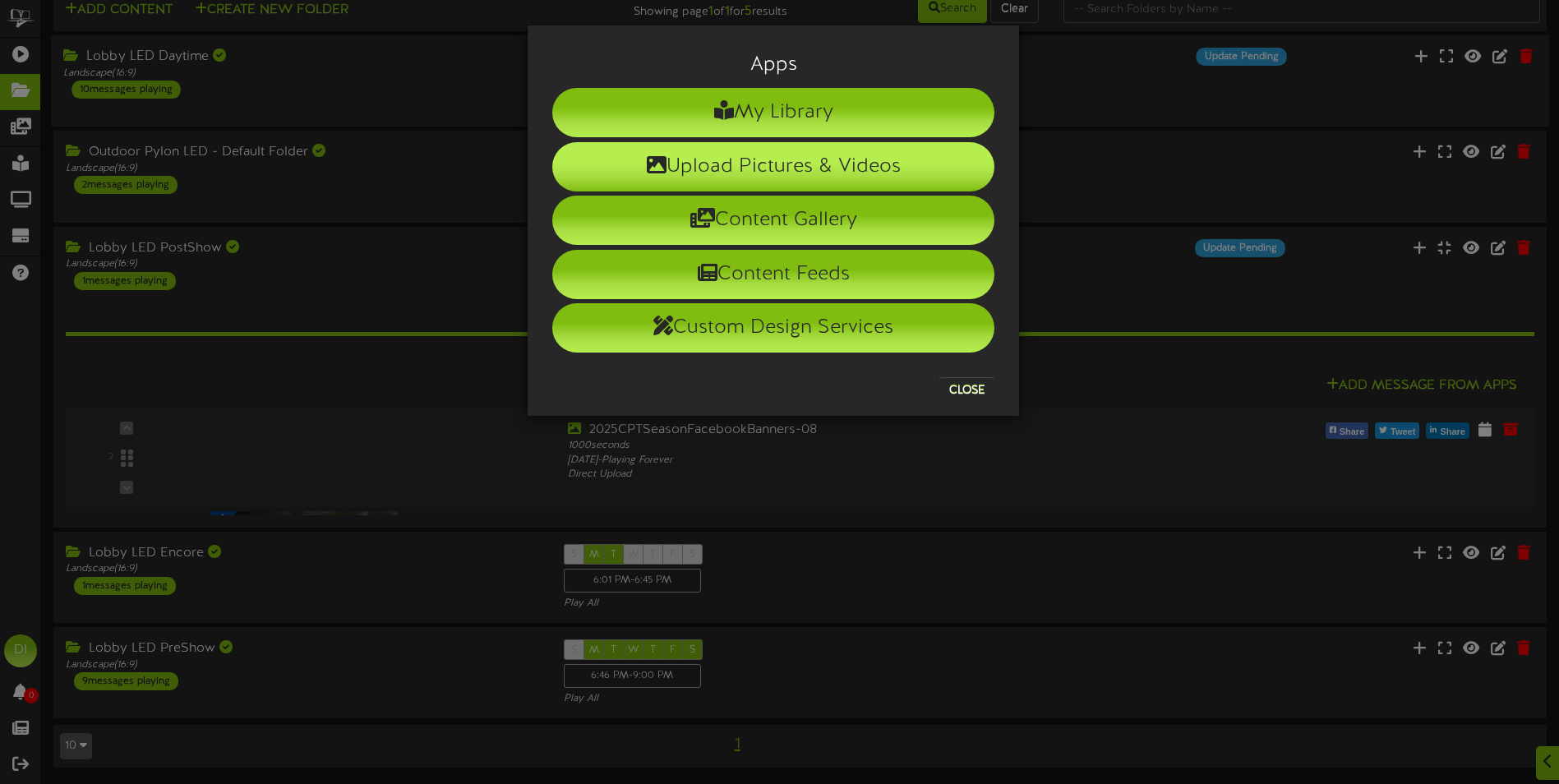
click at [801, 171] on li "Upload Pictures & Videos" at bounding box center [773, 167] width 443 height 50
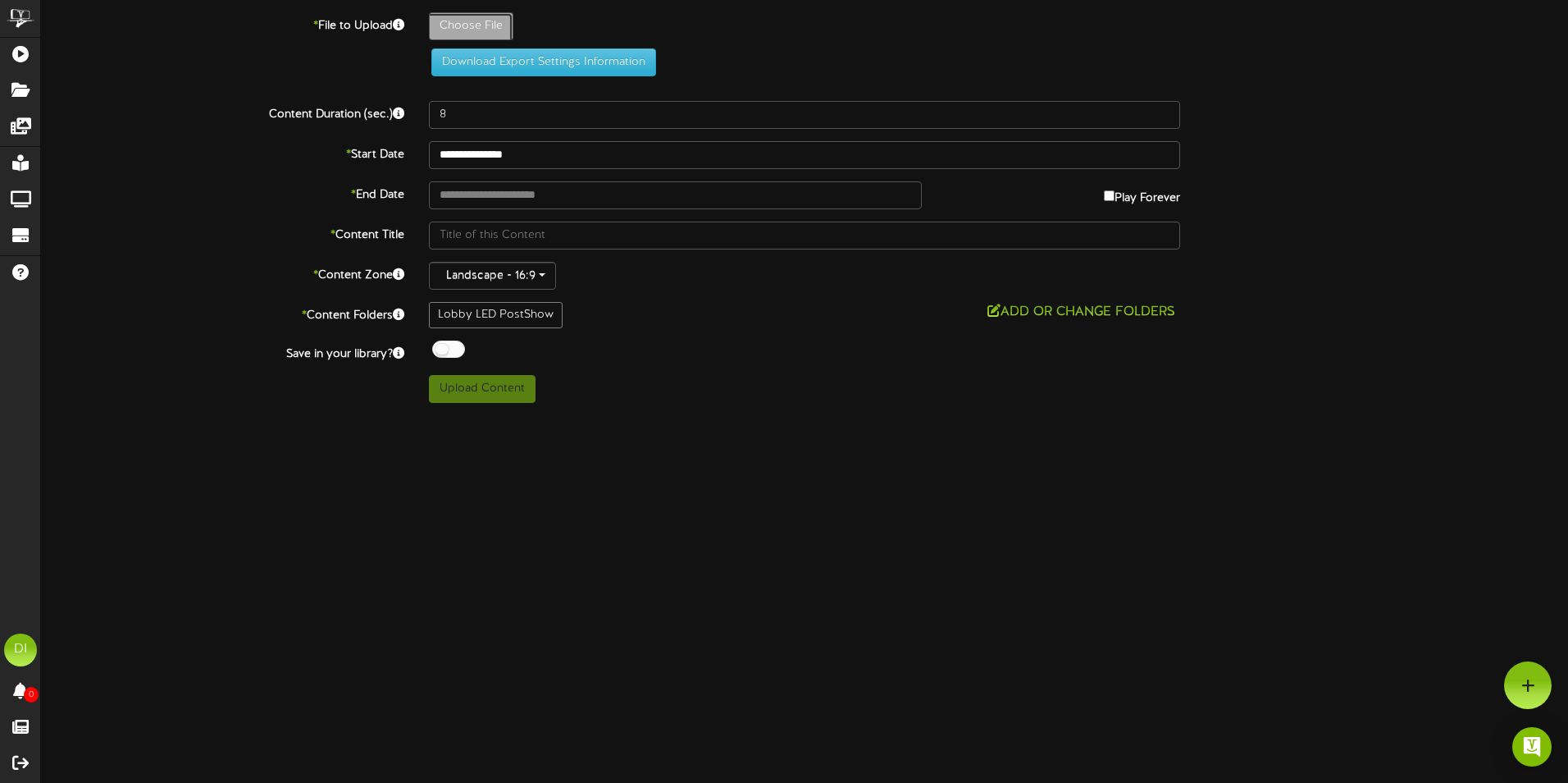
type input "**********"
type input "9280126f-6da0-4d05-9d91-67be60d26b2d"
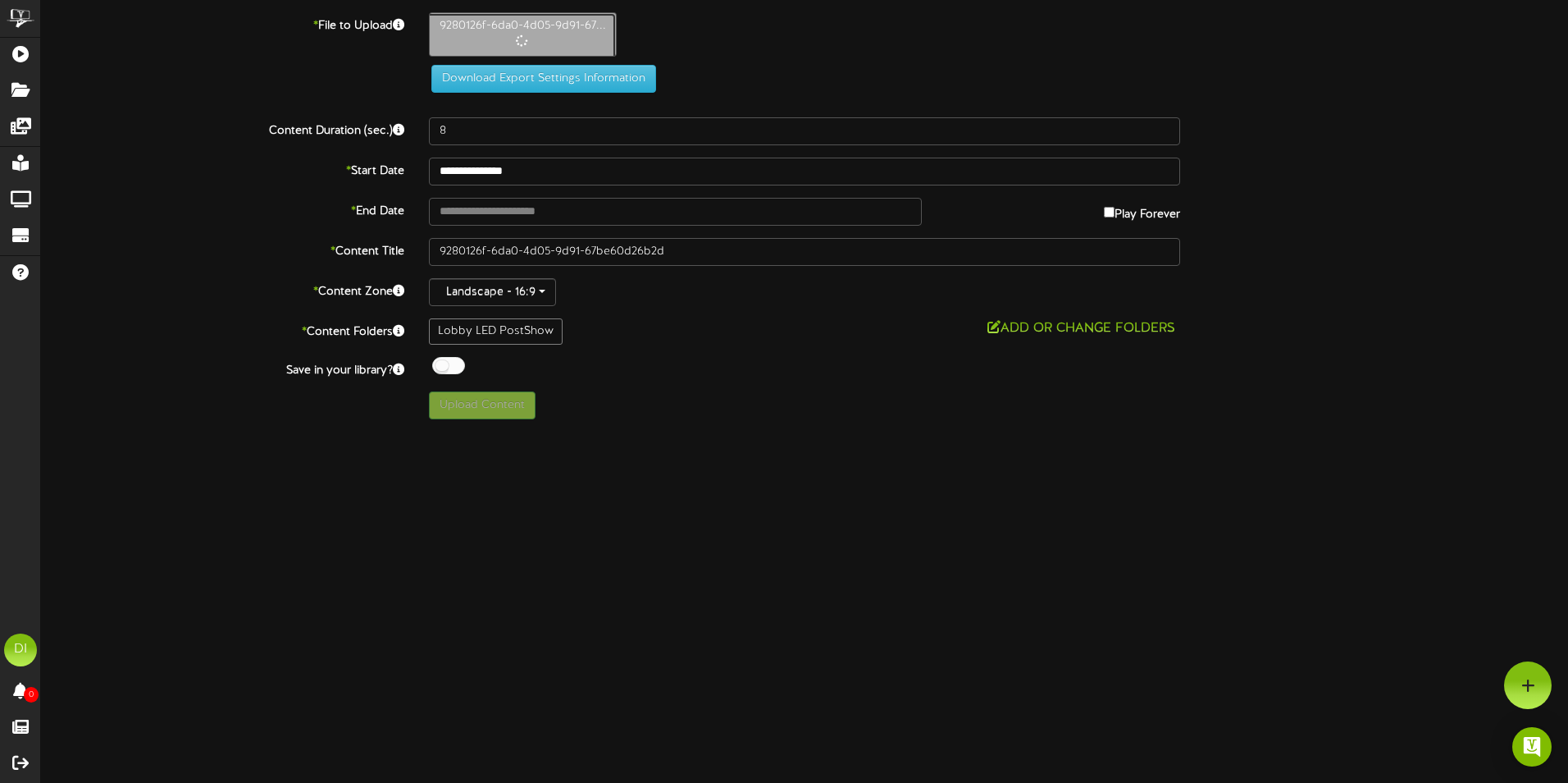
type input "30"
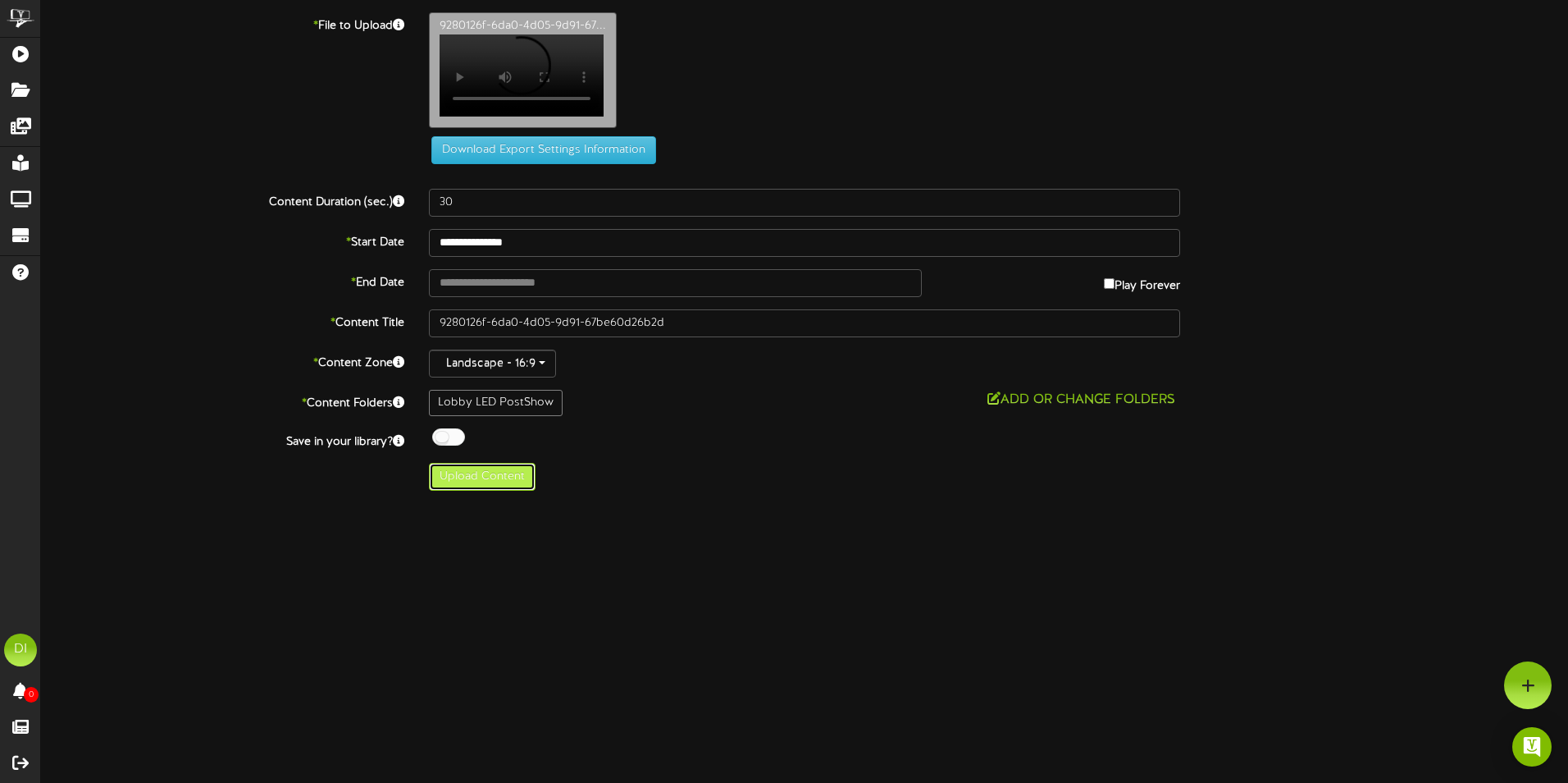
click at [512, 482] on button "Upload Content" at bounding box center [482, 477] width 106 height 28
type input "**********"
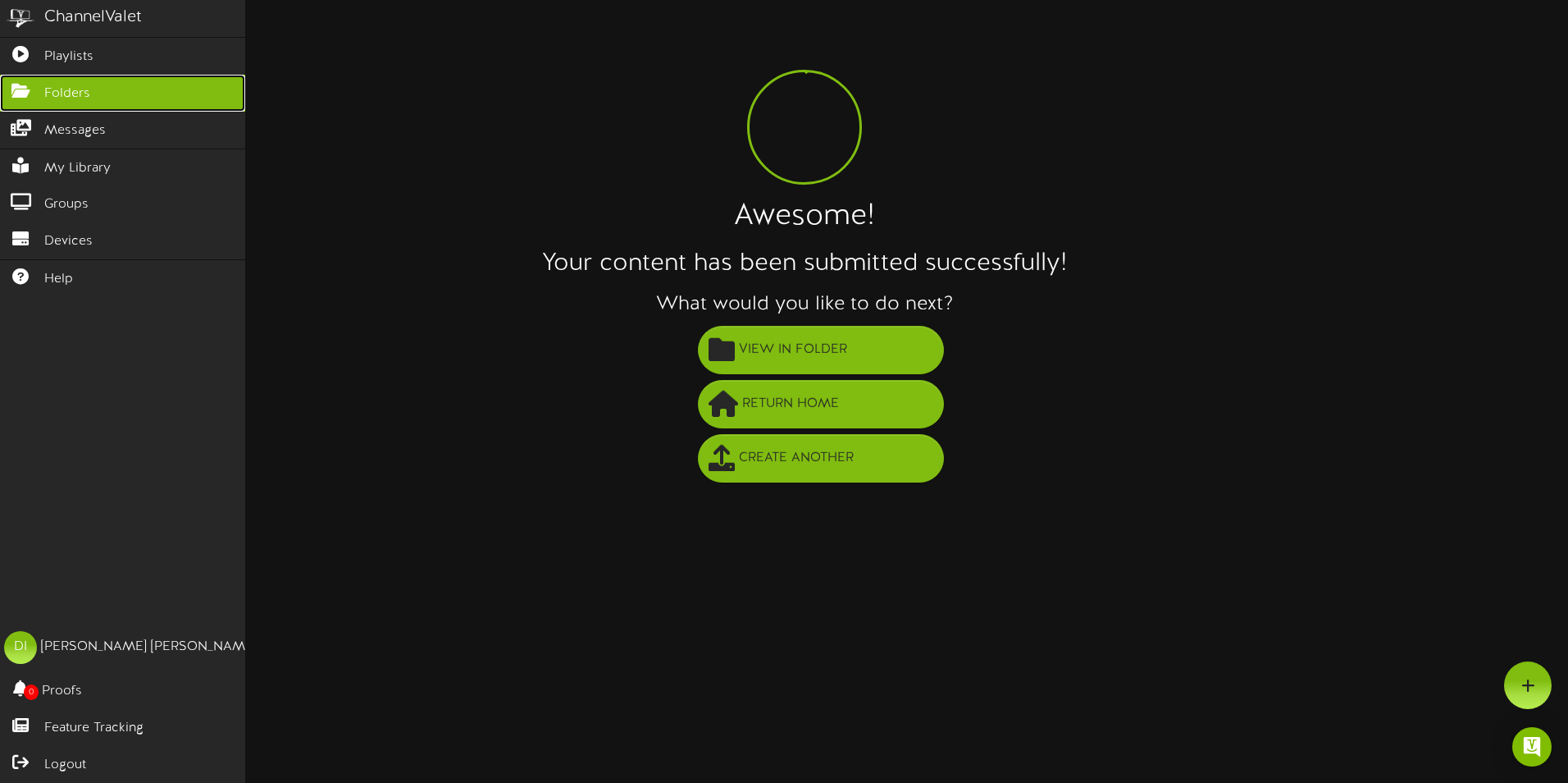
click at [30, 91] on icon at bounding box center [21, 89] width 41 height 12
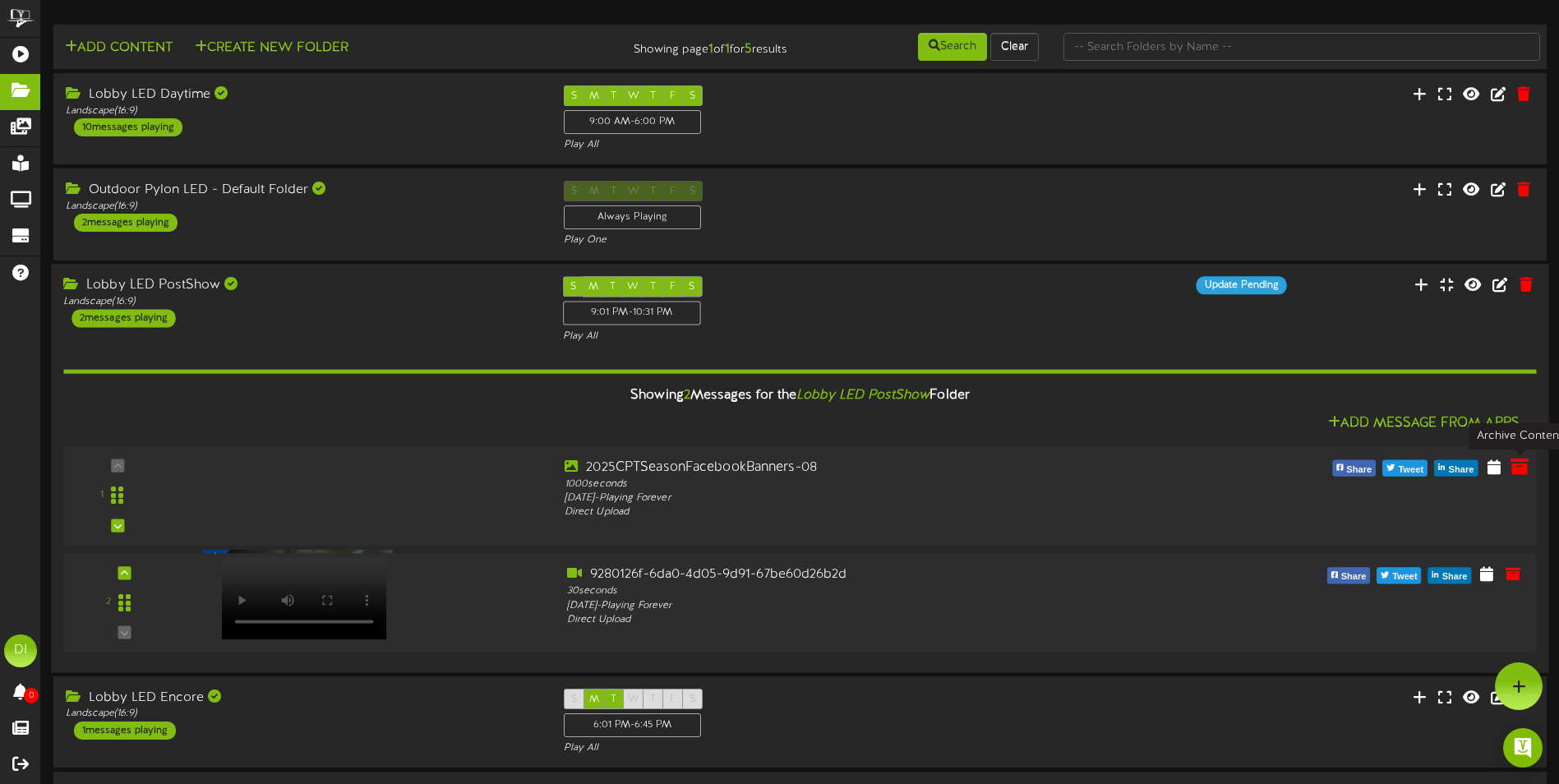
click at [1522, 465] on icon at bounding box center [1519, 465] width 18 height 18
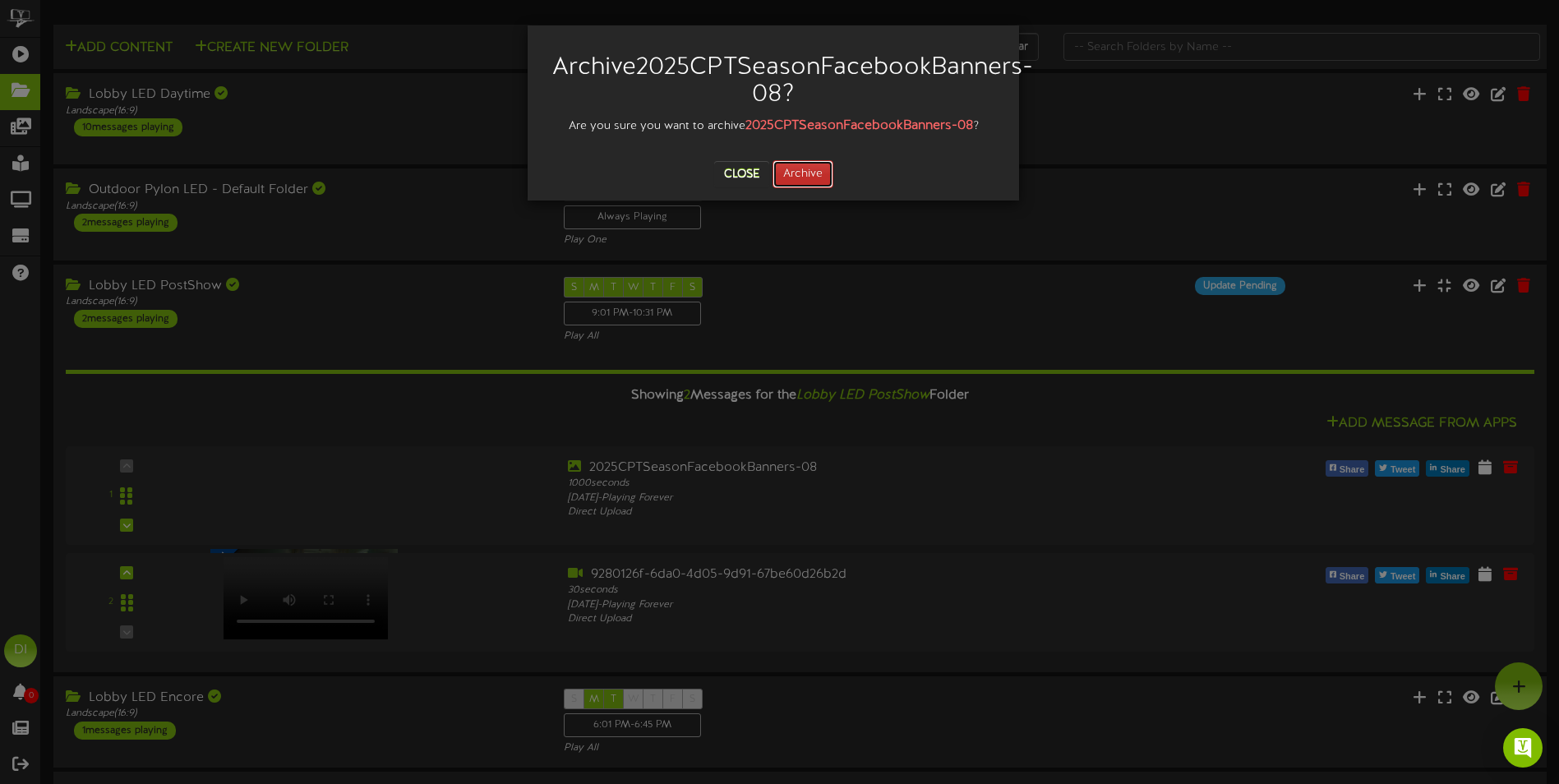
click at [820, 179] on button "Archive" at bounding box center [803, 174] width 61 height 28
